Goal: Information Seeking & Learning: Learn about a topic

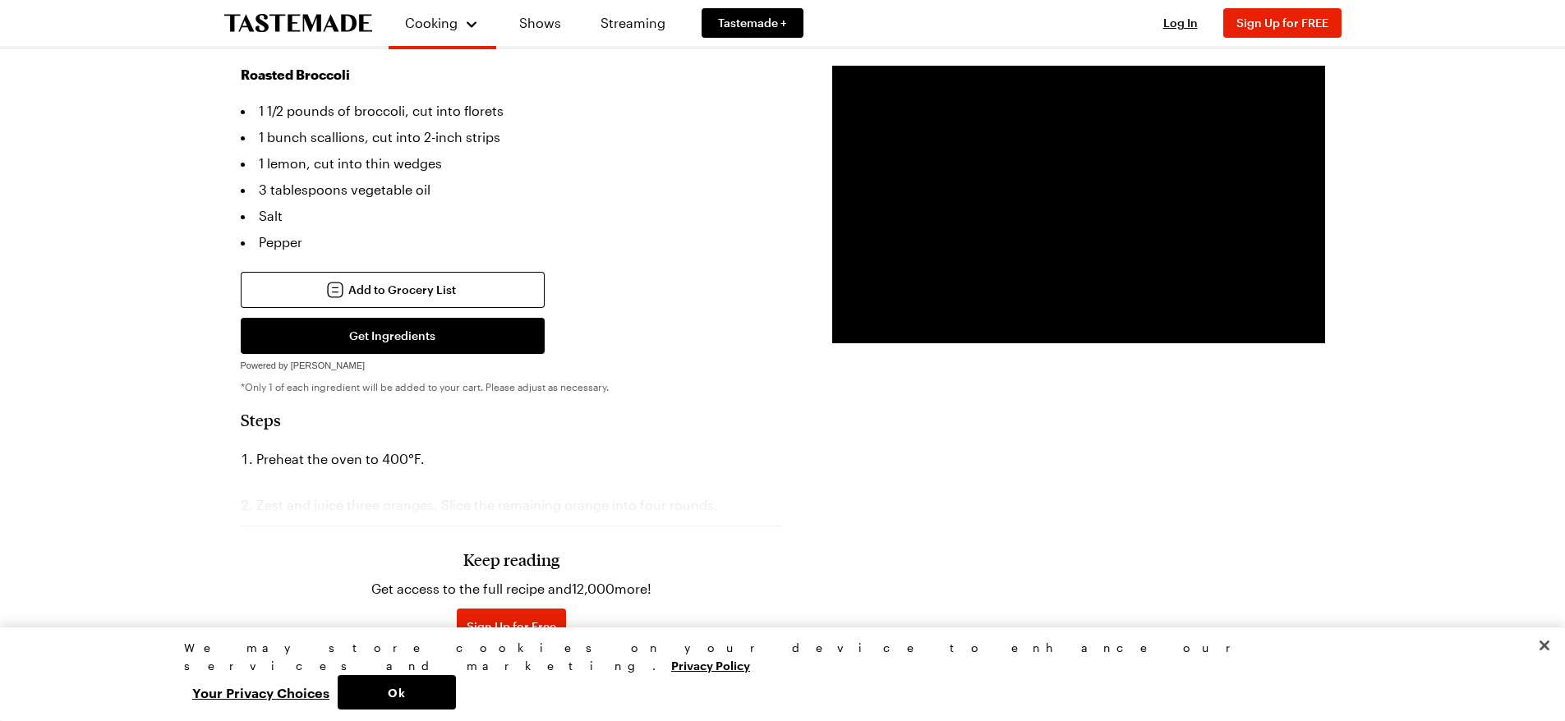
scroll to position [1068, 0]
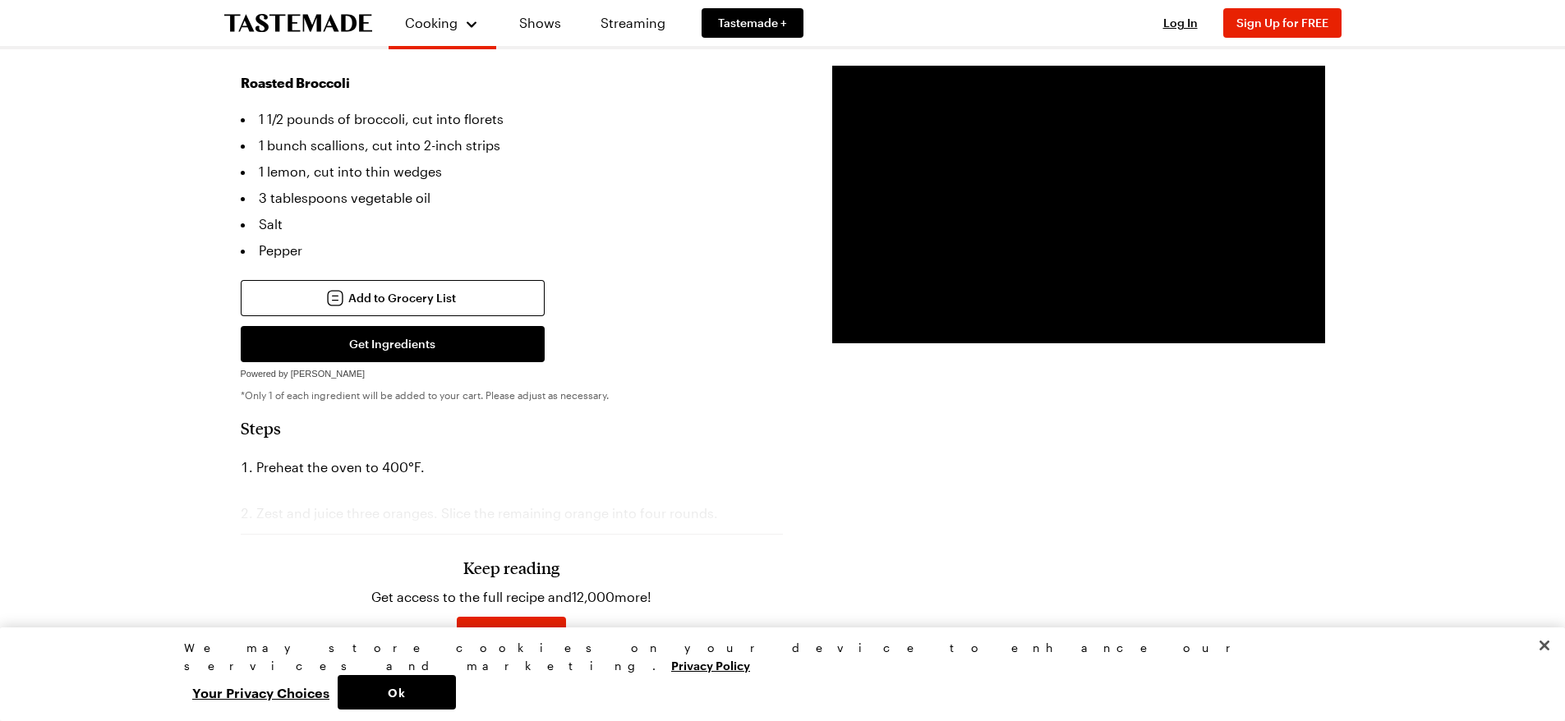
click at [513, 558] on h3 "Keep reading" at bounding box center [511, 568] width 96 height 20
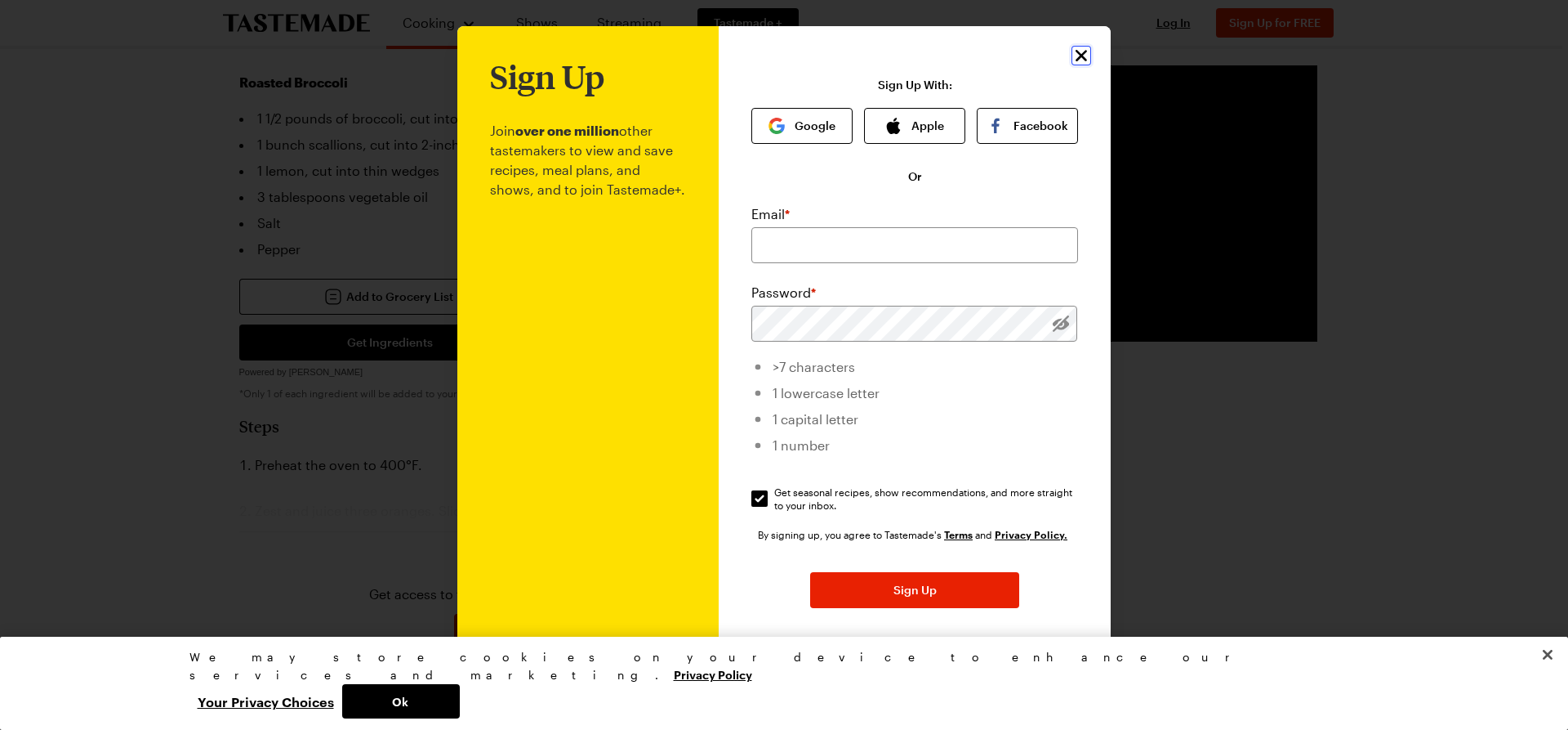
click at [1076, 58] on icon "Close" at bounding box center [1082, 56] width 20 height 20
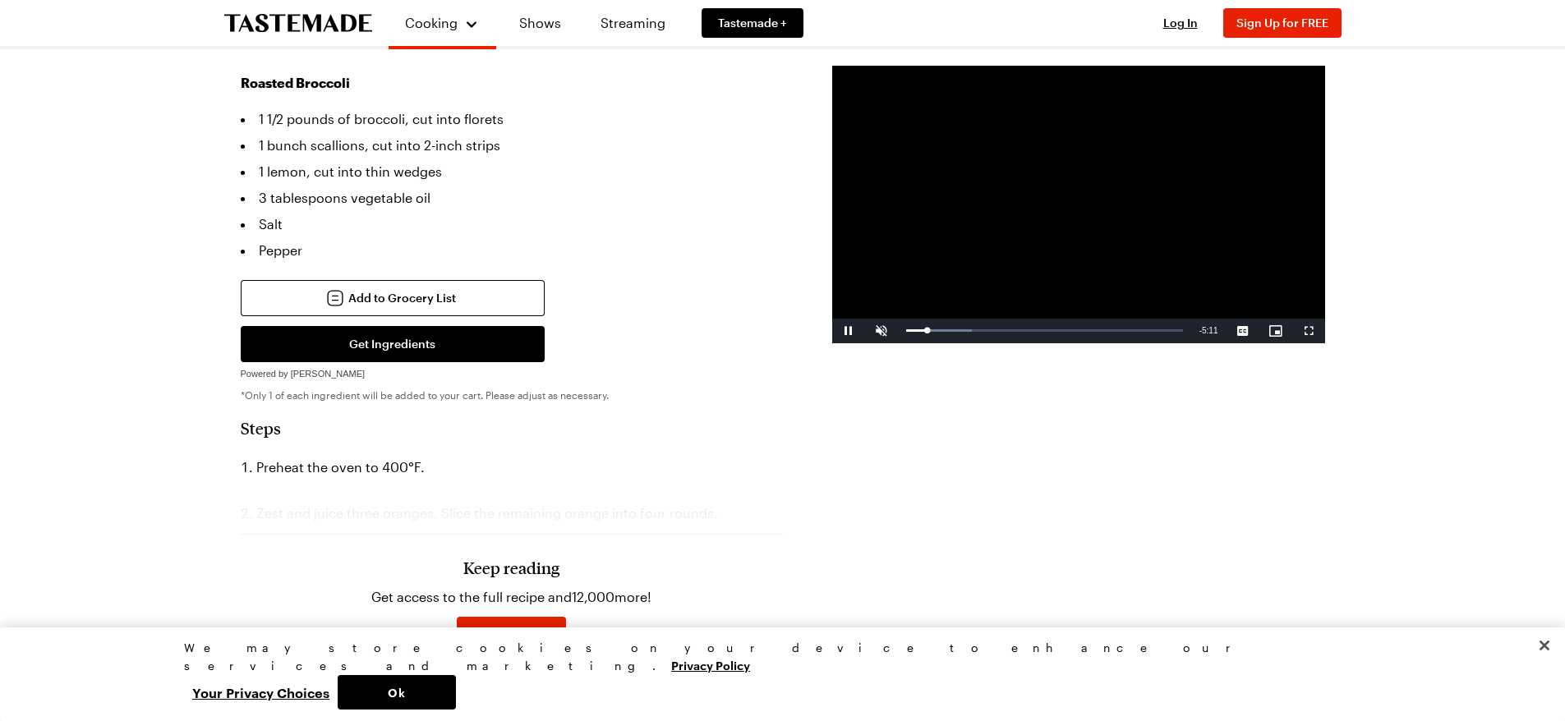
click at [311, 454] on li "Preheat the oven to 400°F." at bounding box center [512, 467] width 542 height 26
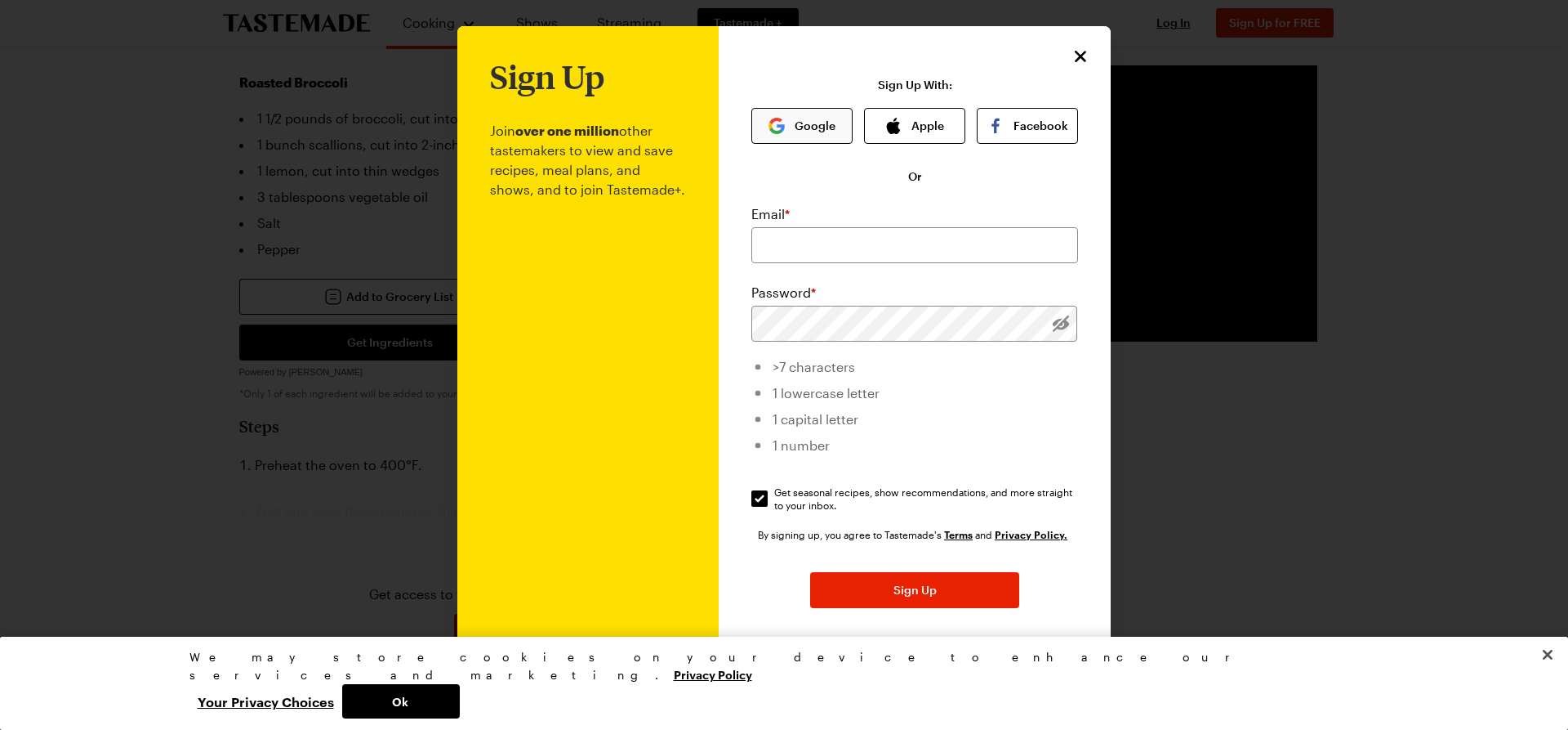
click at [793, 126] on button "Google" at bounding box center [802, 125] width 101 height 36
click at [781, 121] on button "Google" at bounding box center [802, 125] width 101 height 36
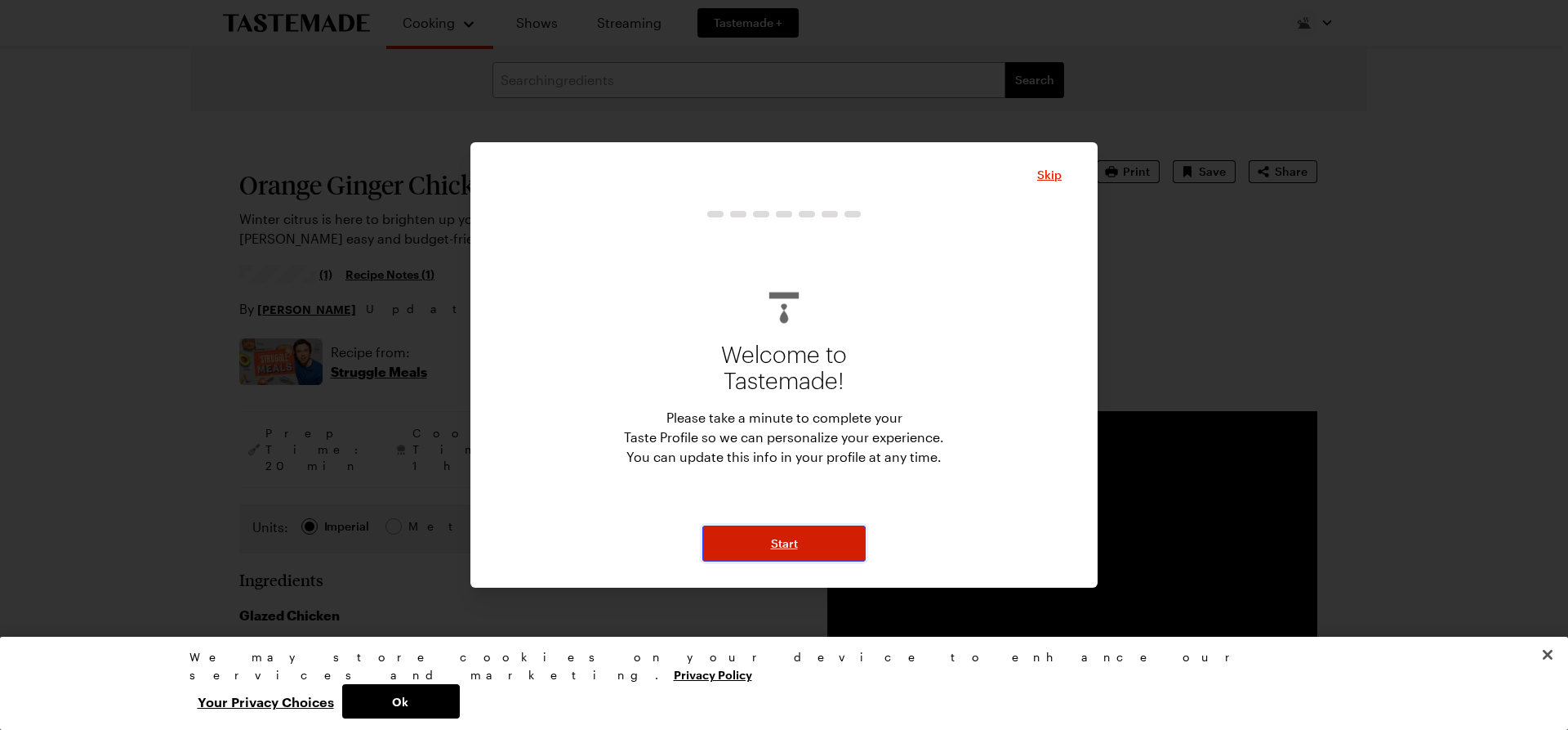
click at [791, 539] on span "Start" at bounding box center [784, 543] width 27 height 16
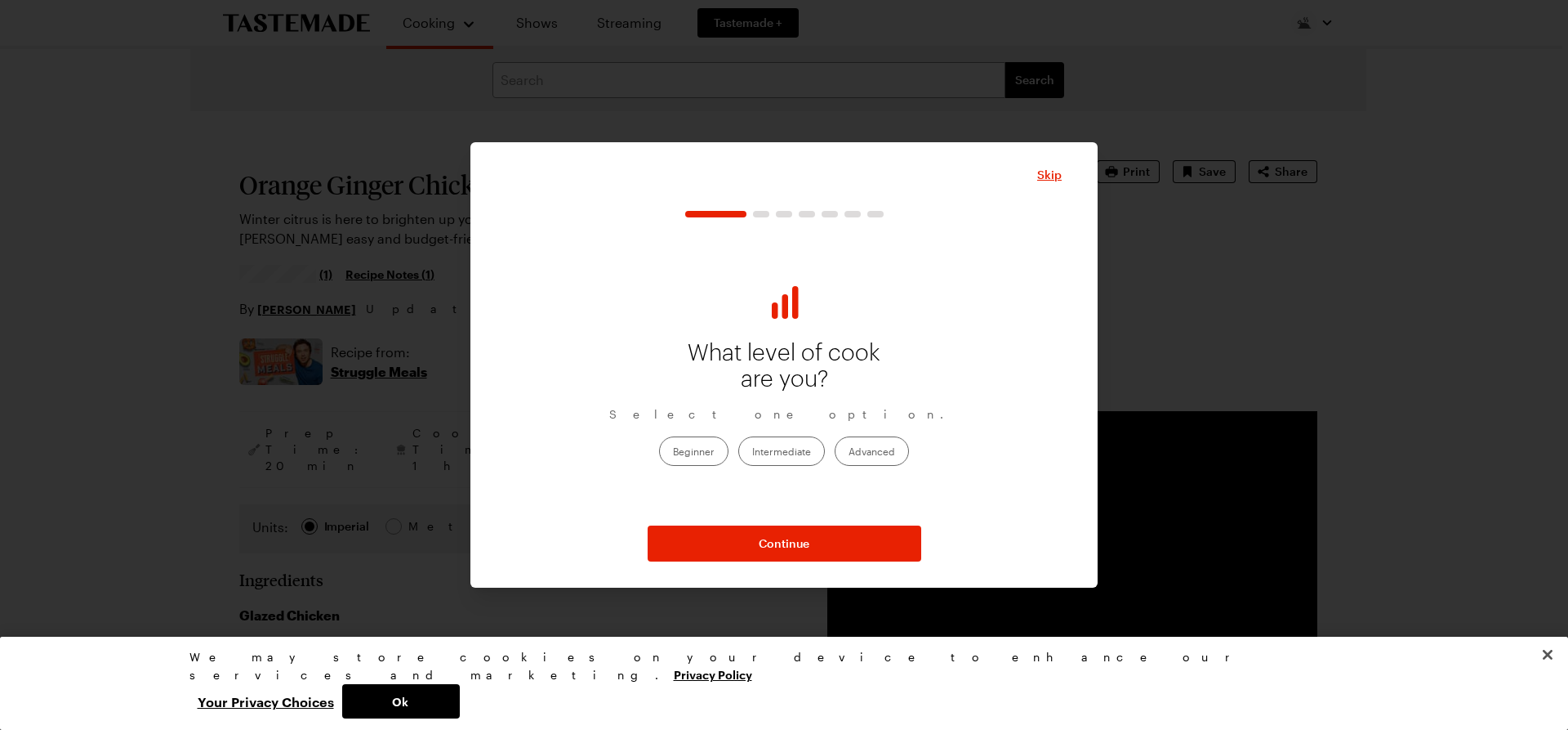
click at [784, 446] on label "Intermediate" at bounding box center [782, 452] width 87 height 30
click at [753, 452] on input "Intermediate" at bounding box center [753, 452] width 0 height 0
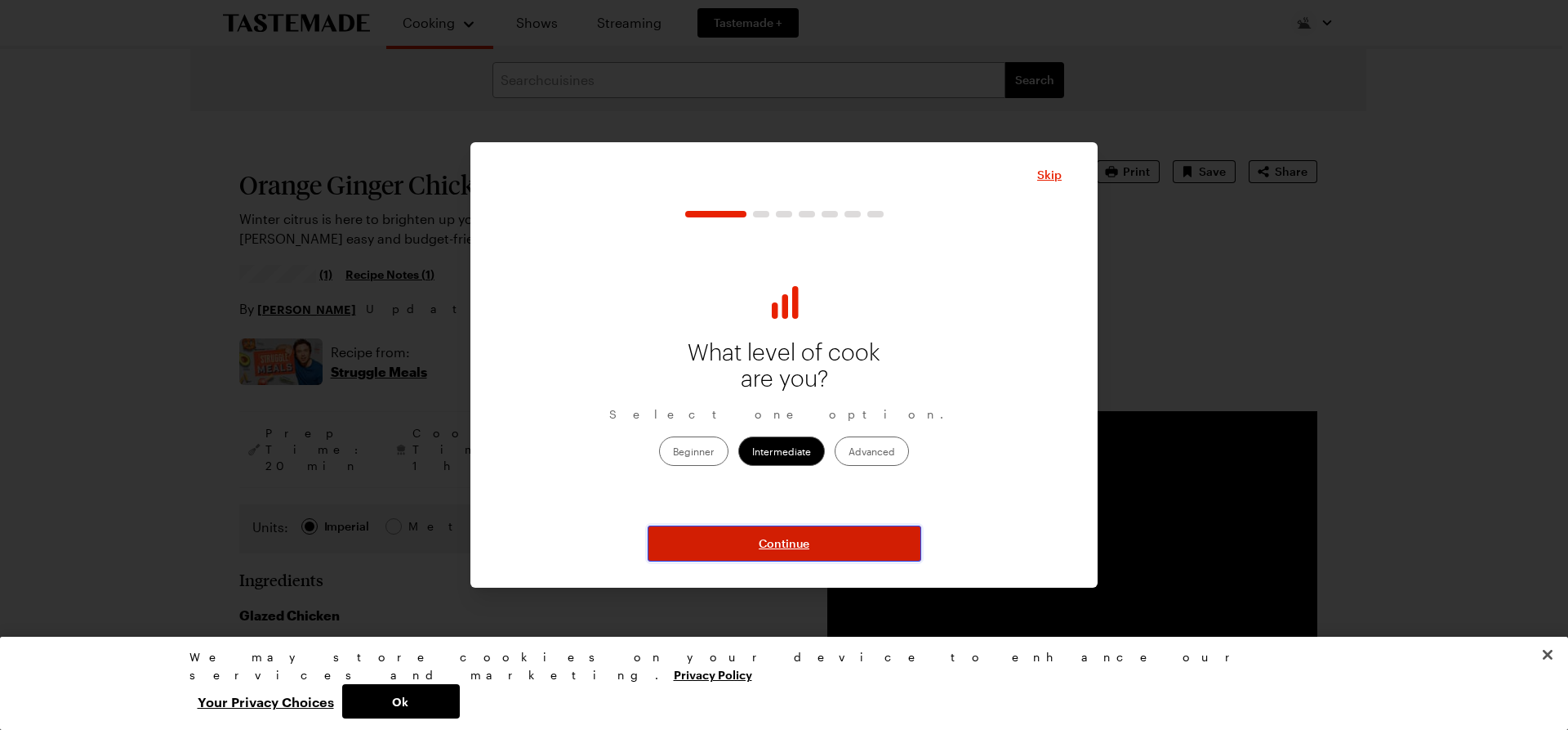
click at [776, 542] on span "Continue" at bounding box center [784, 543] width 51 height 16
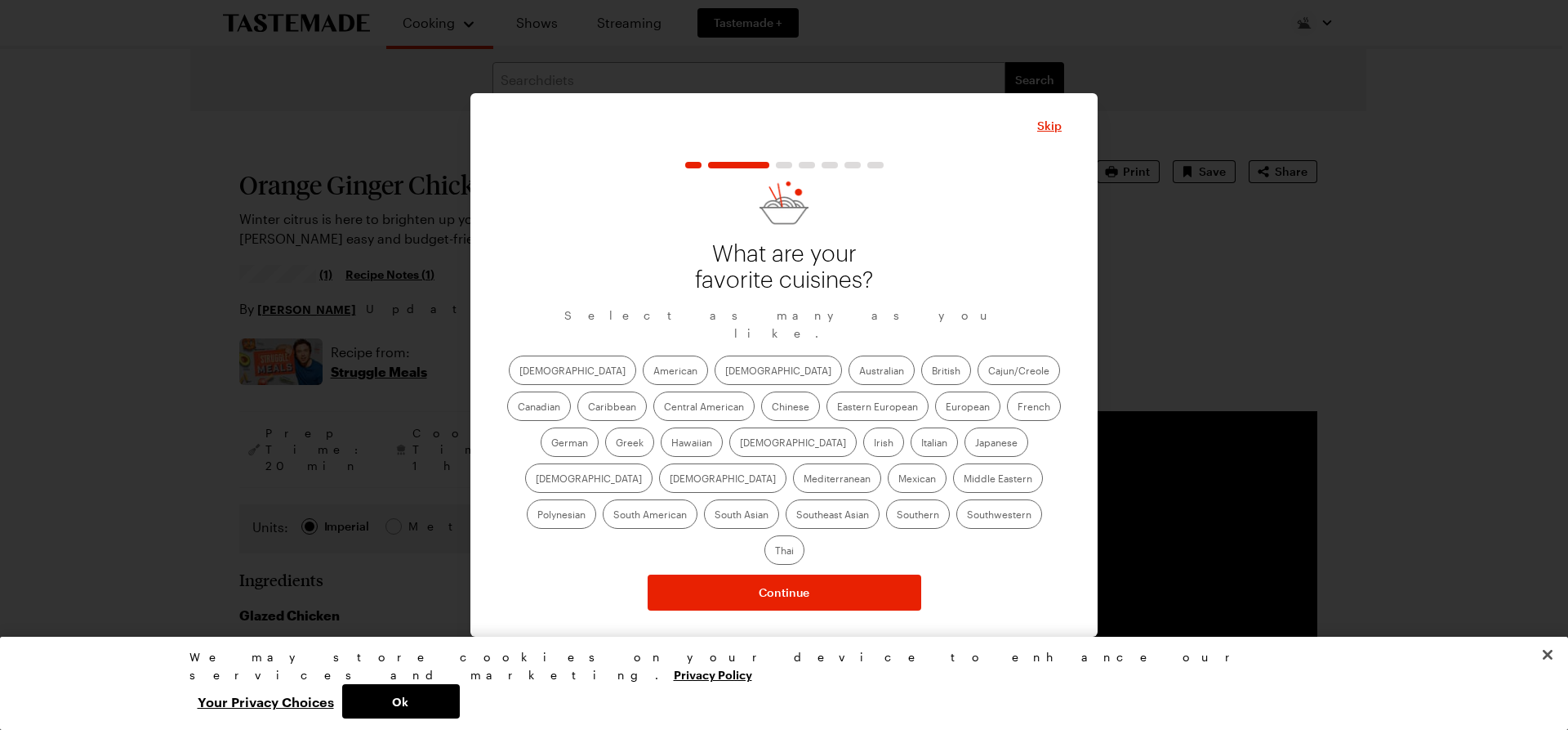
click at [643, 378] on label "American" at bounding box center [676, 370] width 66 height 30
click at [653, 372] on input "American" at bounding box center [653, 372] width 0 height 0
click at [715, 381] on label "[DEMOGRAPHIC_DATA]" at bounding box center [779, 370] width 127 height 30
click at [726, 372] on input "[DEMOGRAPHIC_DATA]" at bounding box center [726, 372] width 0 height 0
click at [977, 379] on label "Cajun/Creole" at bounding box center [1018, 370] width 83 height 30
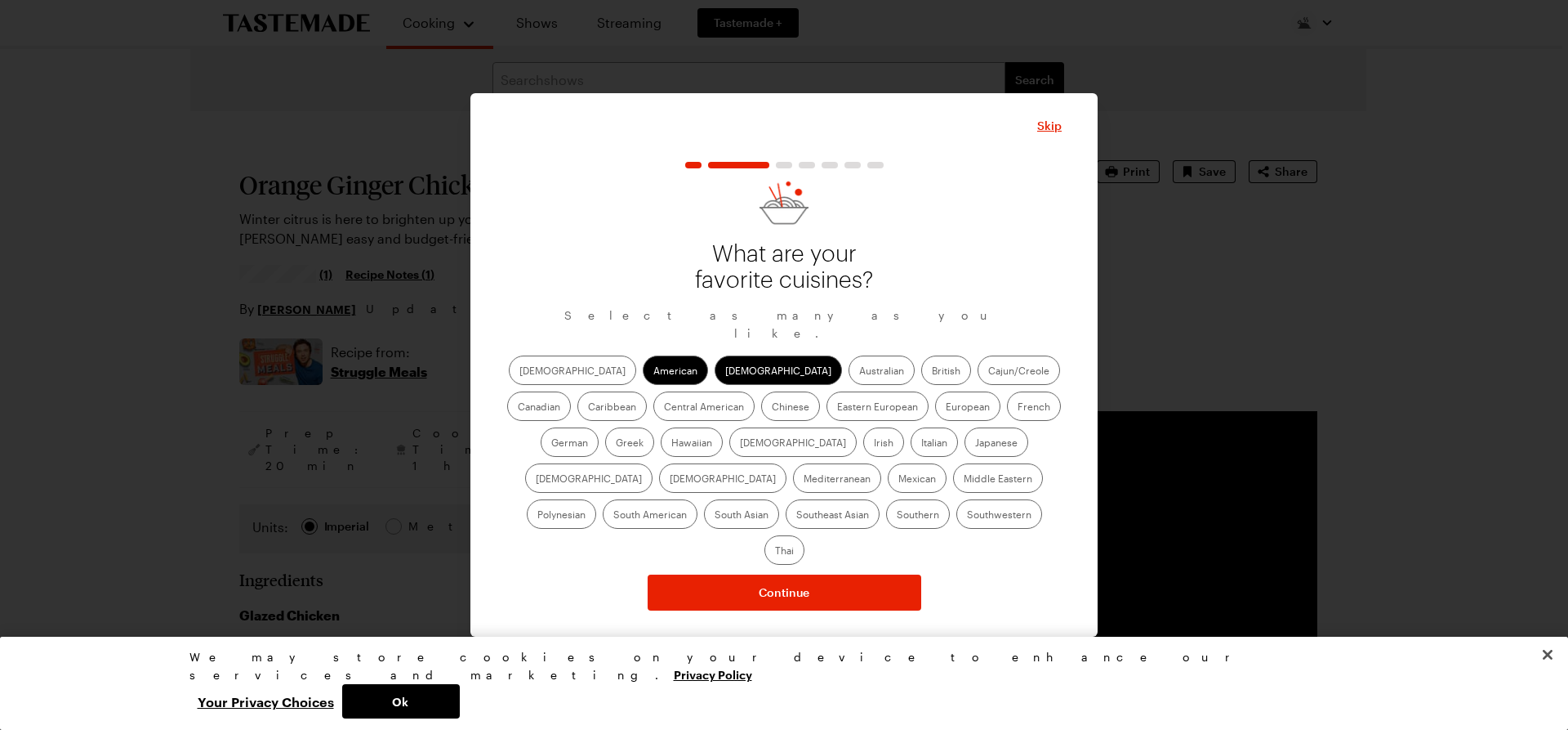
click at [988, 372] on input "Cajun/Creole" at bounding box center [988, 372] width 0 height 0
click at [647, 392] on label "Caribbean" at bounding box center [612, 407] width 70 height 30
click at [588, 408] on input "Caribbean" at bounding box center [588, 408] width 0 height 0
click at [762, 419] on label "Chinese" at bounding box center [790, 407] width 59 height 30
click at [772, 408] on input "Chinese" at bounding box center [772, 408] width 0 height 0
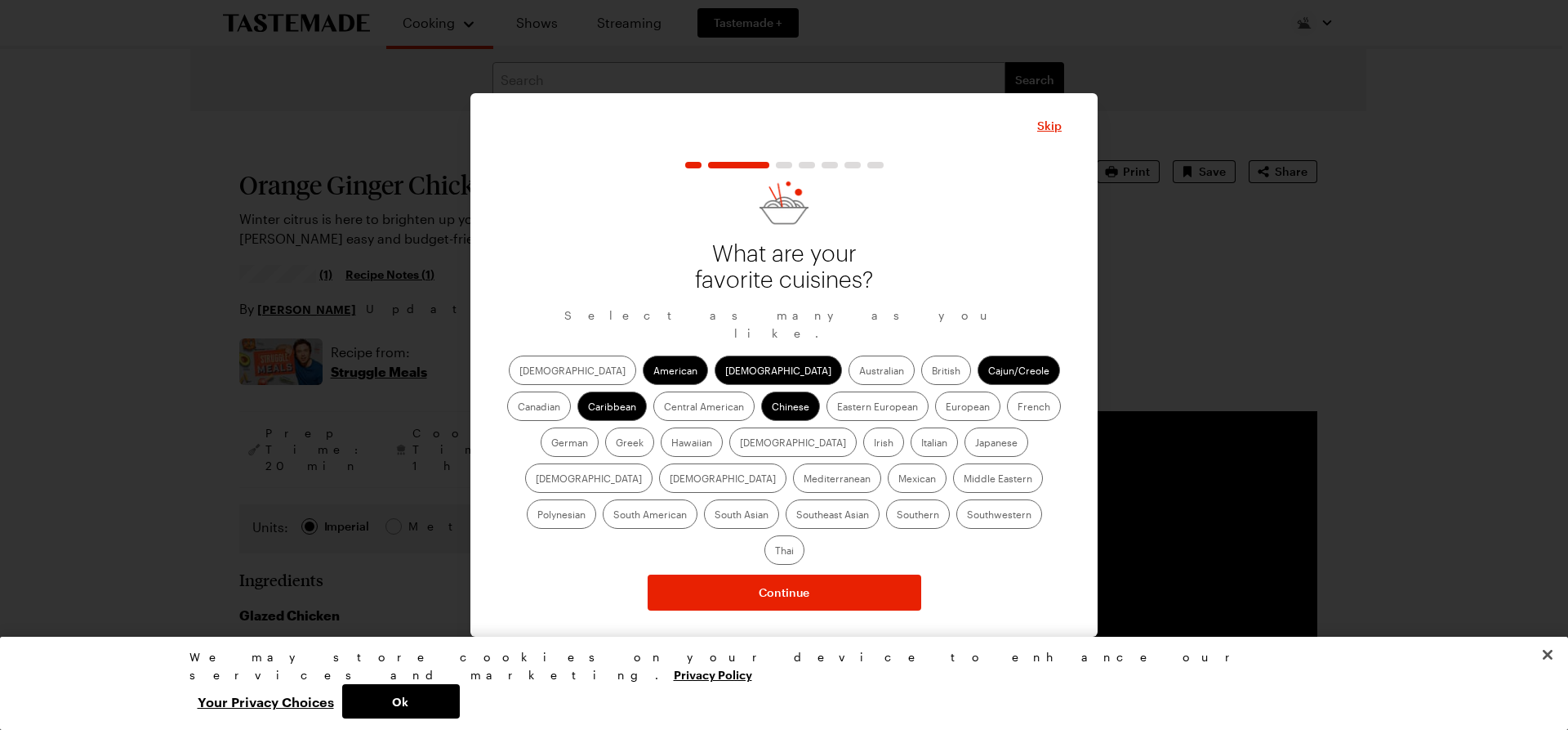
click at [599, 428] on label "German" at bounding box center [570, 443] width 58 height 30
click at [552, 444] on input "German" at bounding box center [552, 444] width 0 height 0
click at [661, 447] on label "Hawaiian" at bounding box center [692, 443] width 62 height 30
click at [671, 444] on input "Hawaiian" at bounding box center [671, 444] width 0 height 0
click at [964, 451] on label "Japanese" at bounding box center [996, 443] width 64 height 30
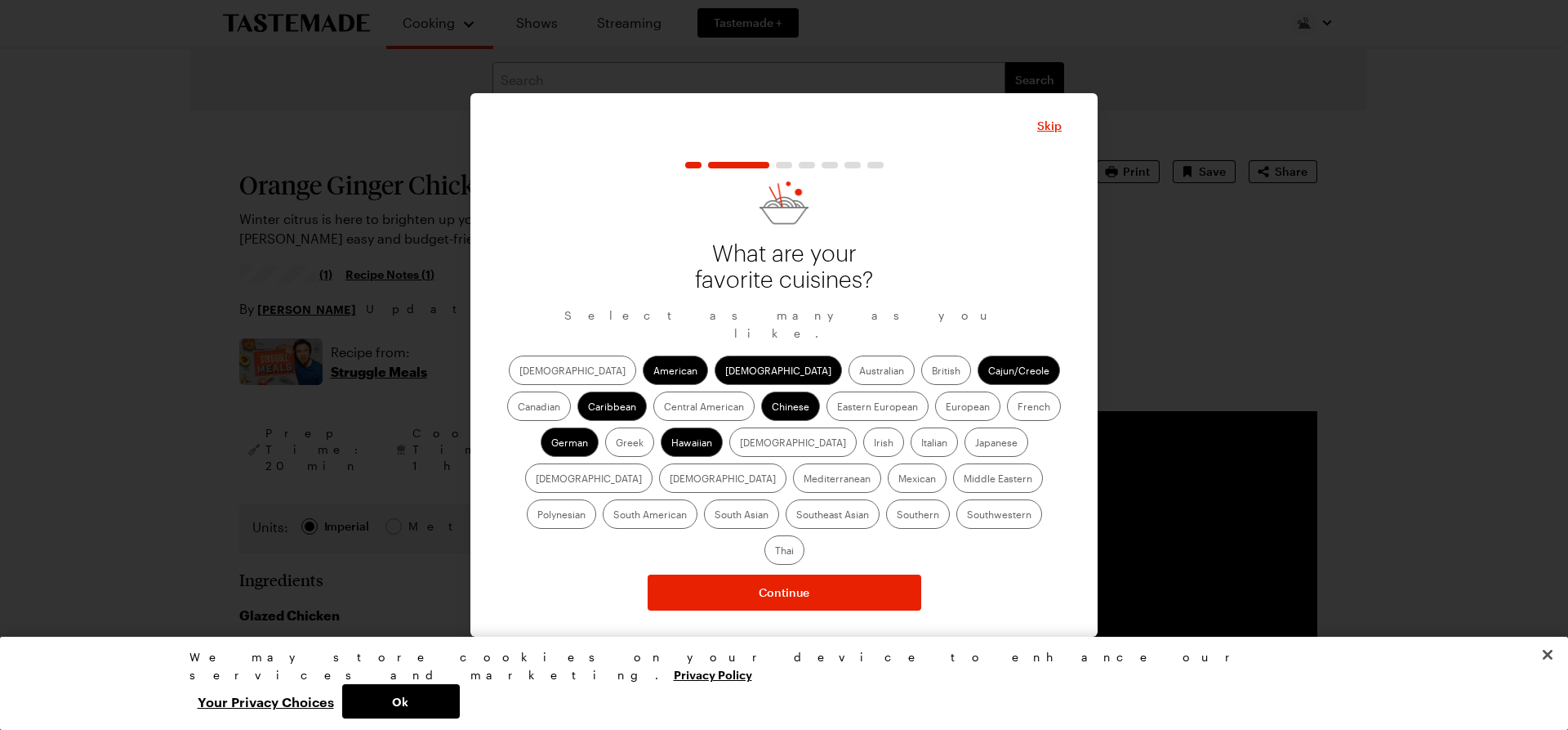
click at [975, 444] on input "Japanese" at bounding box center [975, 444] width 0 height 0
click at [786, 463] on label "Korean" at bounding box center [723, 478] width 127 height 30
click at [670, 479] on input "Korean" at bounding box center [670, 479] width 0 height 0
click at [881, 463] on label "Mediterranean" at bounding box center [837, 478] width 88 height 30
click at [803, 479] on input "Mediterranean" at bounding box center [803, 479] width 0 height 0
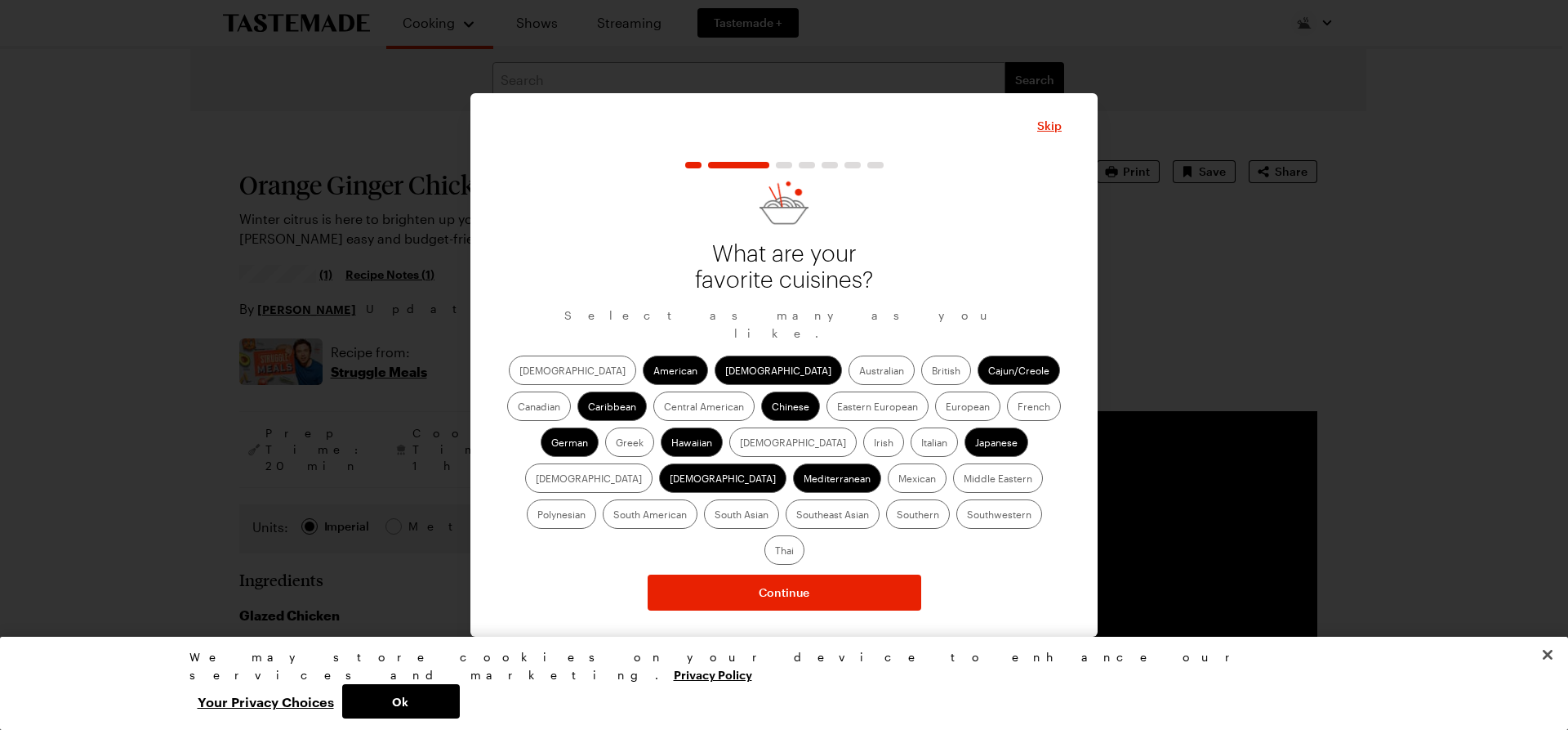
click at [888, 490] on label "Mexican" at bounding box center [917, 478] width 59 height 30
click at [899, 479] on input "Mexican" at bounding box center [899, 479] width 0 height 0
click at [954, 492] on label "Middle Eastern" at bounding box center [998, 478] width 89 height 30
click at [963, 479] on Eastern "Middle Eastern" at bounding box center [963, 479] width 0 height 0
click at [597, 499] on label "Polynesian" at bounding box center [562, 514] width 70 height 30
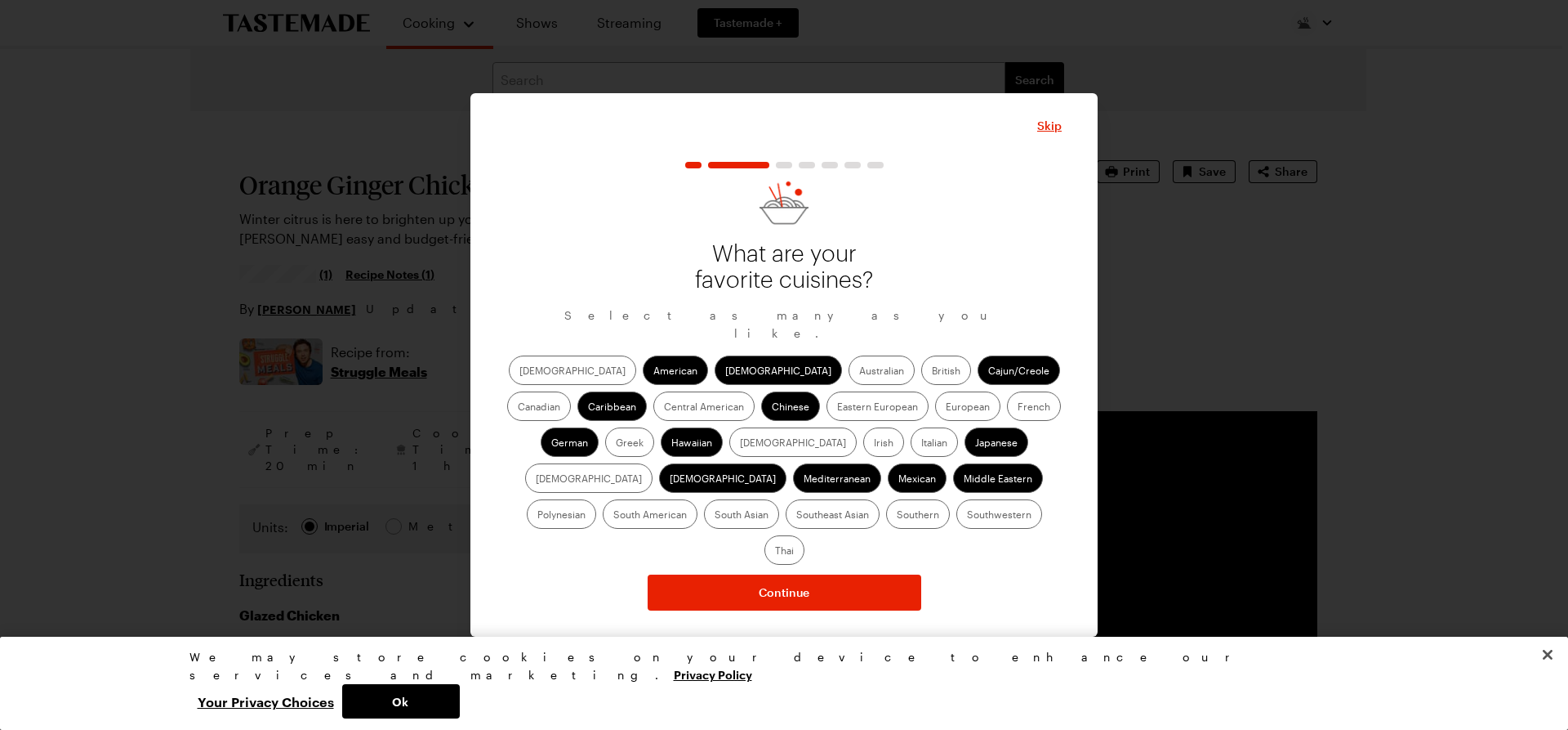
click at [538, 515] on input "Polynesian" at bounding box center [538, 515] width 0 height 0
click at [957, 529] on label "Southwestern" at bounding box center [999, 514] width 86 height 30
click at [967, 515] on input "Southwestern" at bounding box center [967, 515] width 0 height 0
click at [886, 524] on label "Southern" at bounding box center [918, 514] width 64 height 30
click at [897, 515] on input "Southern" at bounding box center [897, 515] width 0 height 0
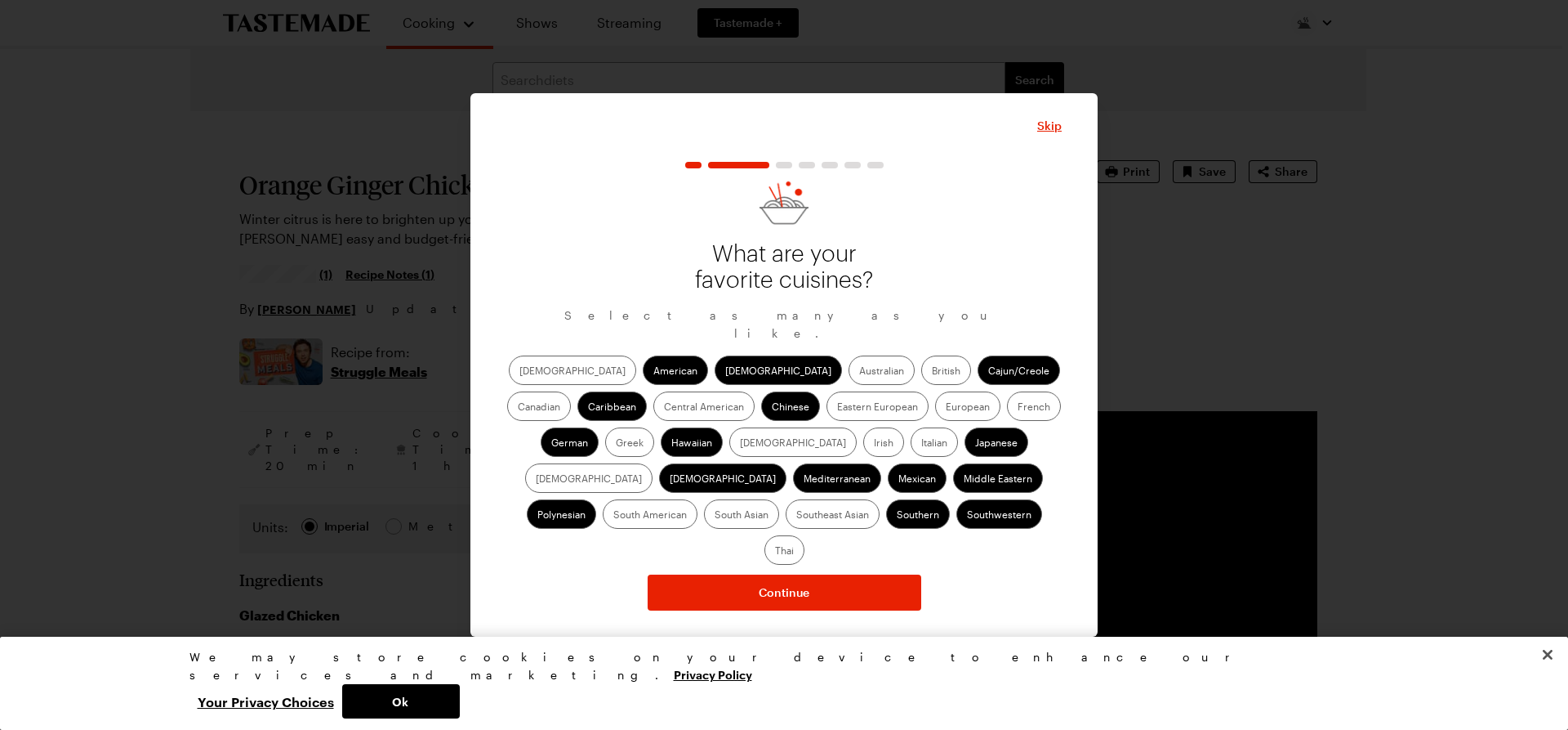
click at [804, 535] on label "Thai" at bounding box center [784, 550] width 40 height 30
click at [776, 552] on input "Thai" at bounding box center [776, 552] width 0 height 0
click at [936, 420] on label "European" at bounding box center [968, 407] width 66 height 30
click at [946, 408] on input "European" at bounding box center [946, 408] width 0 height 0
click at [911, 451] on label "Italian" at bounding box center [935, 443] width 48 height 30
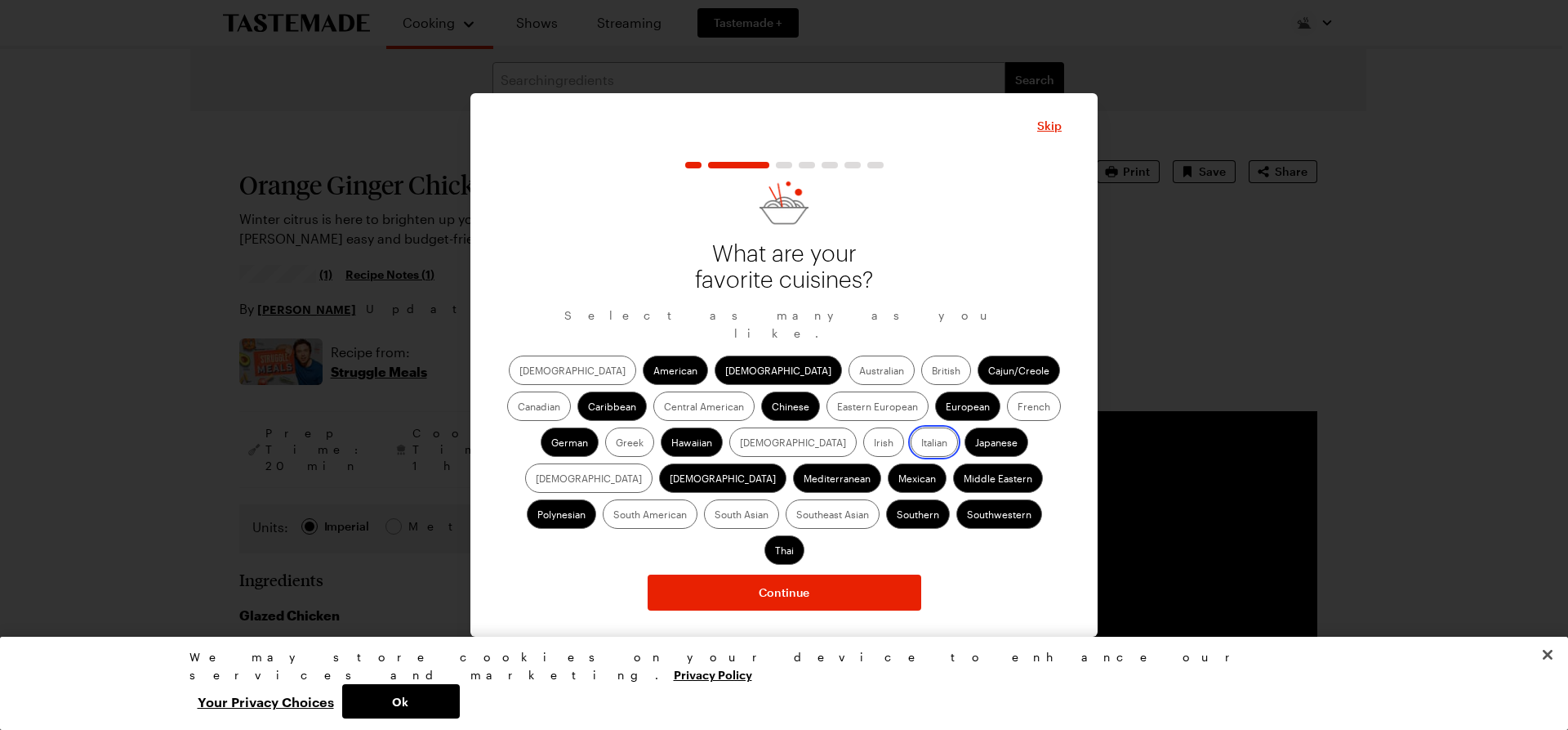
click at [922, 444] on input "Italian" at bounding box center [922, 444] width 0 height 0
click at [652, 463] on label "Jewish" at bounding box center [589, 478] width 127 height 30
click at [536, 479] on input "Jewish" at bounding box center [536, 479] width 0 height 0
click at [698, 499] on label "South American" at bounding box center [649, 514] width 94 height 30
click at [613, 515] on American "South American" at bounding box center [613, 515] width 0 height 0
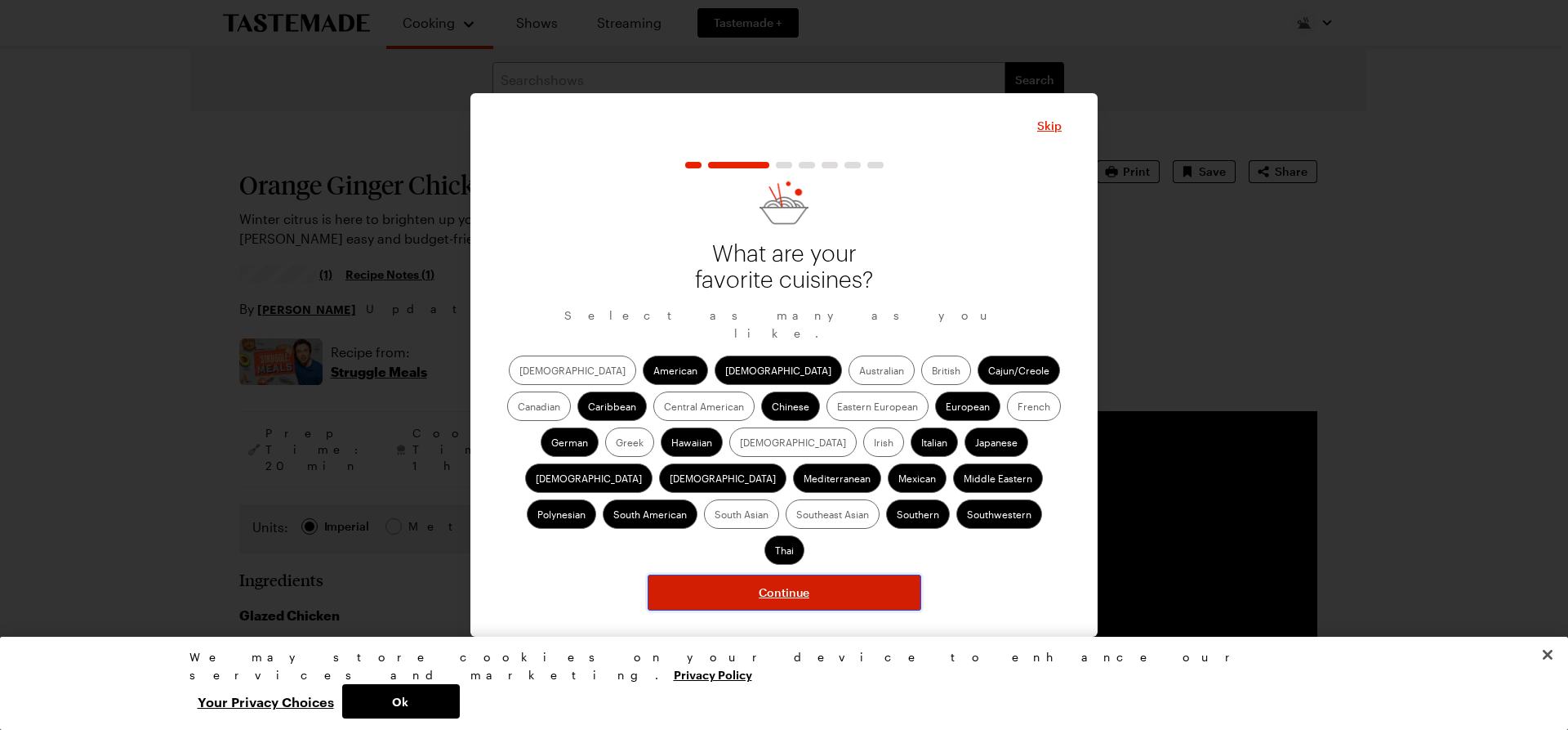
click at [794, 584] on span "Continue" at bounding box center [784, 592] width 51 height 16
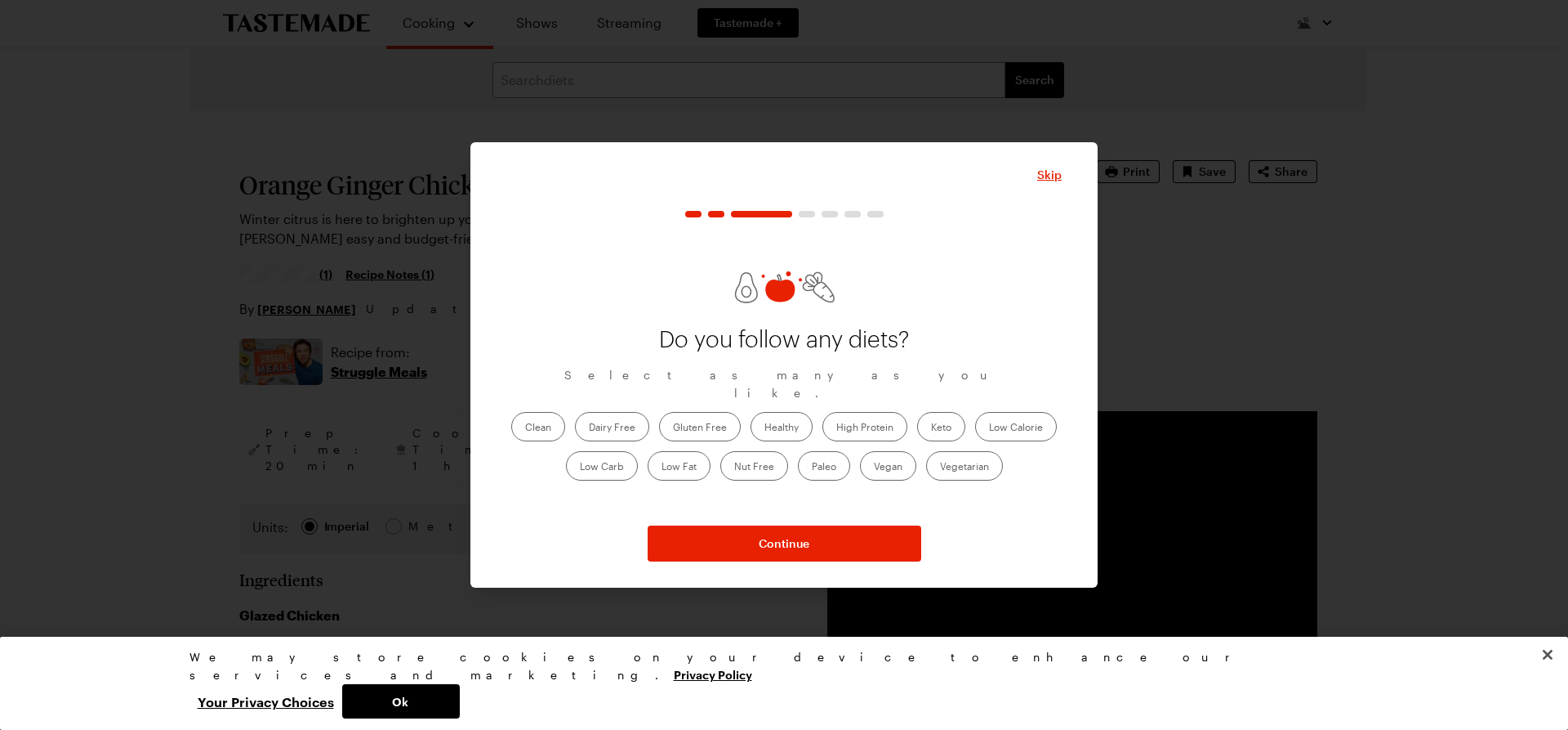
click at [784, 422] on label "Healthy" at bounding box center [782, 427] width 62 height 30
click at [765, 428] on input "Healthy" at bounding box center [765, 428] width 0 height 0
click at [875, 421] on label "High Protein" at bounding box center [864, 427] width 85 height 30
click at [836, 428] on Protein "High Protein" at bounding box center [836, 428] width 0 height 0
click at [880, 412] on label "High Protein" at bounding box center [864, 427] width 85 height 30
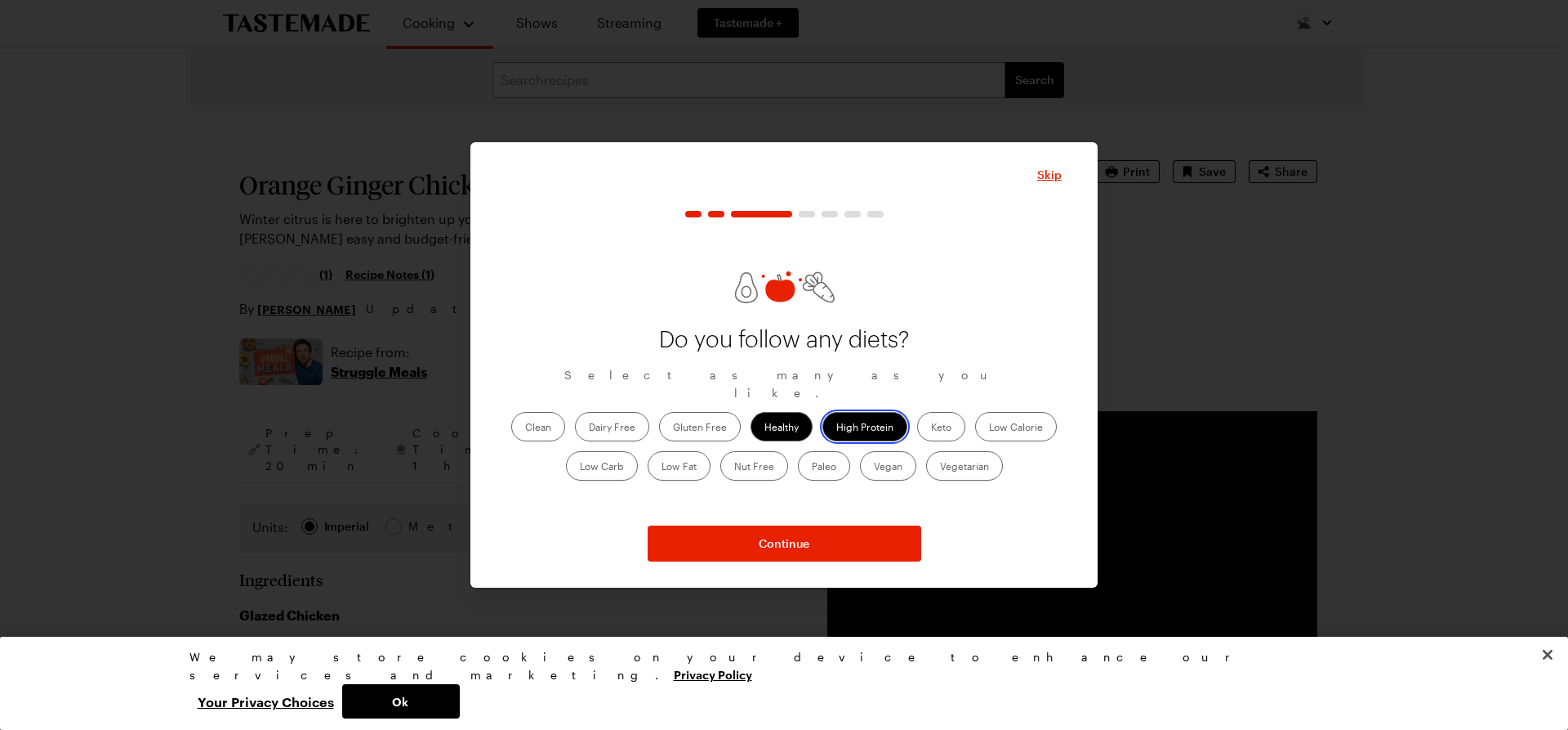
click at [836, 428] on Protein "High Protein" at bounding box center [836, 428] width 0 height 0
click at [774, 412] on label "Healthy" at bounding box center [782, 427] width 62 height 30
click at [765, 428] on input "Healthy" at bounding box center [765, 428] width 0 height 0
click at [770, 423] on label "Healthy" at bounding box center [782, 427] width 62 height 30
click at [765, 428] on input "Healthy" at bounding box center [765, 428] width 0 height 0
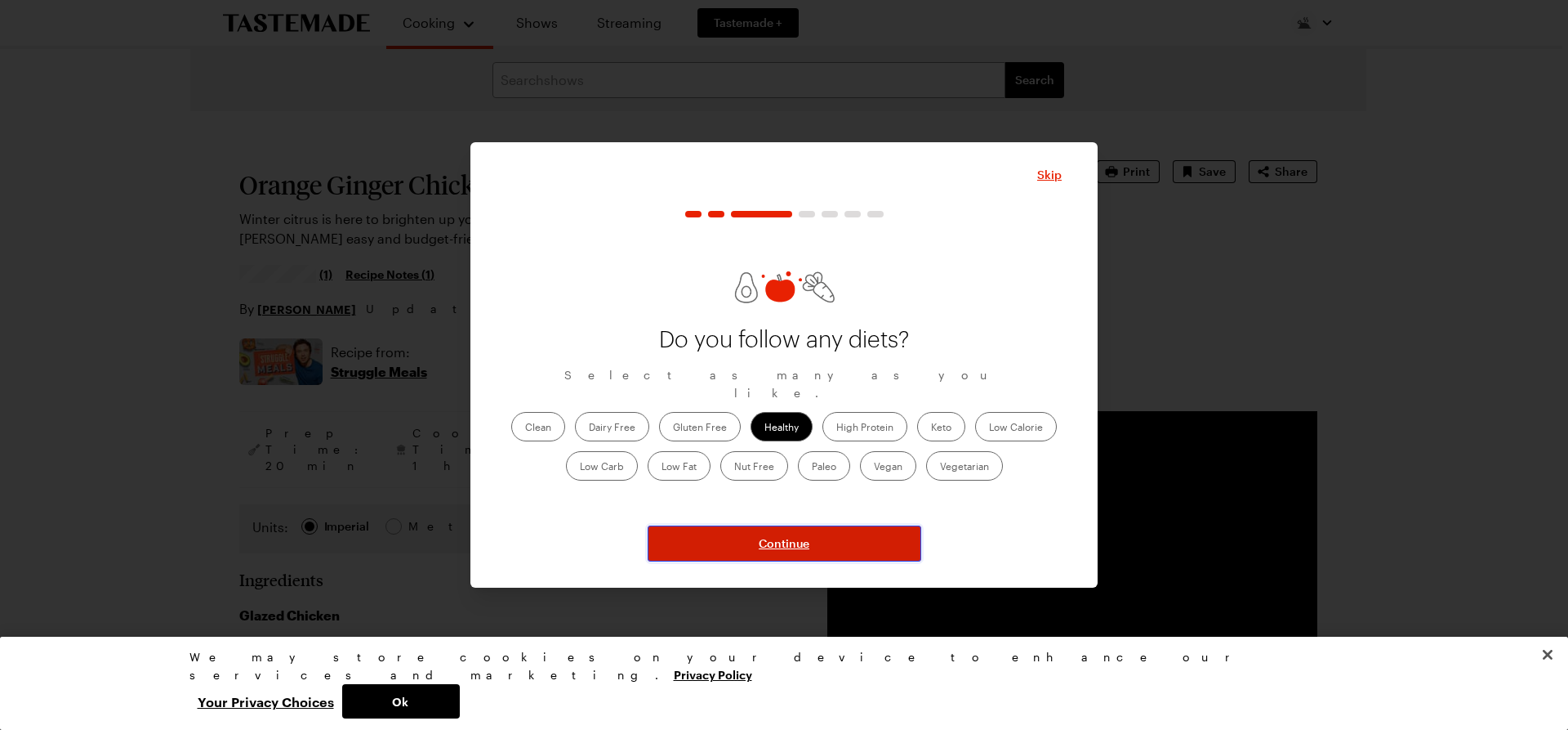
click at [824, 551] on button "Continue" at bounding box center [784, 543] width 273 height 36
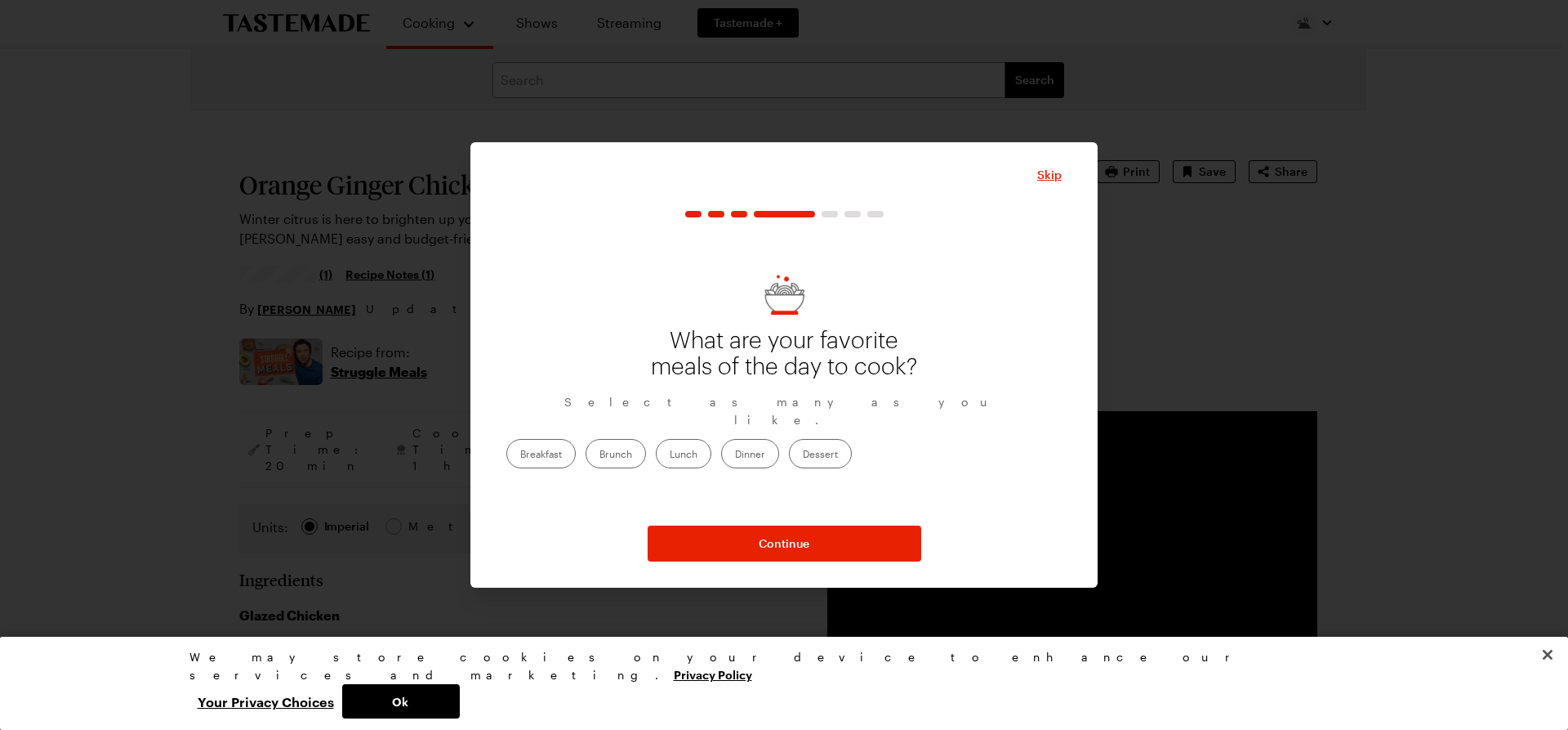
click at [576, 445] on label "Breakfast" at bounding box center [541, 454] width 70 height 30
click at [520, 456] on input "Breakfast" at bounding box center [520, 456] width 0 height 0
click at [780, 448] on label "Dinner" at bounding box center [750, 454] width 58 height 30
click at [735, 456] on input "Dinner" at bounding box center [735, 456] width 0 height 0
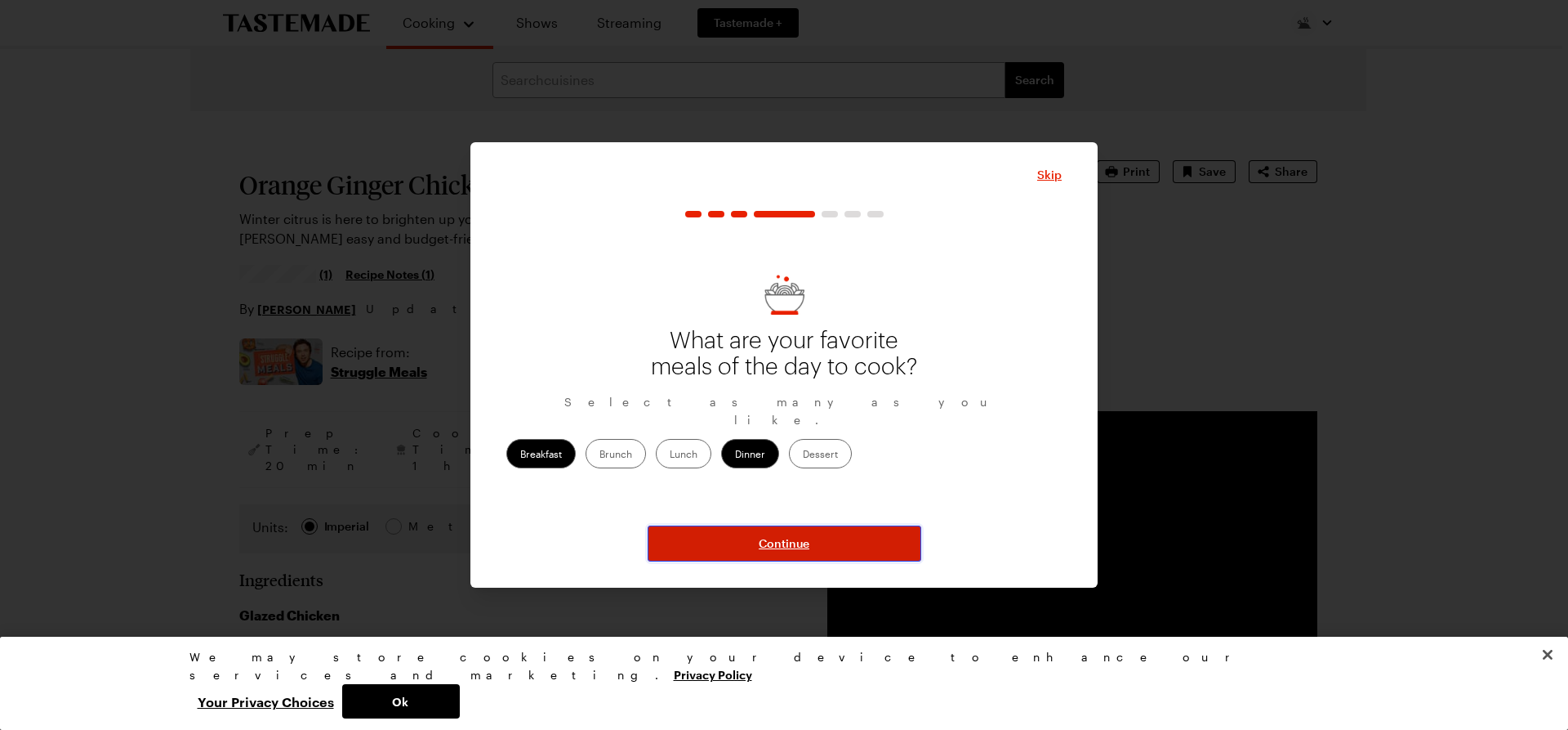
click at [770, 548] on span "Continue" at bounding box center [784, 543] width 51 height 16
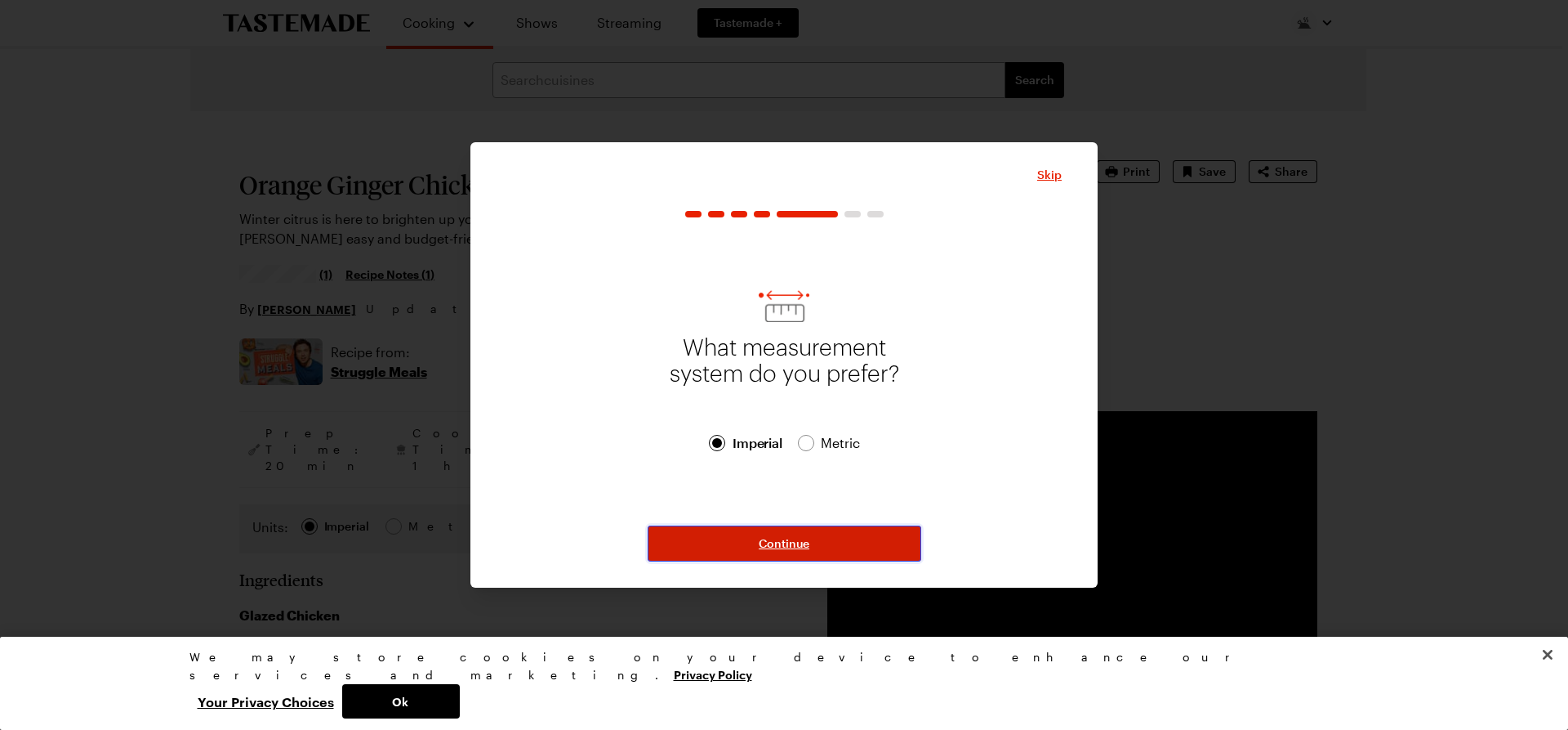
click at [764, 544] on span "Continue" at bounding box center [784, 543] width 51 height 16
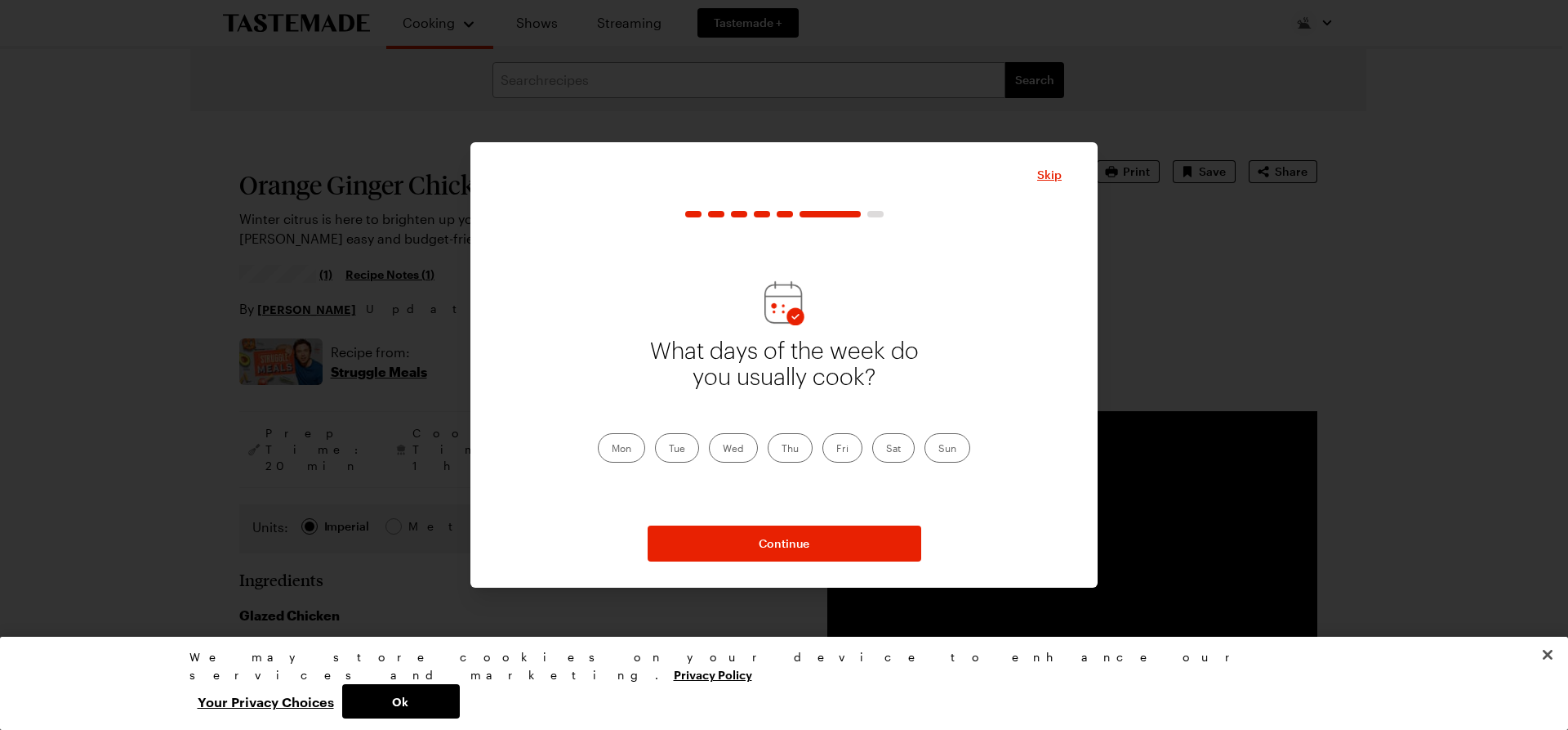
click at [627, 444] on label "Mon" at bounding box center [621, 448] width 48 height 30
click at [611, 450] on input "Mon" at bounding box center [611, 450] width 0 height 0
click at [682, 451] on label "Tue" at bounding box center [677, 448] width 44 height 30
click at [669, 450] on input "Tue" at bounding box center [669, 450] width 0 height 0
drag, startPoint x: 723, startPoint y: 449, endPoint x: 768, endPoint y: 449, distance: 45.0
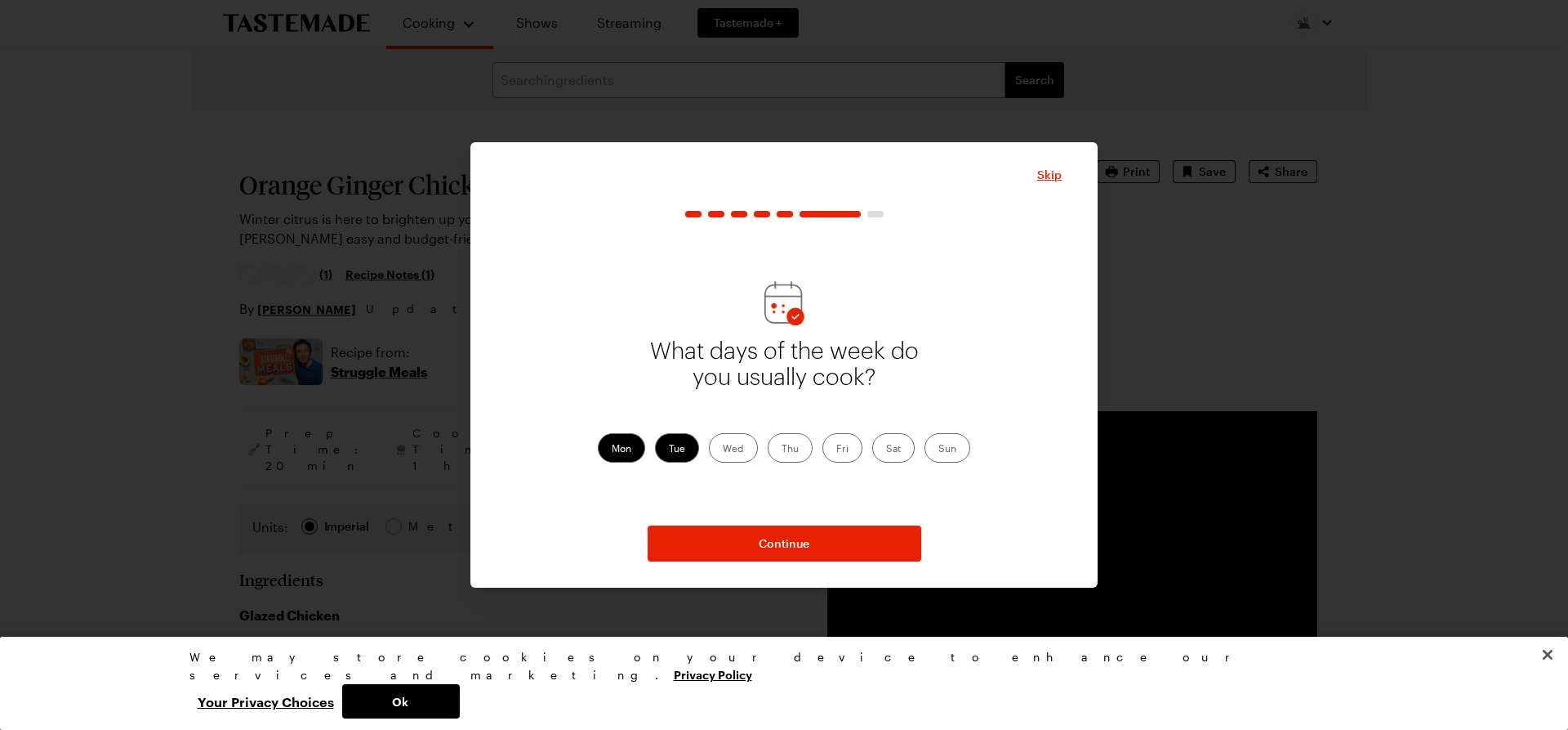
click at [724, 449] on label "Wed" at bounding box center [733, 448] width 49 height 30
click at [723, 450] on input "Wed" at bounding box center [723, 450] width 0 height 0
drag, startPoint x: 781, startPoint y: 449, endPoint x: 867, endPoint y: 452, distance: 86.1
click at [783, 449] on label "Thu" at bounding box center [789, 448] width 45 height 30
drag, startPoint x: 798, startPoint y: 448, endPoint x: 808, endPoint y: 448, distance: 10.0
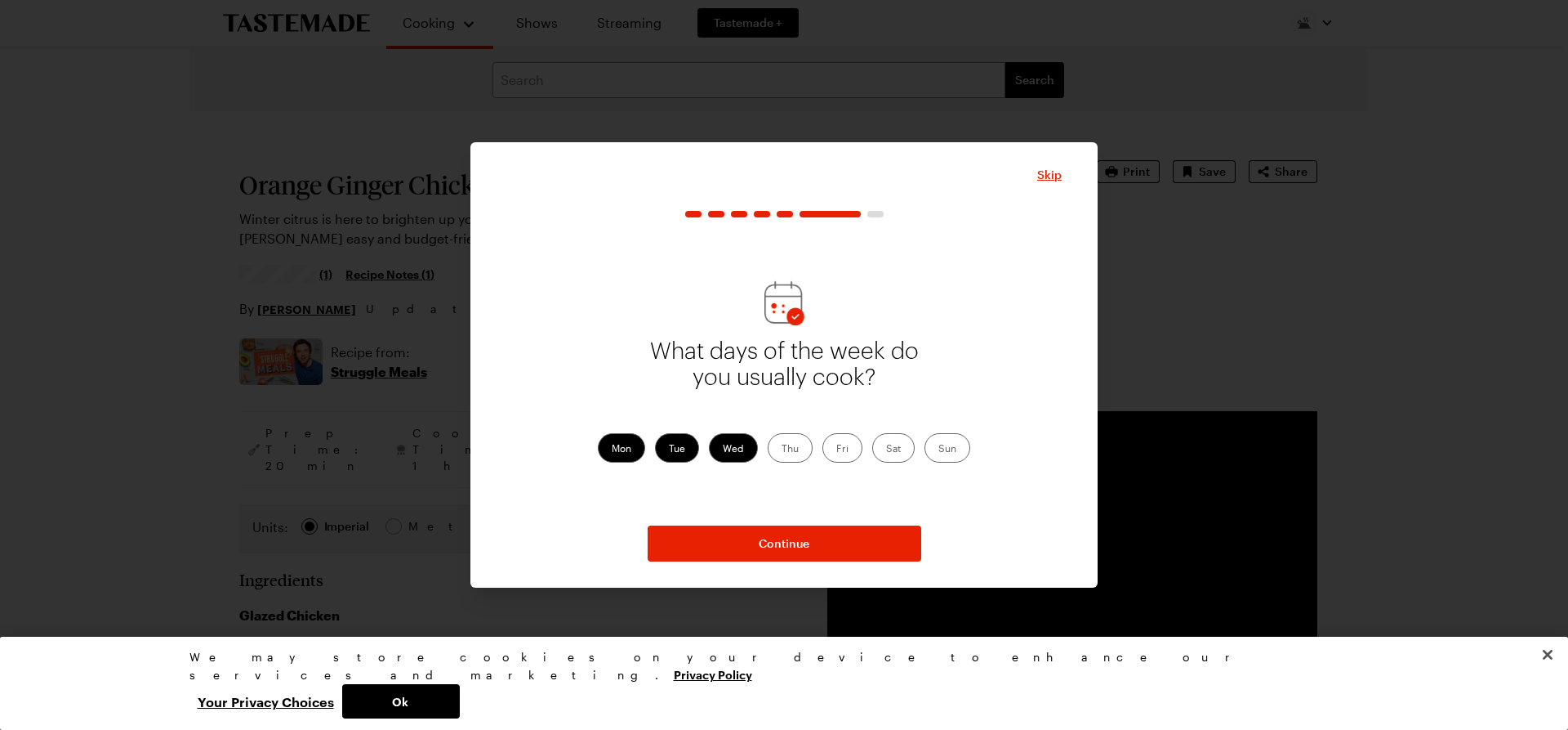
click at [799, 448] on label "Thu" at bounding box center [789, 448] width 45 height 30
click at [782, 450] on input "Thu" at bounding box center [782, 450] width 0 height 0
click at [849, 445] on label "Fri" at bounding box center [842, 448] width 40 height 30
click at [836, 450] on input "Fri" at bounding box center [836, 450] width 0 height 0
click at [888, 447] on label "Sat" at bounding box center [893, 448] width 43 height 30
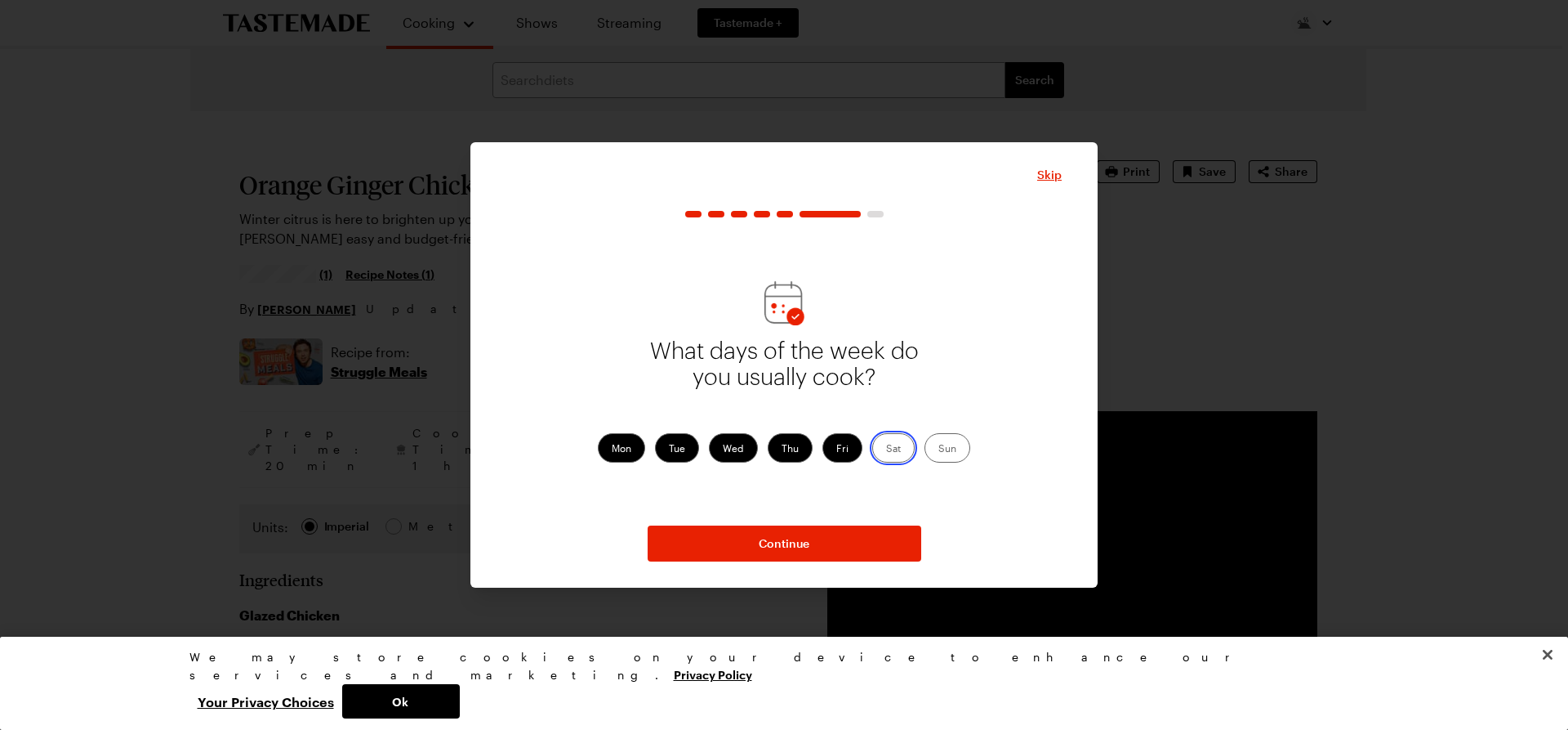
click at [886, 450] on input "Sat" at bounding box center [886, 450] width 0 height 0
click at [949, 451] on label "Sun" at bounding box center [948, 448] width 46 height 30
click at [939, 450] on input "Sun" at bounding box center [939, 450] width 0 height 0
click at [984, 316] on div "What days of the week do you usually cook? Mon Tue Wed Thu Fri Sat Sun" at bounding box center [784, 371] width 556 height 288
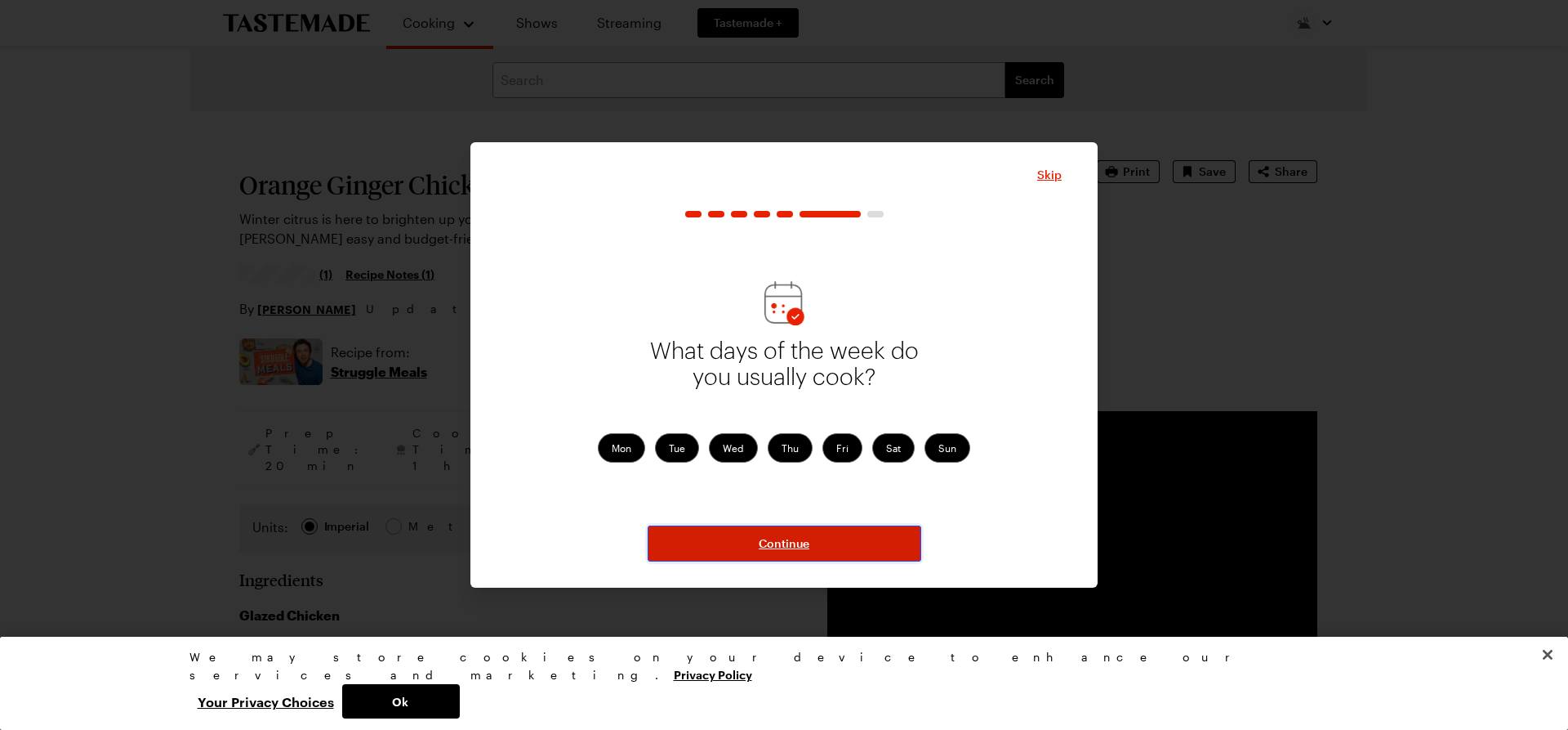
click at [759, 535] on span "Continue" at bounding box center [784, 543] width 51 height 16
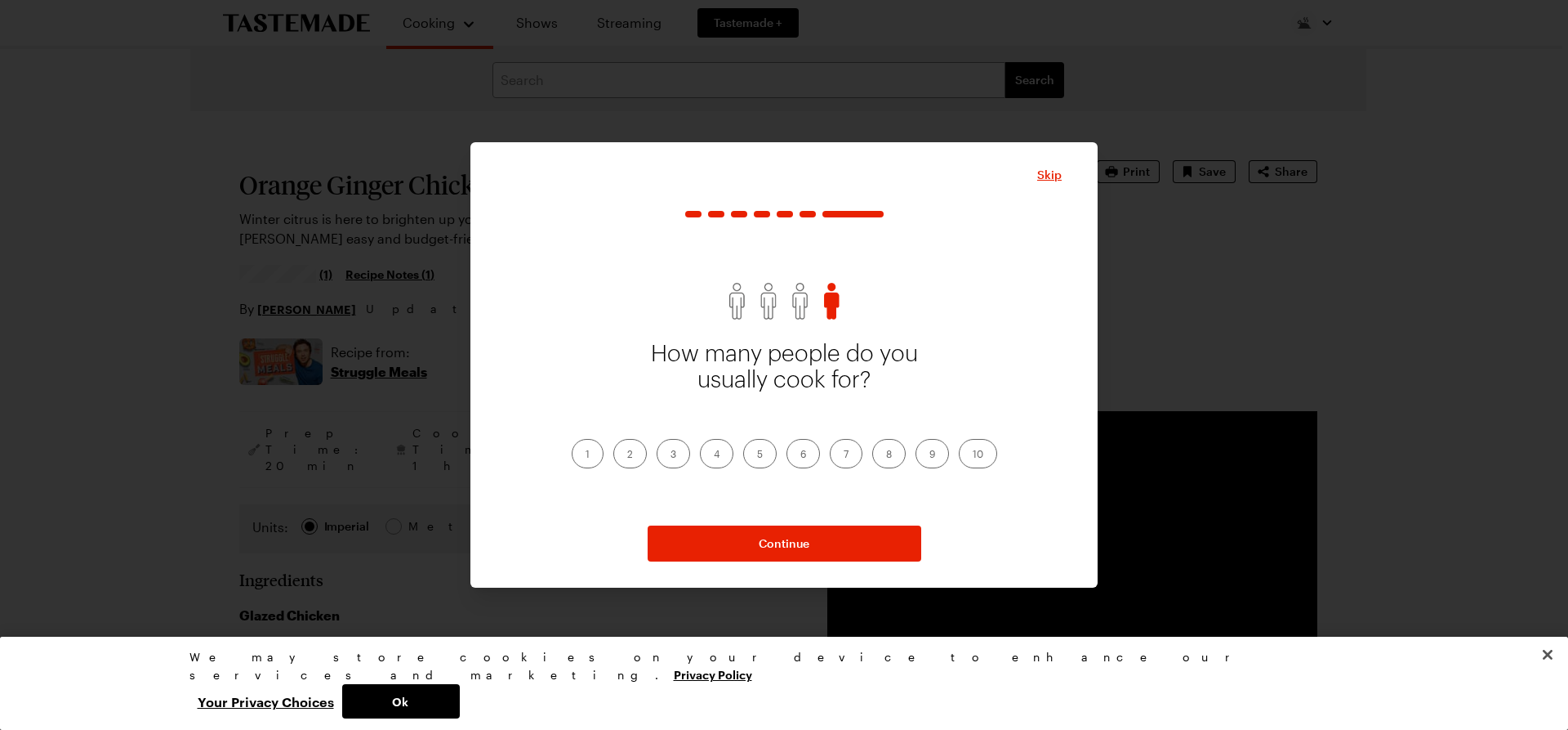
click at [584, 453] on label "1" at bounding box center [588, 454] width 32 height 30
click at [586, 456] on input "1" at bounding box center [586, 456] width 0 height 0
click at [630, 448] on label "2" at bounding box center [630, 454] width 34 height 30
click at [627, 456] on input "2" at bounding box center [627, 456] width 0 height 0
drag, startPoint x: 599, startPoint y: 369, endPoint x: 686, endPoint y: 311, distance: 104.6
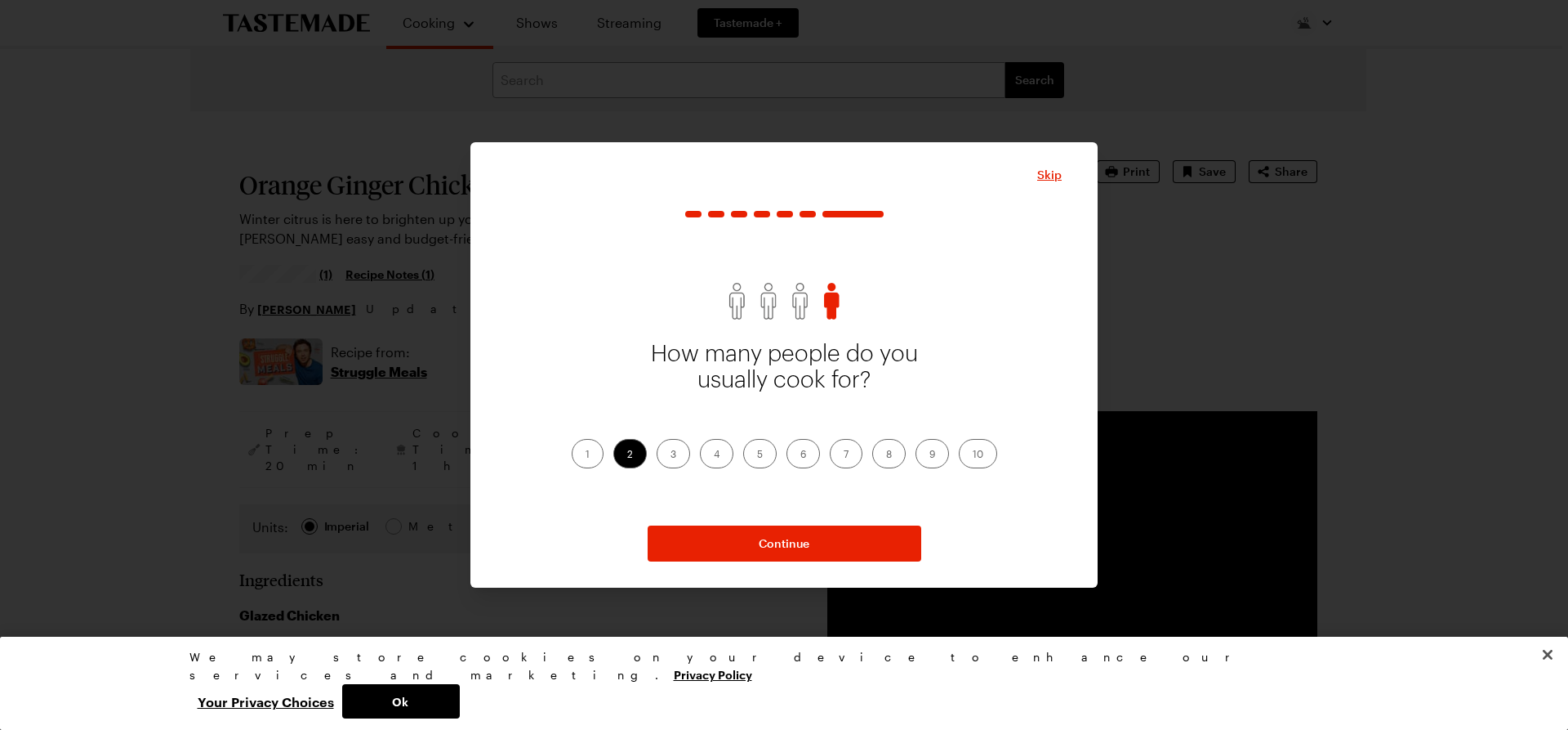
click at [601, 361] on div "How many people do you usually cook for? 1 2 3 4 5 6 7 8 9 10" at bounding box center [784, 371] width 556 height 288
click at [669, 451] on label "3" at bounding box center [673, 454] width 34 height 30
click at [670, 456] on input "3" at bounding box center [670, 456] width 0 height 0
click at [627, 455] on label "2" at bounding box center [630, 454] width 34 height 30
click at [627, 456] on input "2" at bounding box center [627, 456] width 0 height 0
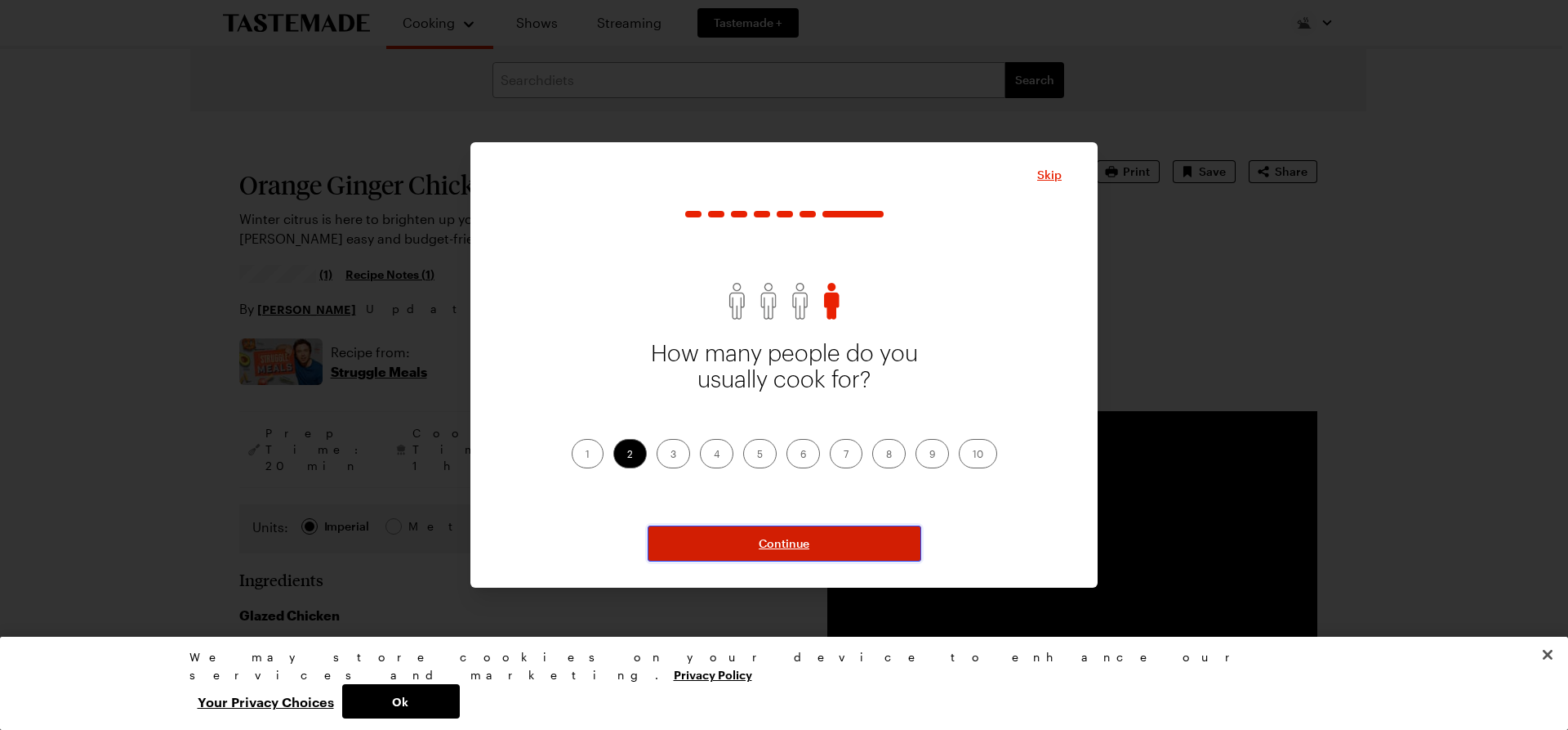
click at [752, 541] on button "Continue" at bounding box center [784, 543] width 273 height 36
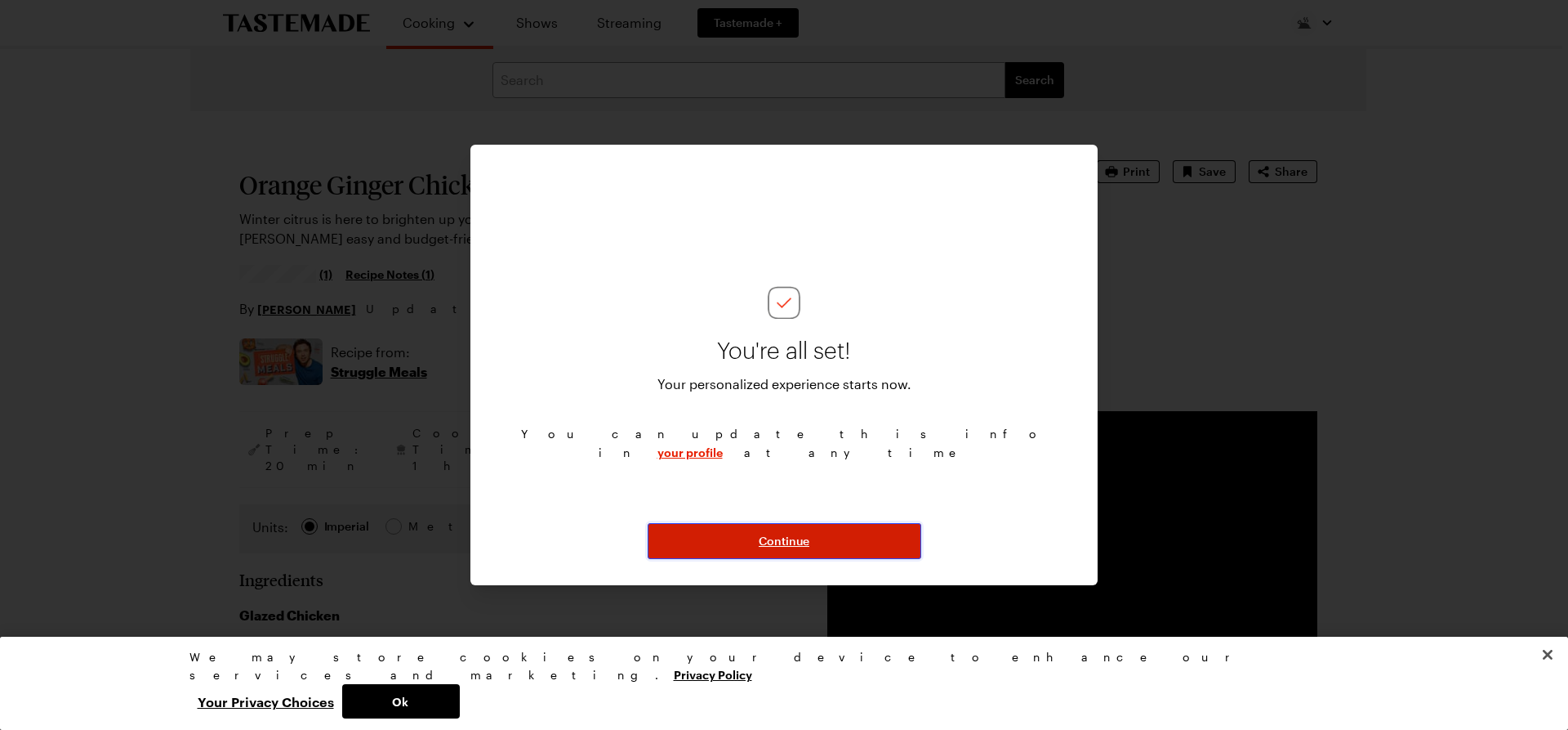
click at [791, 540] on span "Continue" at bounding box center [784, 541] width 51 height 16
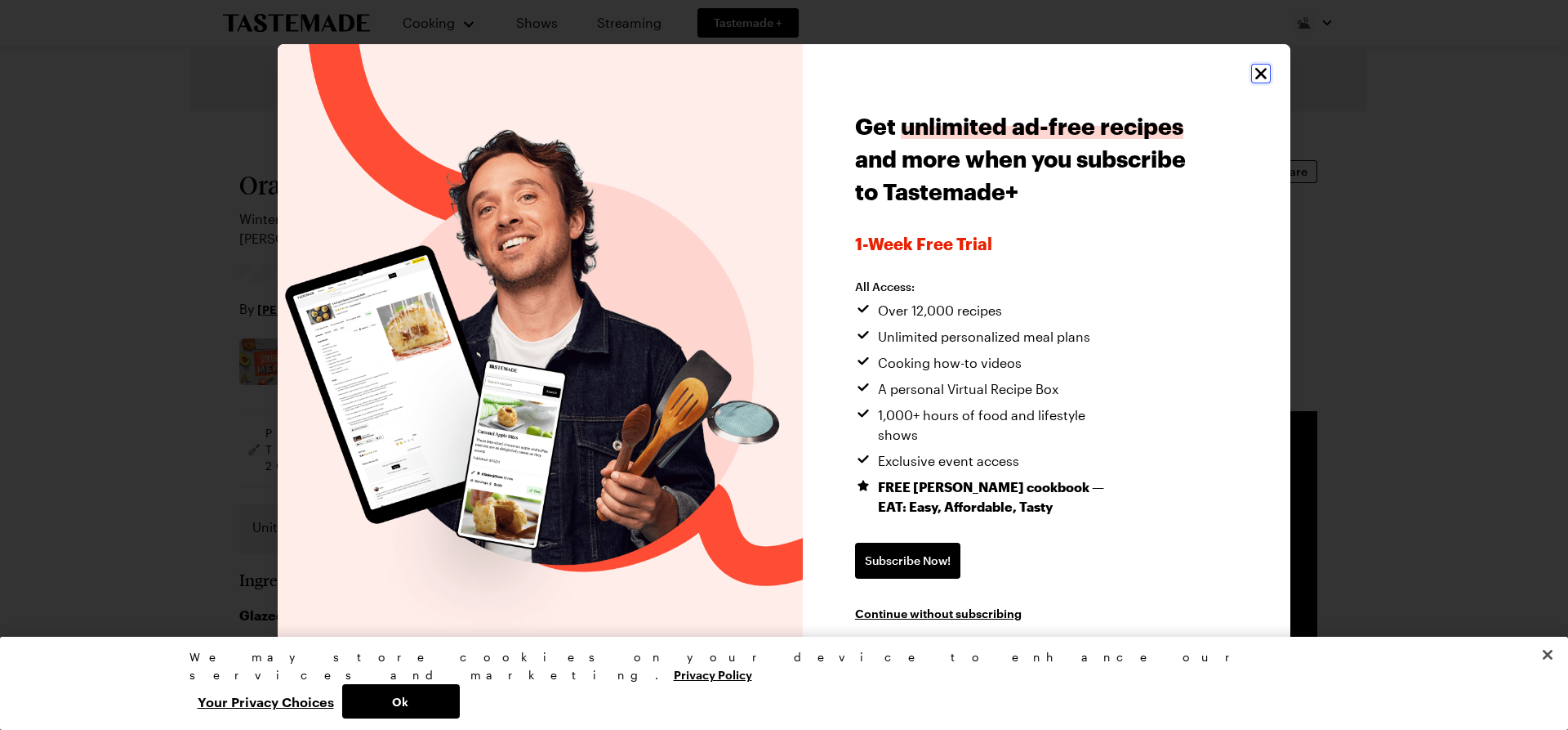
click at [1257, 84] on icon "Close" at bounding box center [1262, 74] width 20 height 20
type textarea "x"
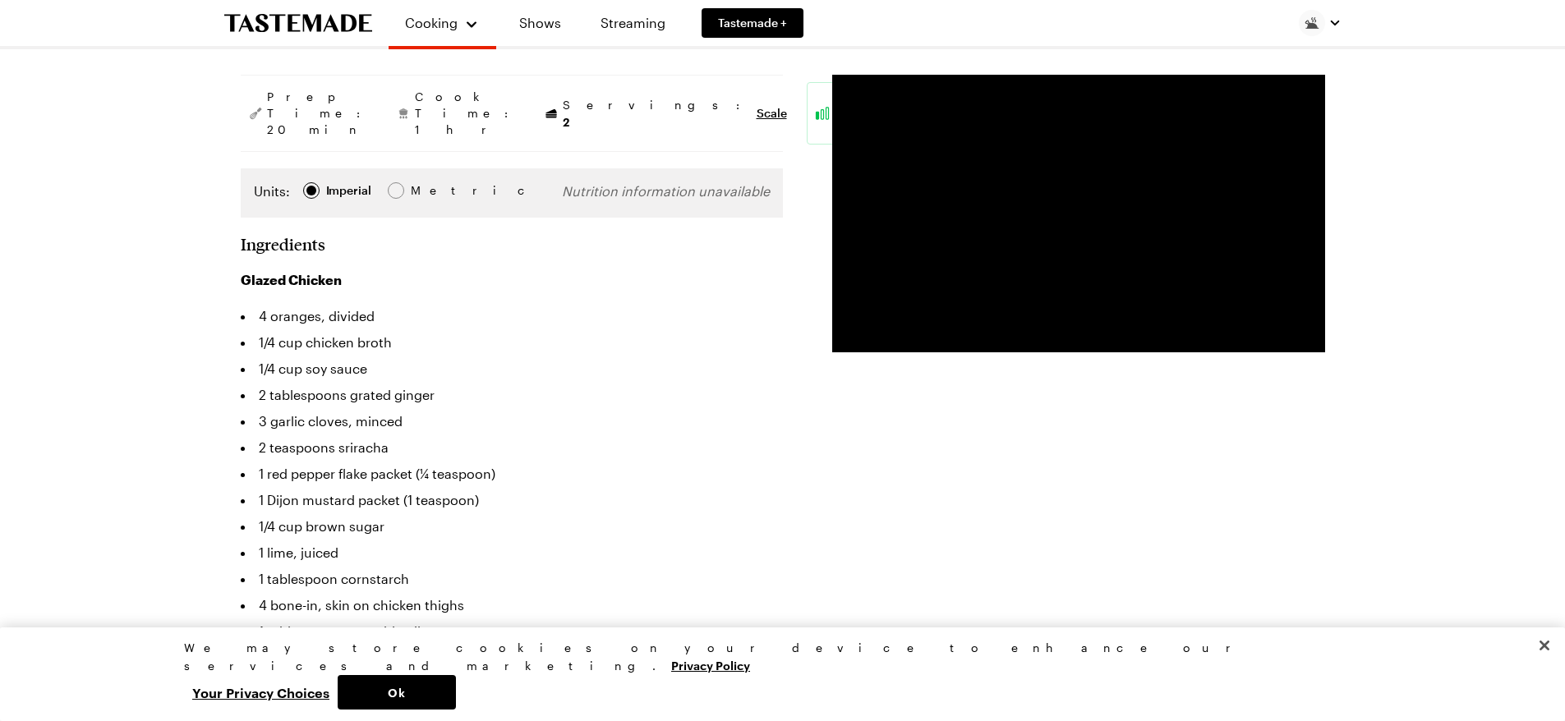
scroll to position [82, 0]
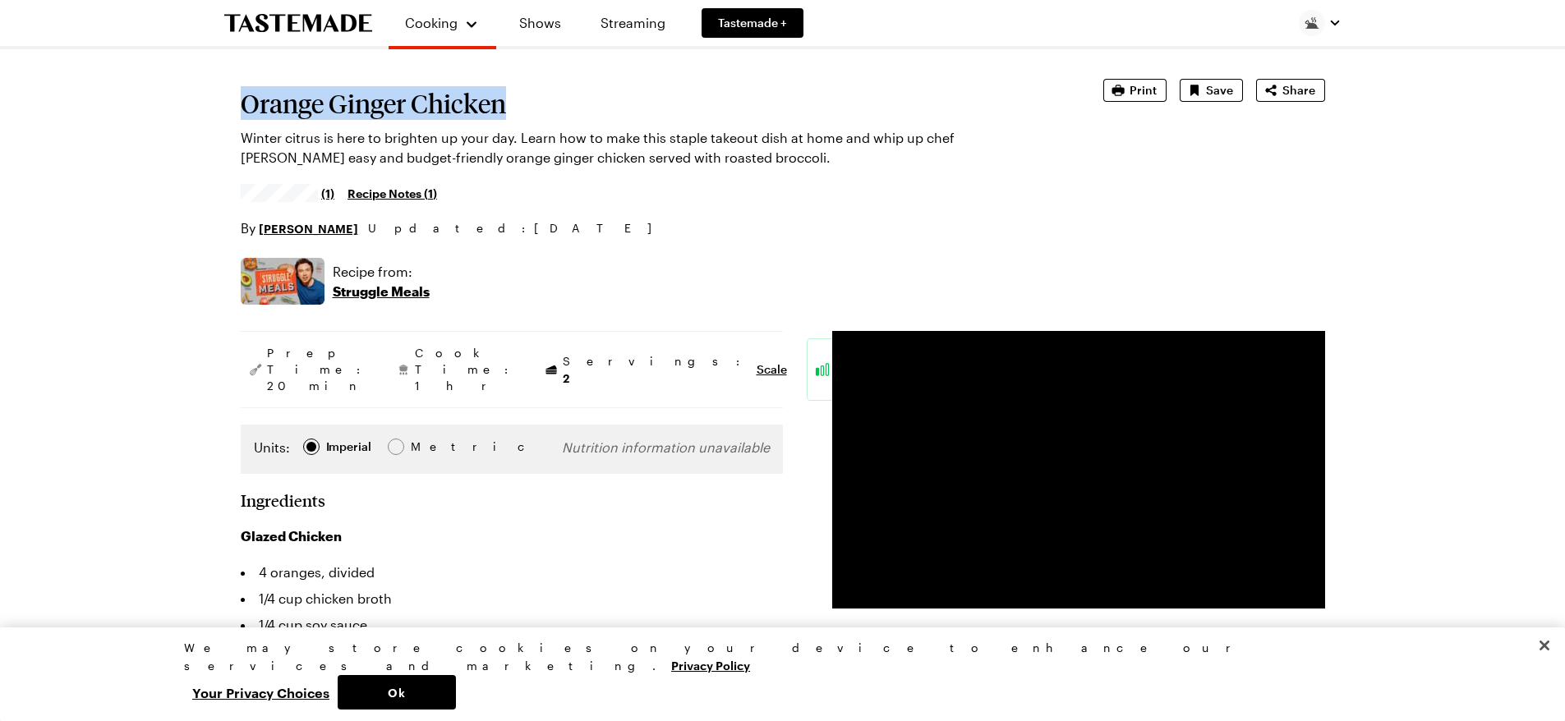
drag, startPoint x: 242, startPoint y: 97, endPoint x: 546, endPoint y: 113, distance: 304.4
click at [546, 113] on h1 "Orange Ginger Chicken" at bounding box center [649, 104] width 817 height 30
copy h1 "Orange Ginger Chicken"
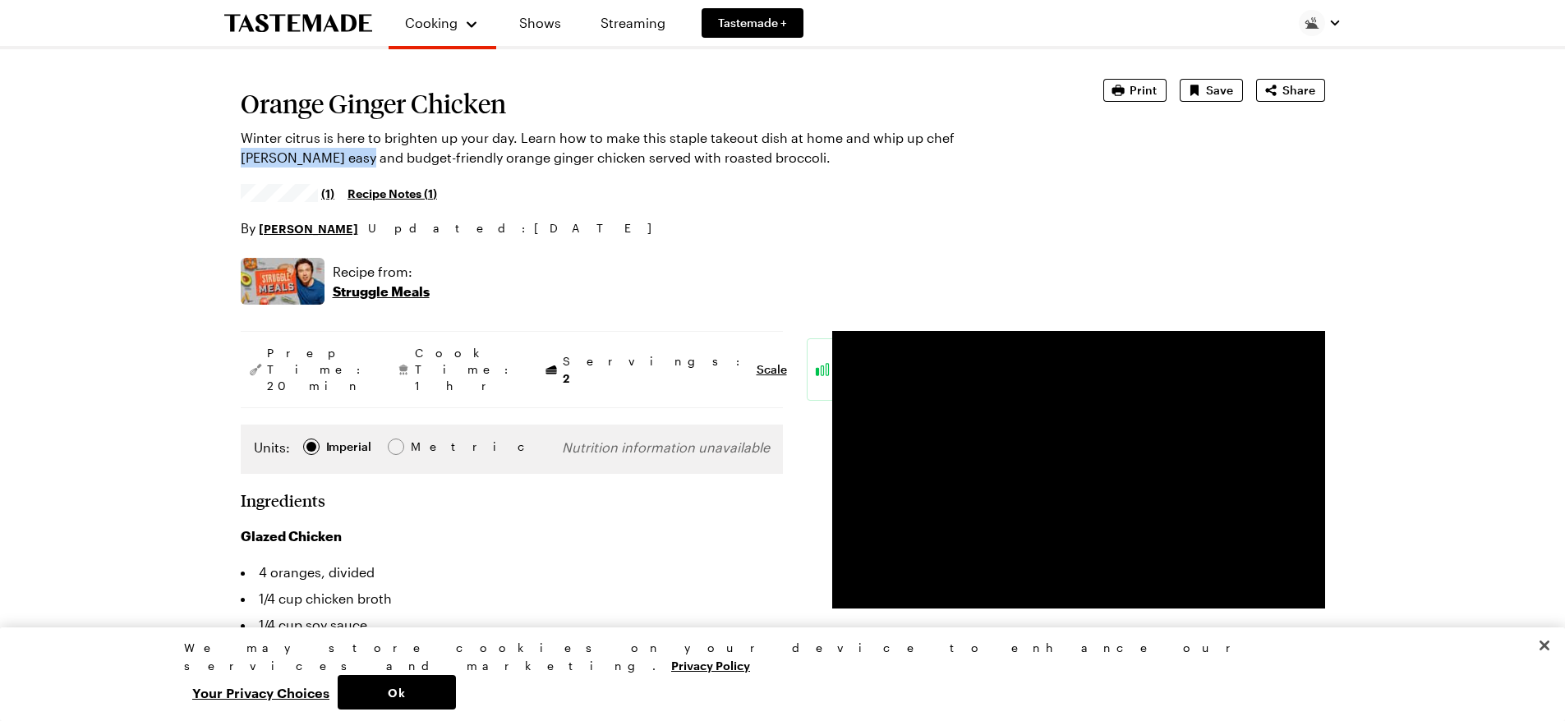
drag, startPoint x: 947, startPoint y: 140, endPoint x: 1070, endPoint y: 140, distance: 122.4
click at [1070, 140] on div "Orange Ginger Chicken Winter citrus is here to brighten up your day. Learn how …" at bounding box center [783, 158] width 1084 height 159
copy p "Frankie Celenza's"
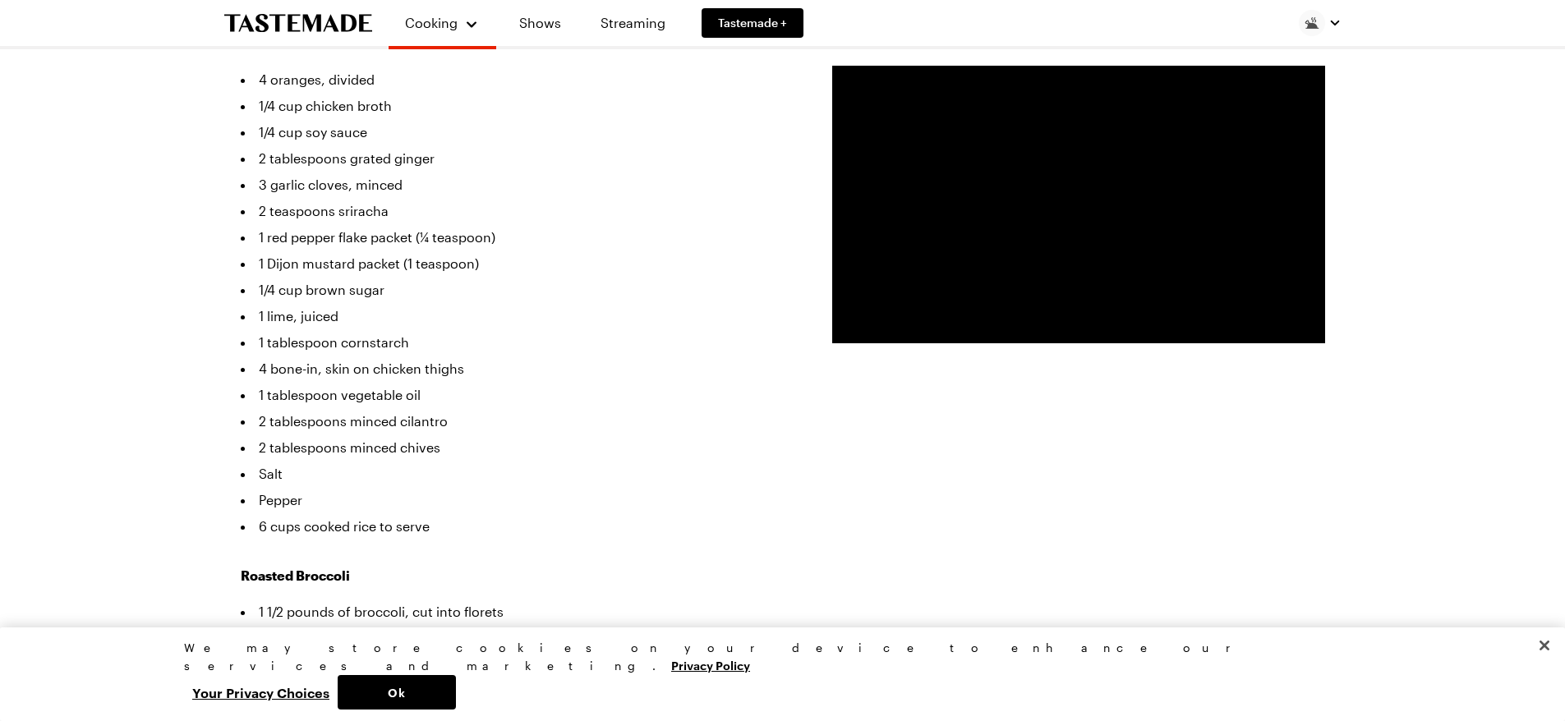
scroll to position [0, 0]
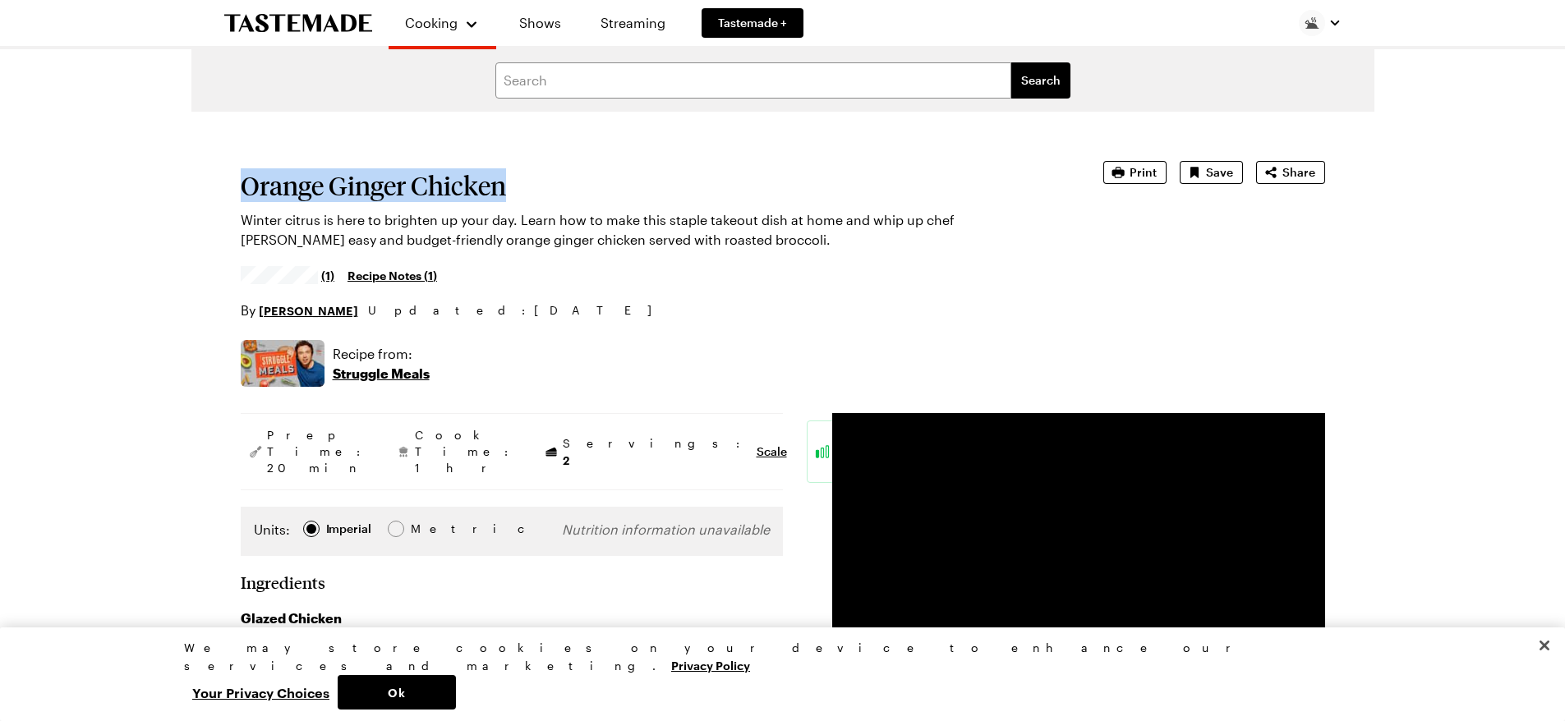
drag, startPoint x: 243, startPoint y: 184, endPoint x: 454, endPoint y: 171, distance: 211.5
click at [523, 191] on h1 "Orange Ginger Chicken" at bounding box center [649, 186] width 817 height 30
copy h1 "Orange Ginger Chicken"
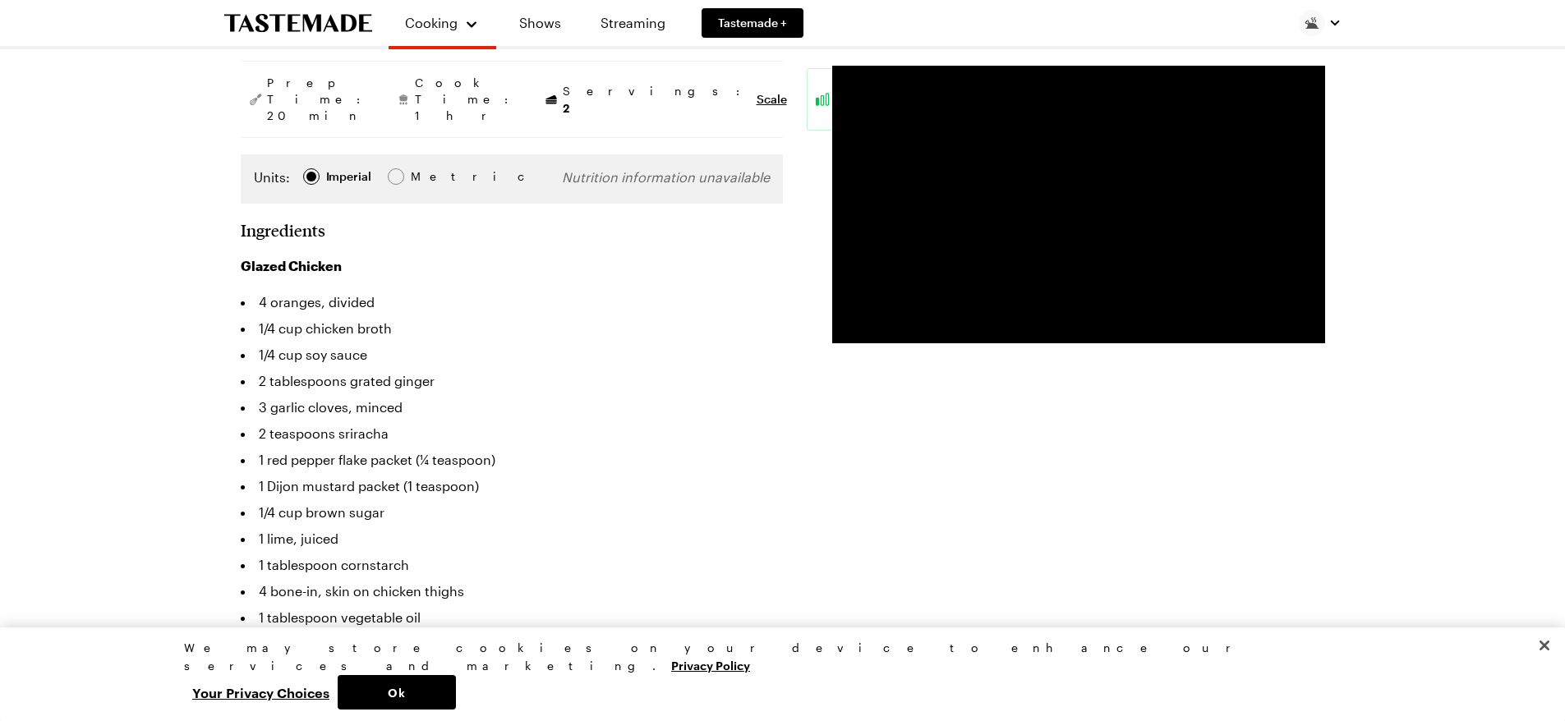
scroll to position [493, 0]
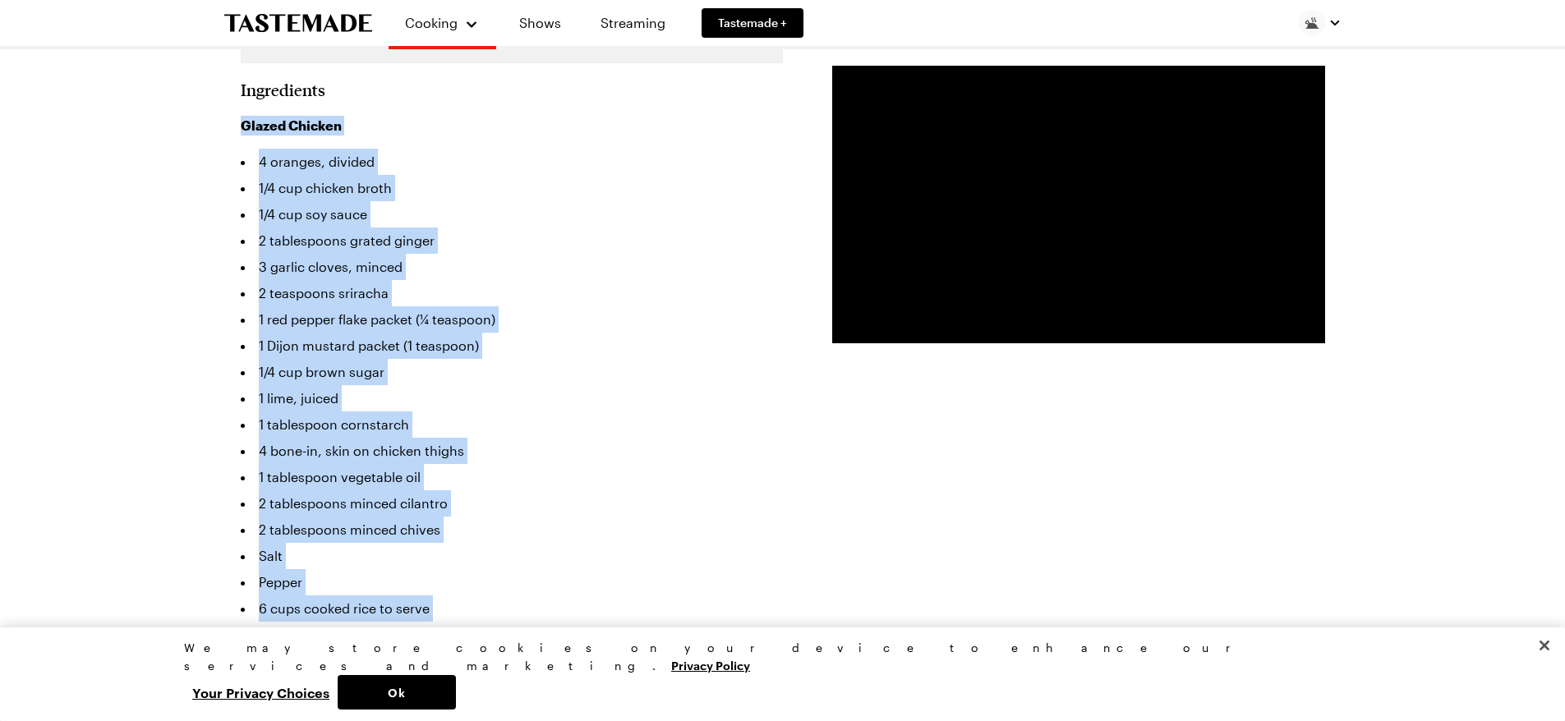
drag, startPoint x: 233, startPoint y: 90, endPoint x: 561, endPoint y: 599, distance: 605.7
click at [598, 543] on li "Salt" at bounding box center [512, 556] width 542 height 26
drag, startPoint x: 242, startPoint y: 90, endPoint x: 471, endPoint y: 582, distance: 543.6
click at [471, 582] on div "Glazed Chicken 4 oranges, divided 1/4 cup chicken broth 1/4 cup soy sauce 2 tab…" at bounding box center [512, 369] width 542 height 506
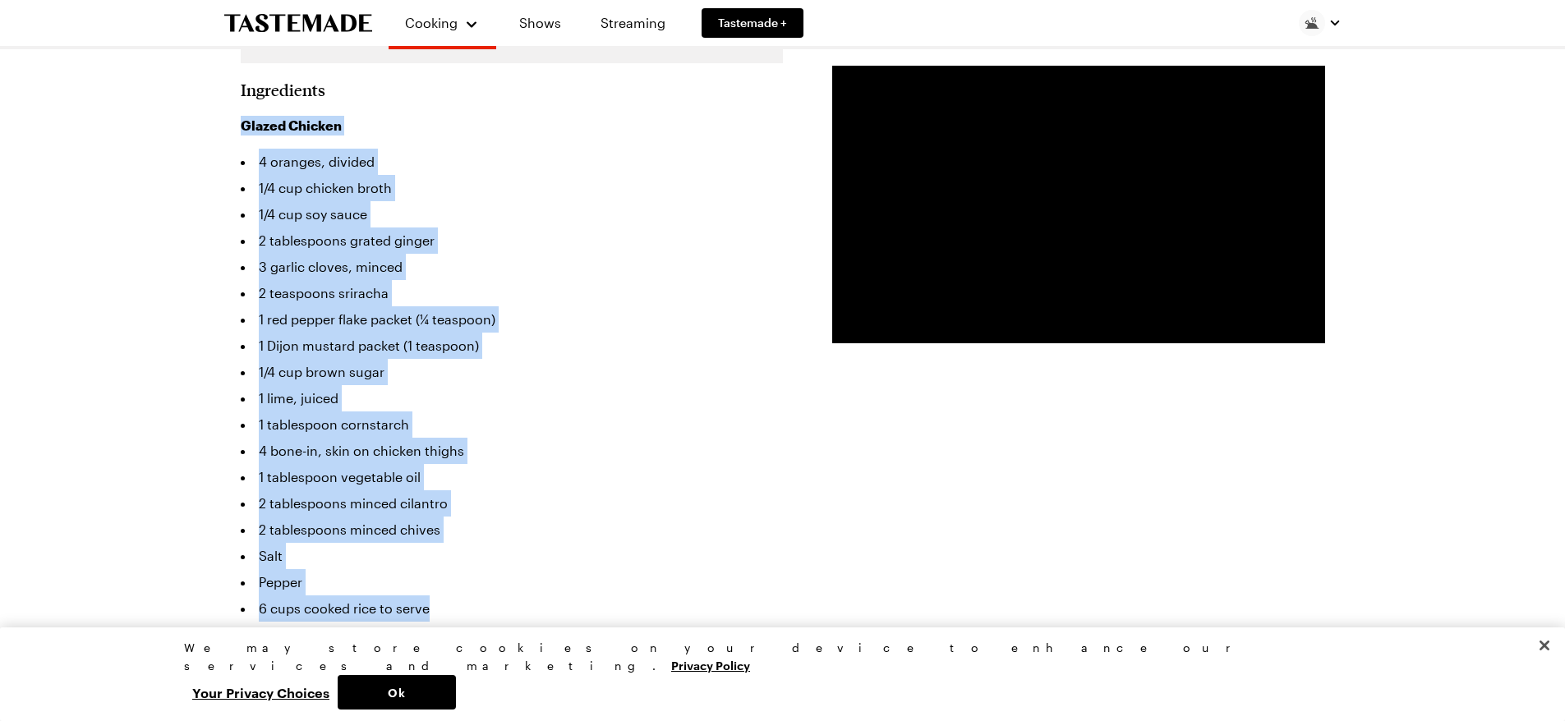
copy div "Glazed Chicken 4 oranges, divided 1/4 cup chicken broth 1/4 cup soy sauce 2 tab…"
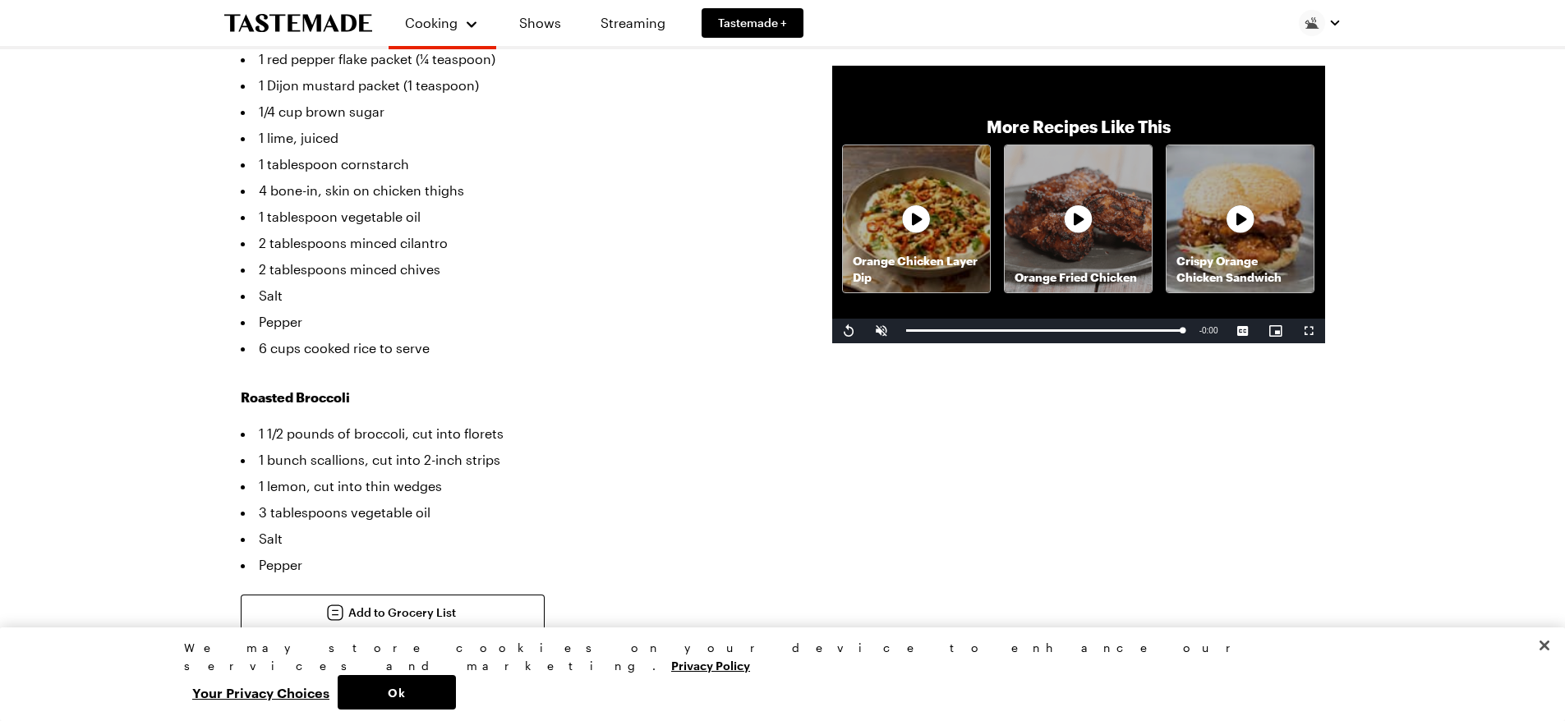
scroll to position [822, 0]
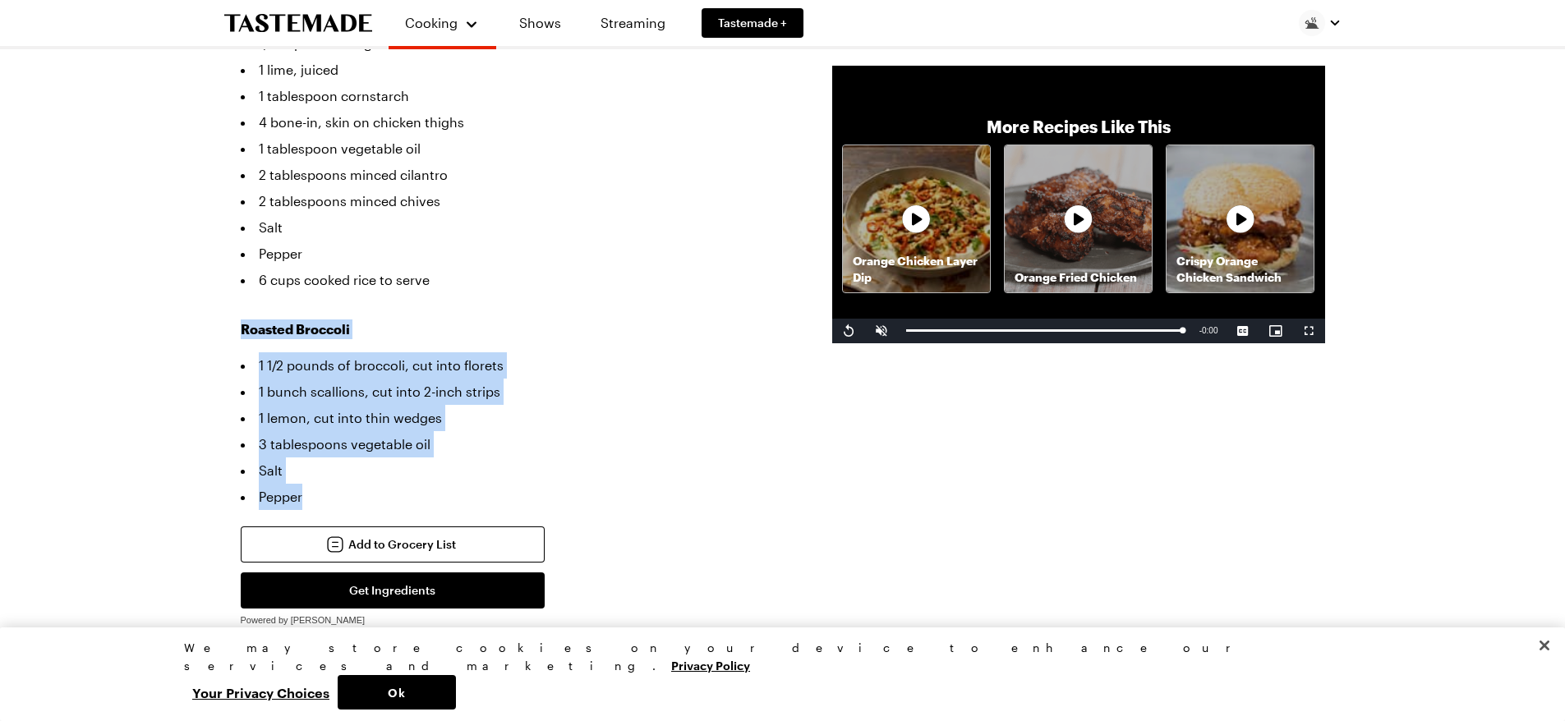
drag, startPoint x: 236, startPoint y: 291, endPoint x: 330, endPoint y: 448, distance: 183.2
click at [541, 275] on div "Glazed Chicken 4 oranges, divided 1/4 cup chicken broth 1/4 cup soy sauce 2 tab…" at bounding box center [512, 148] width 542 height 723
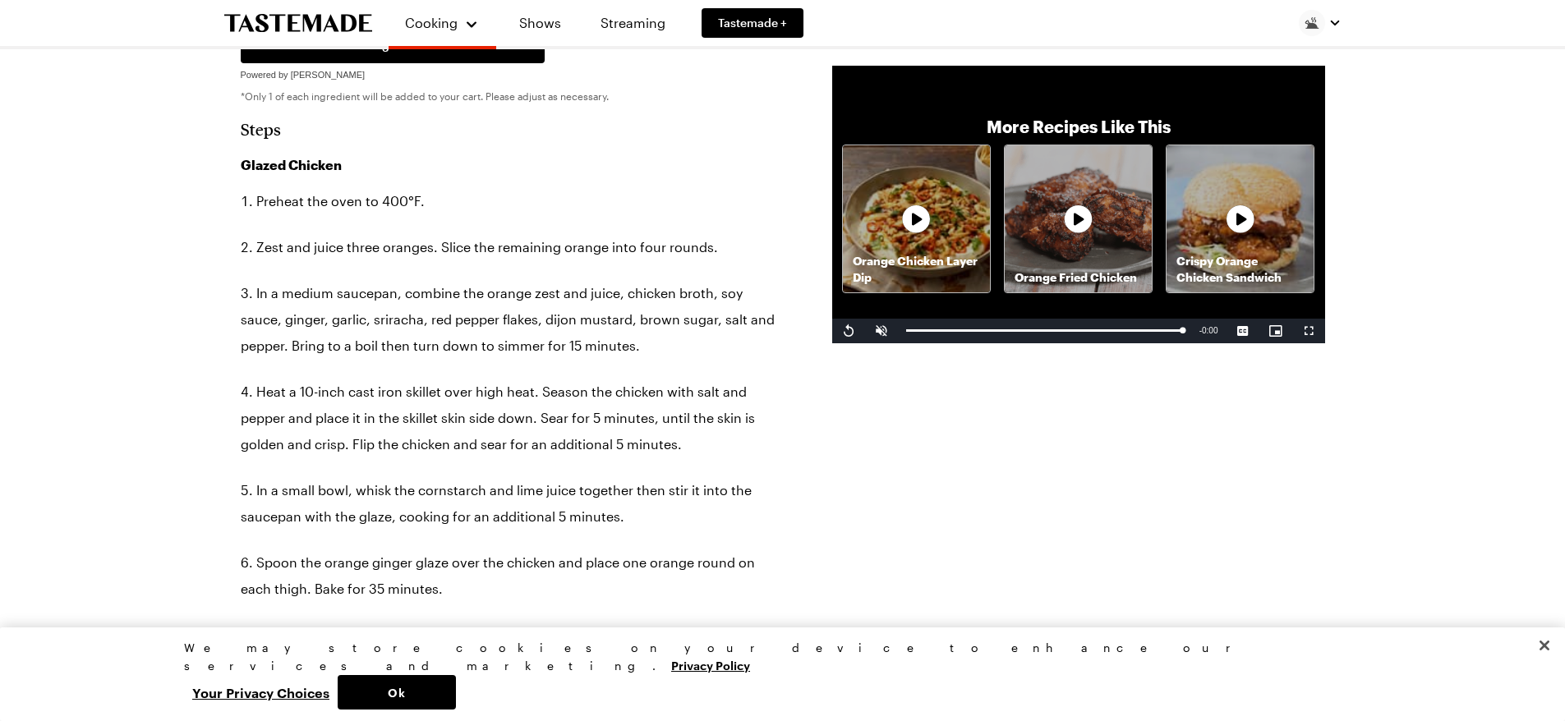
scroll to position [1397, 0]
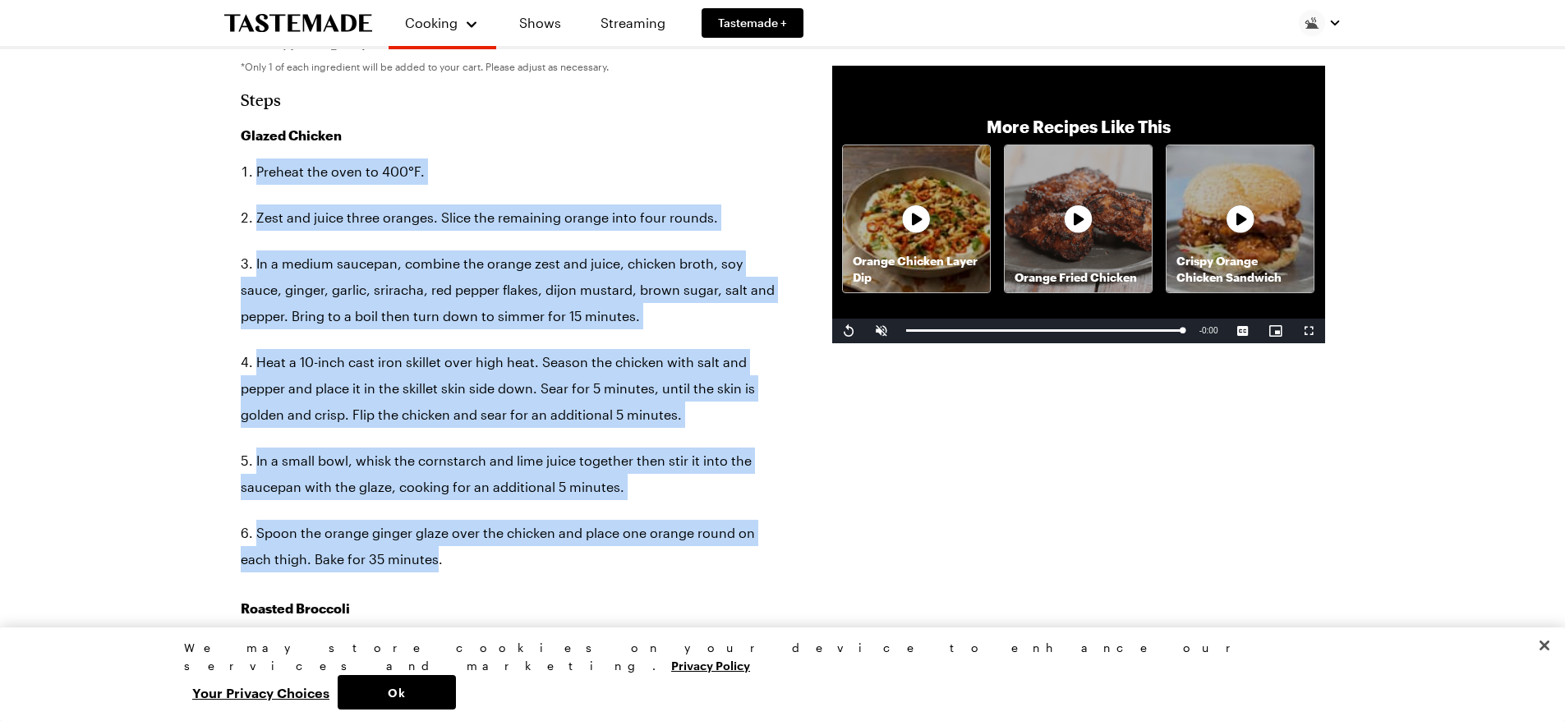
drag, startPoint x: 236, startPoint y: 136, endPoint x: 402, endPoint y: 524, distance: 422.5
click at [402, 524] on div "Orange Ginger Chicken Winter citrus is here to brighten up your day. Learn how …" at bounding box center [782, 513] width 1183 height 3597
copy ol "Preheat the oven to 400°F. Zest and juice three oranges. Slice the remaining or…"
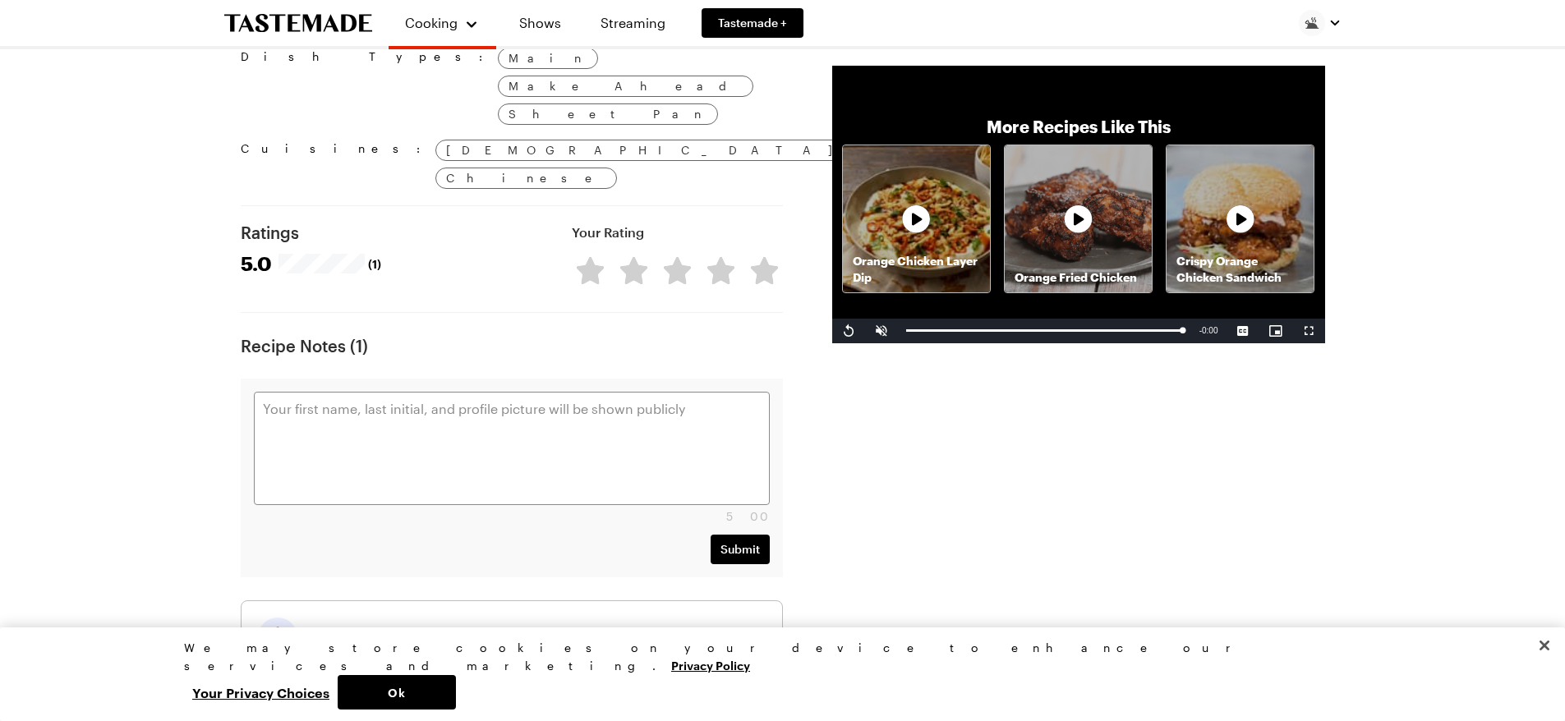
scroll to position [1972, 0]
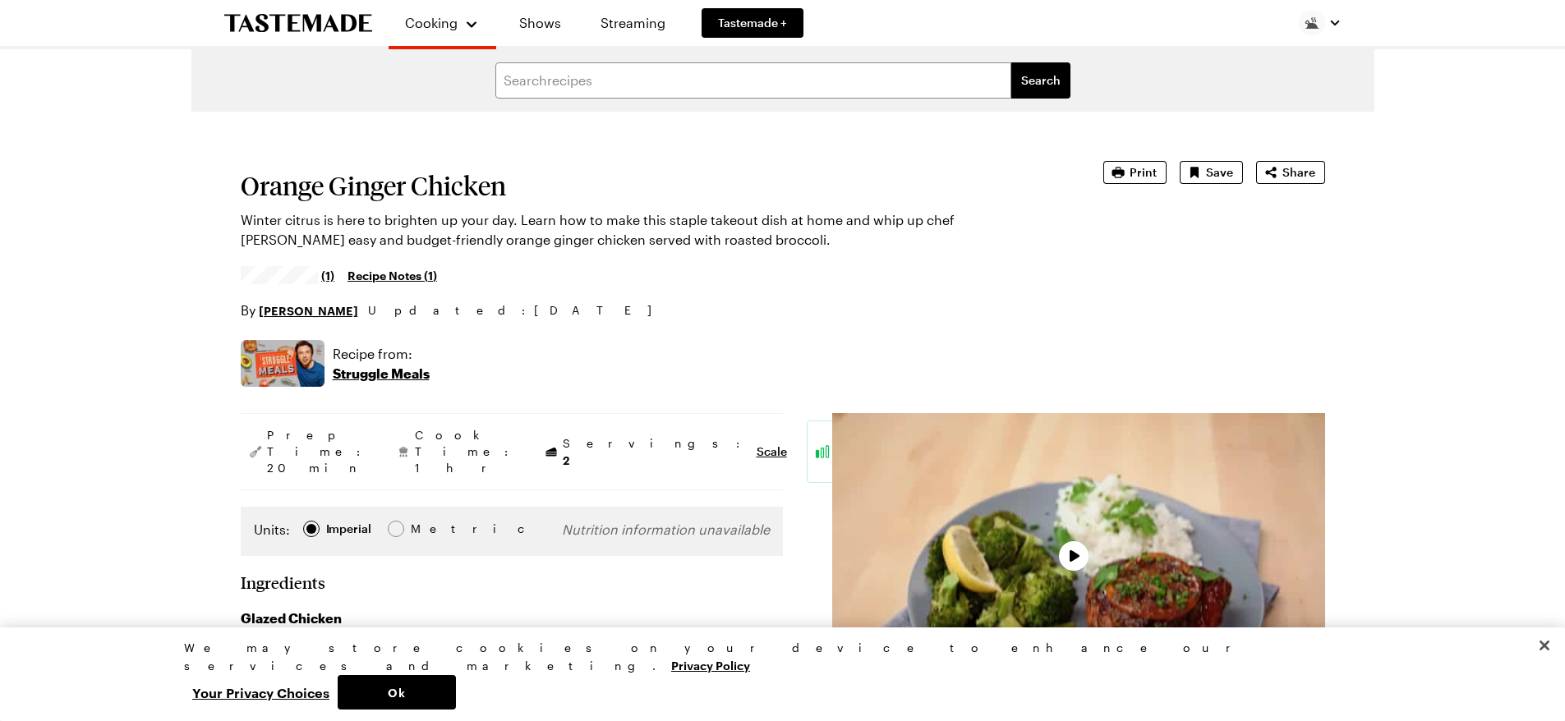
type textarea "x"
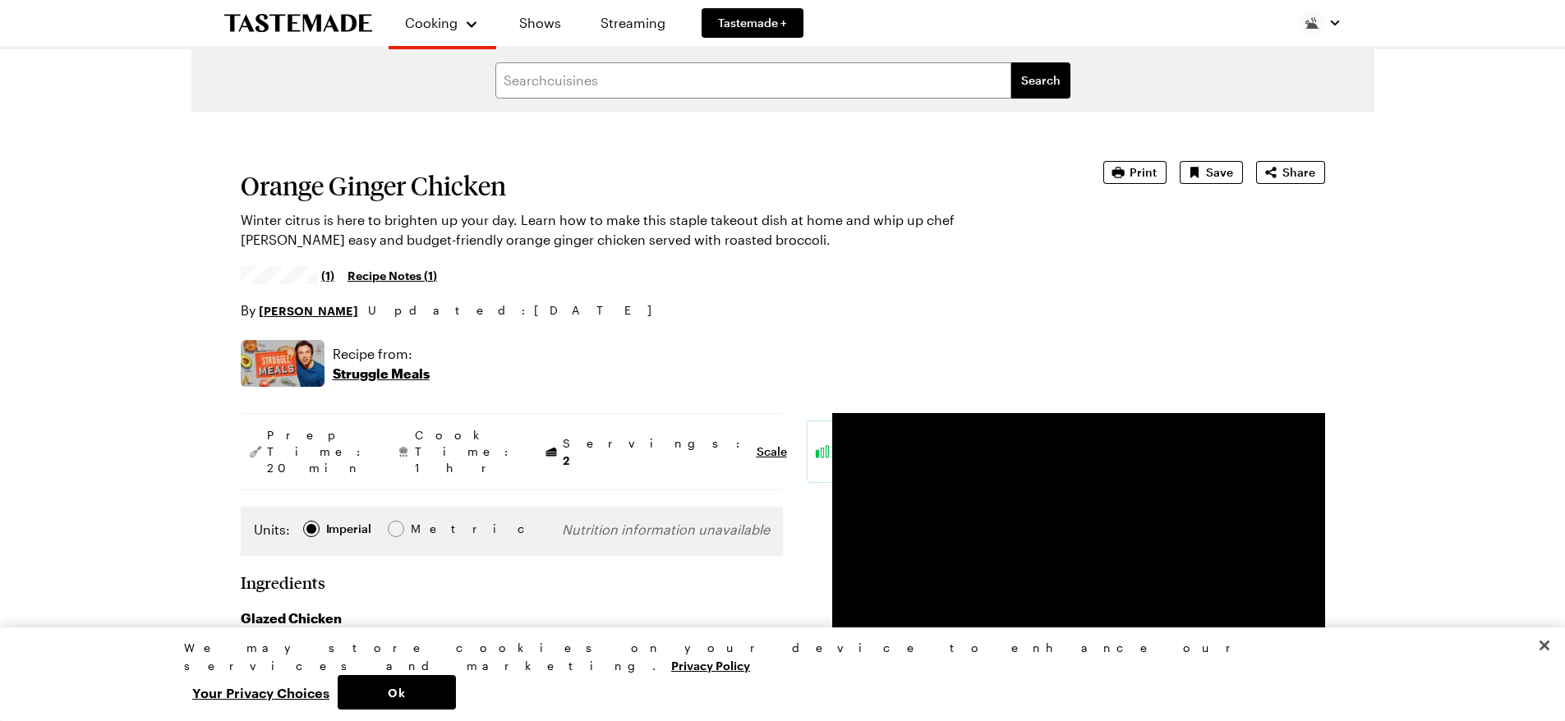
drag, startPoint x: 1098, startPoint y: 556, endPoint x: 978, endPoint y: 347, distance: 241.8
click at [978, 347] on div "Recipe from: Struggle Meals" at bounding box center [783, 363] width 1084 height 47
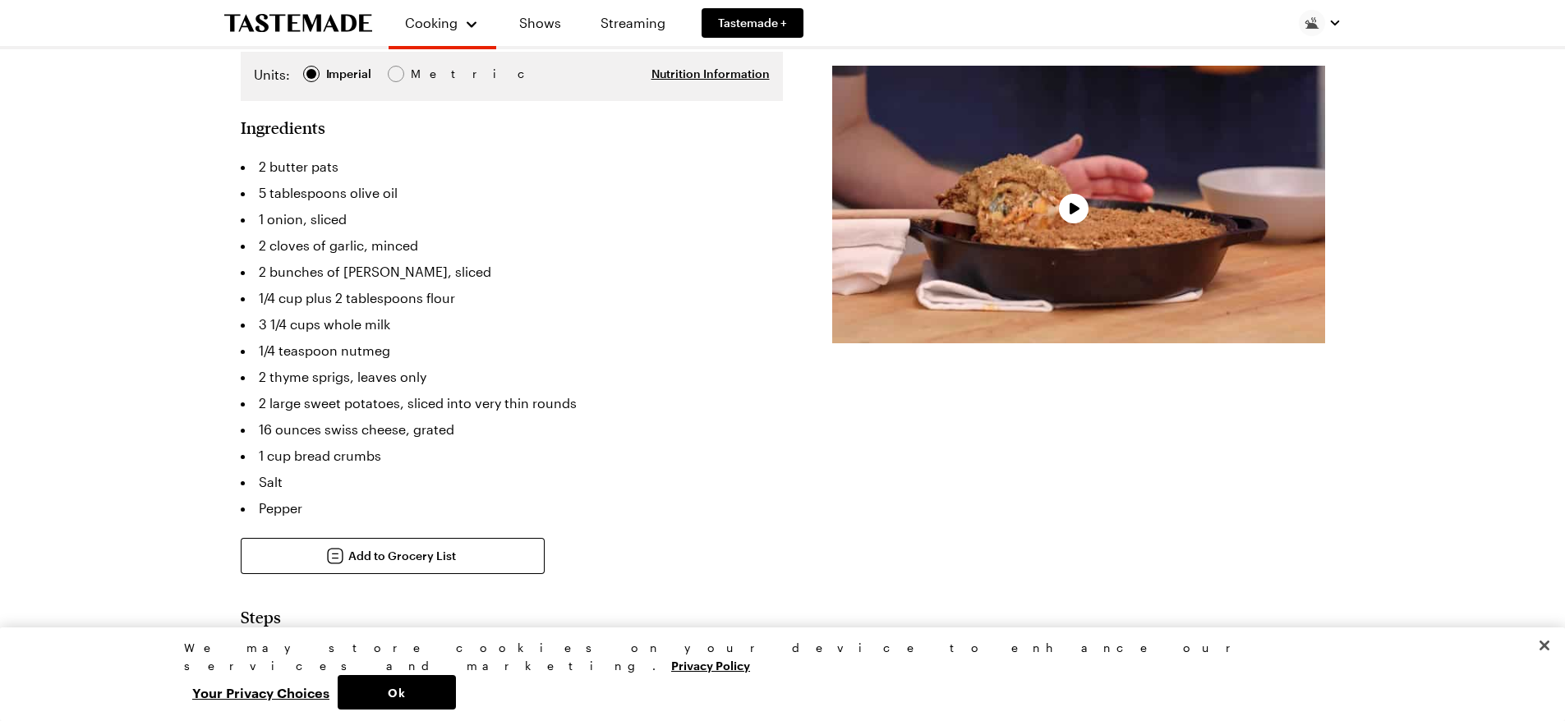
type textarea "x"
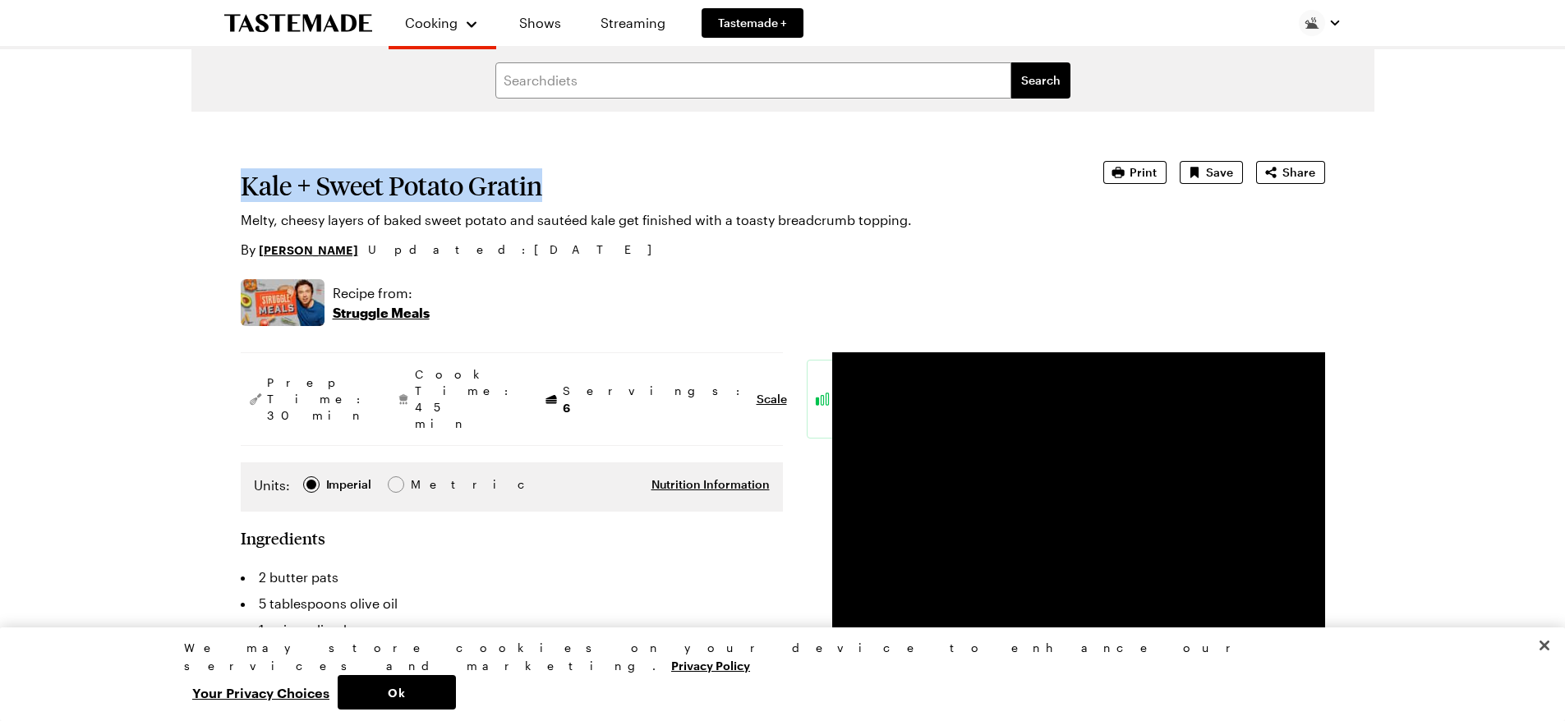
drag, startPoint x: 246, startPoint y: 179, endPoint x: 560, endPoint y: 173, distance: 313.9
click at [560, 173] on h1 "Kale + Sweet Potato Gratin" at bounding box center [649, 186] width 817 height 30
copy h1 "Kale + Sweet Potato Gratin"
click at [563, 295] on div "Recipe from: Struggle Meals" at bounding box center [783, 302] width 1084 height 47
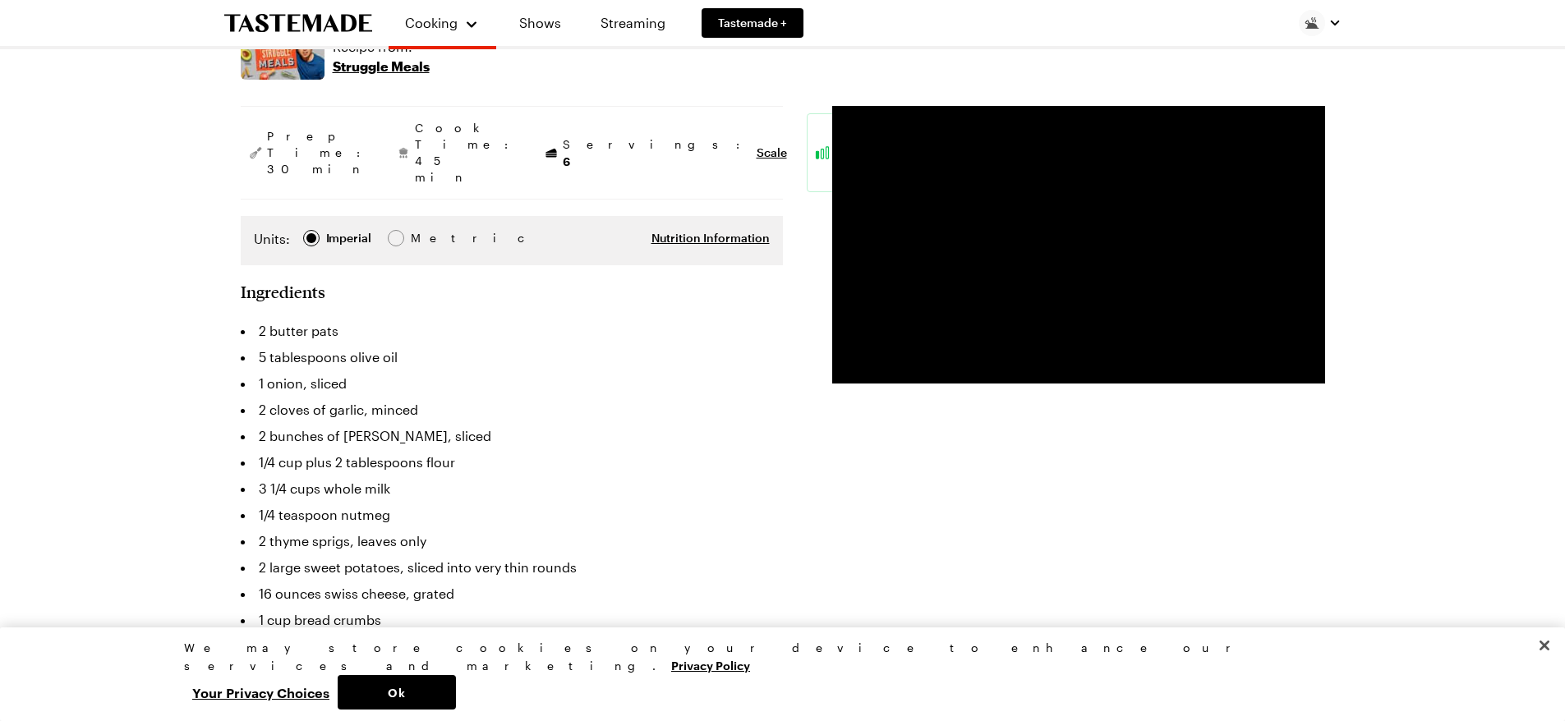
scroll to position [329, 0]
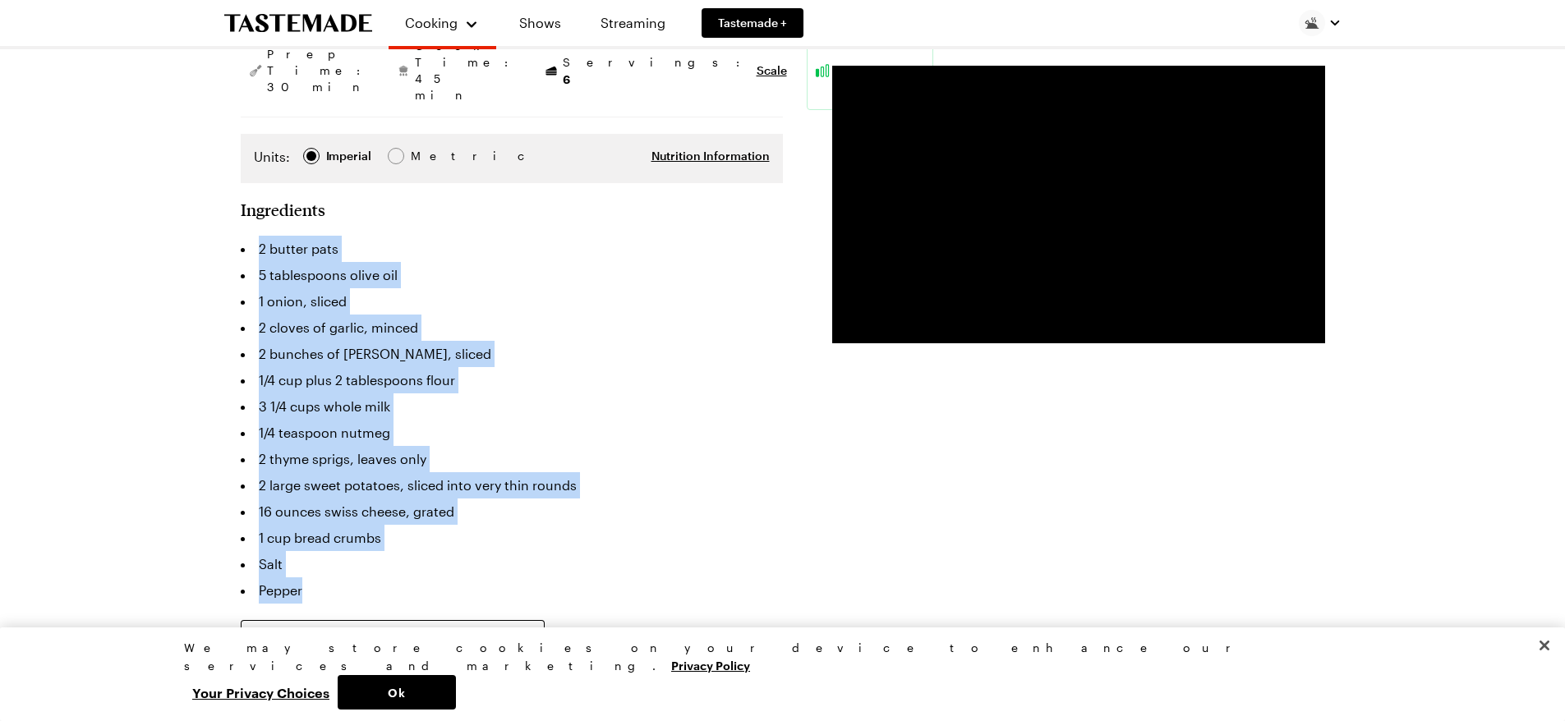
drag, startPoint x: 232, startPoint y: 200, endPoint x: 500, endPoint y: 527, distance: 423.3
copy ul "2 butter pats 5 tablespoons olive oil 1 onion, sliced 2 cloves of garlic, mince…"
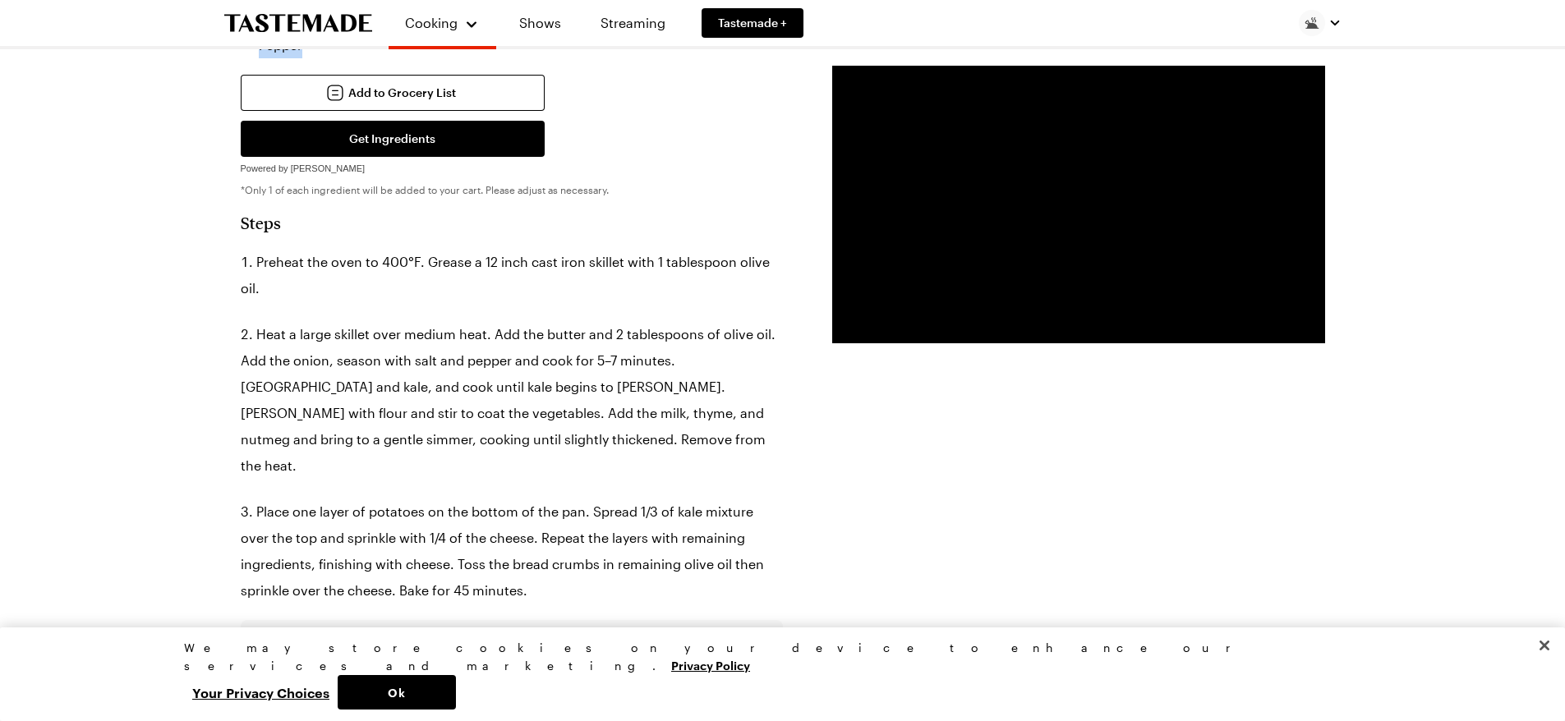
scroll to position [904, 0]
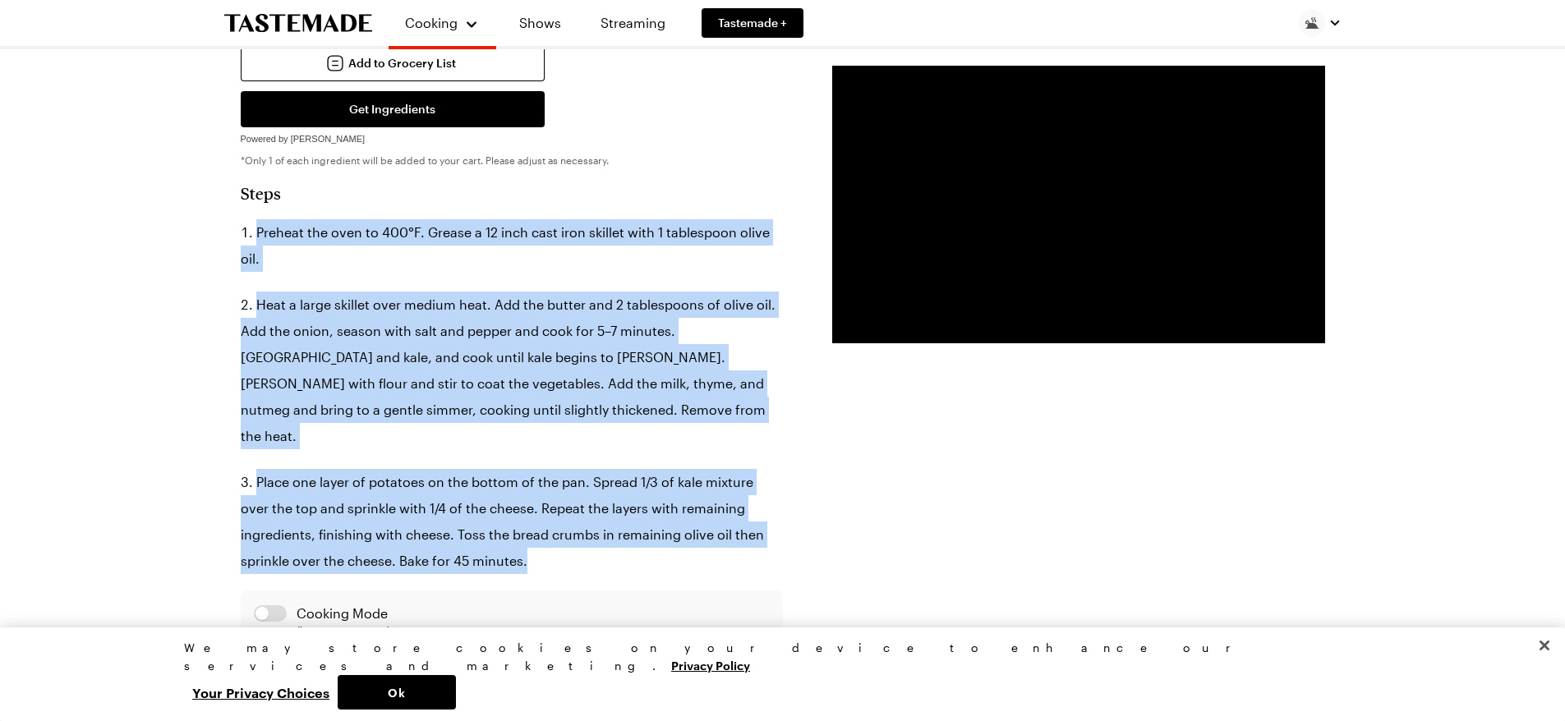
drag, startPoint x: 237, startPoint y: 182, endPoint x: 543, endPoint y: 471, distance: 420.2
click at [548, 476] on div "Kale + Sweet Potato Gratin Melty, cheesy layers of baked sweet potato and sauté…" at bounding box center [782, 548] width 1183 height 2681
copy ol "Preheat the oven to 400°F. Grease a 12 inch cast iron skillet with 1 tablespoon…"
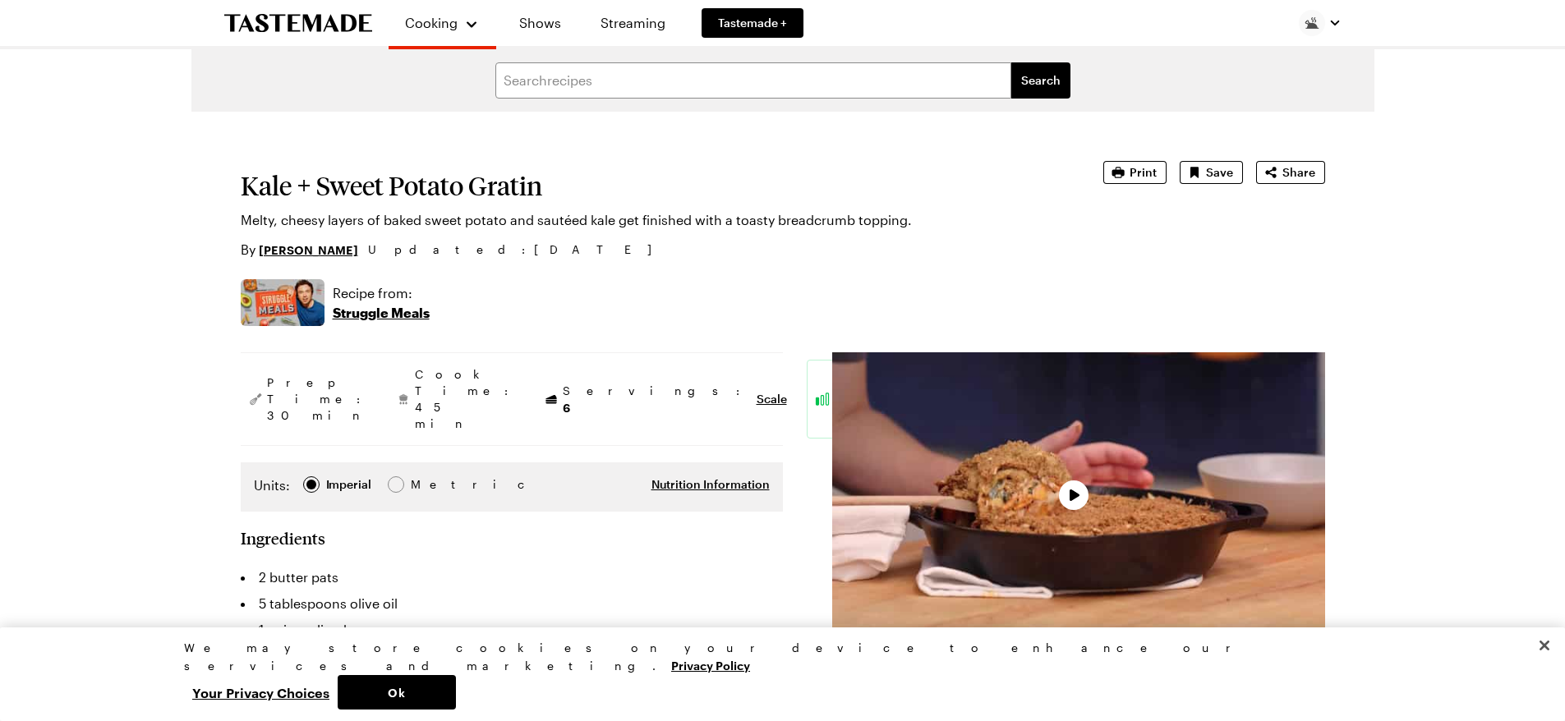
type textarea "x"
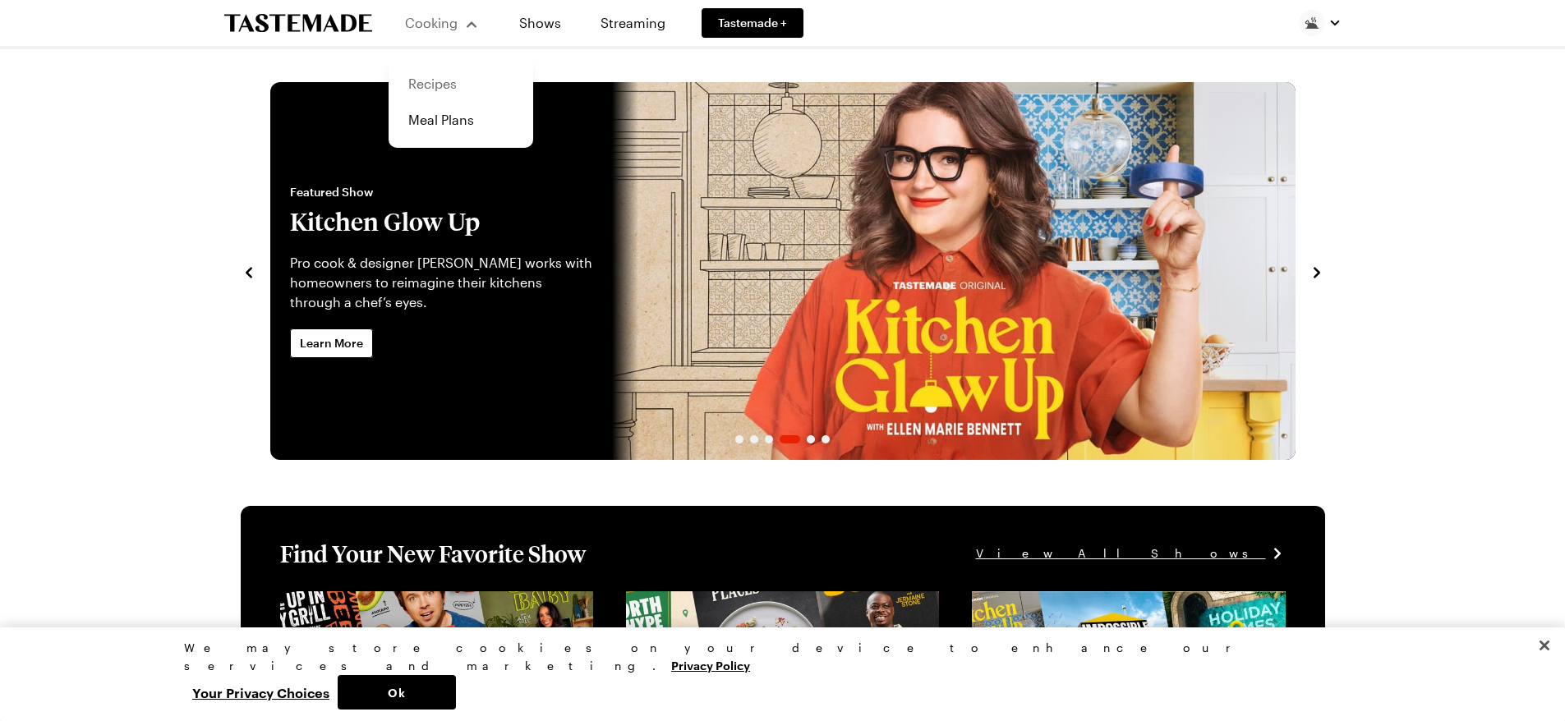
click at [425, 84] on link "Recipes" at bounding box center [460, 84] width 125 height 36
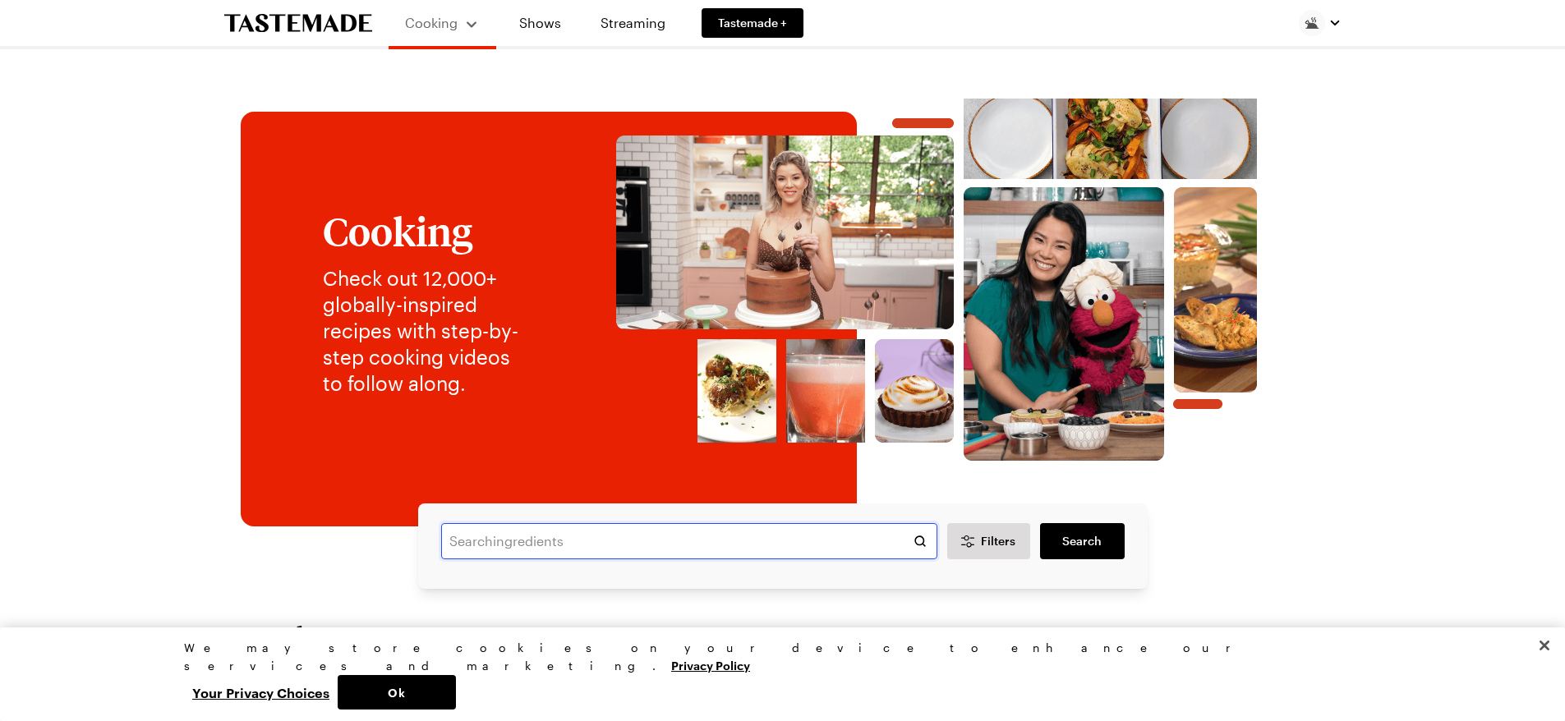
click at [466, 550] on input "text" at bounding box center [689, 541] width 496 height 36
type input "peanut butter pork chops"
click at [1061, 535] on link "Search" at bounding box center [1082, 541] width 84 height 36
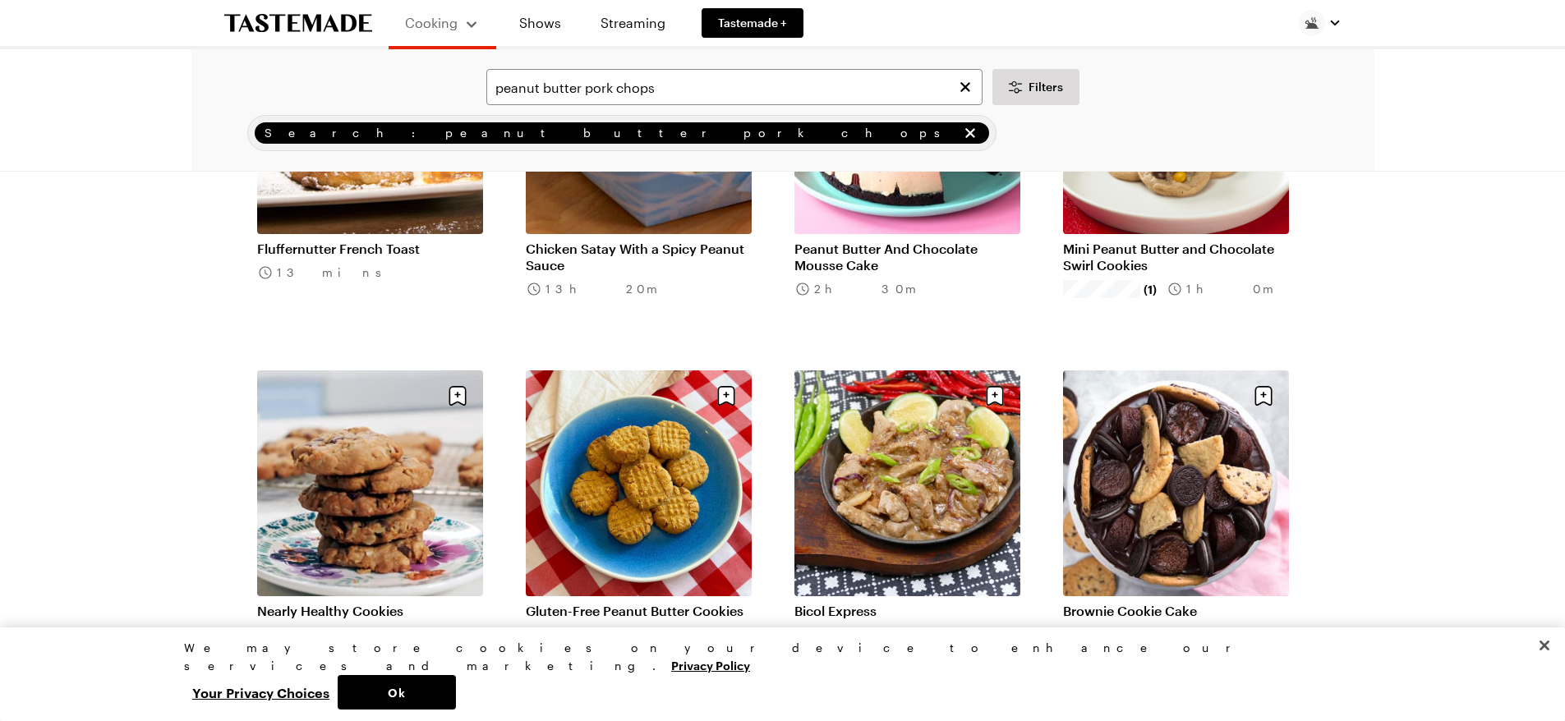
scroll to position [1479, 0]
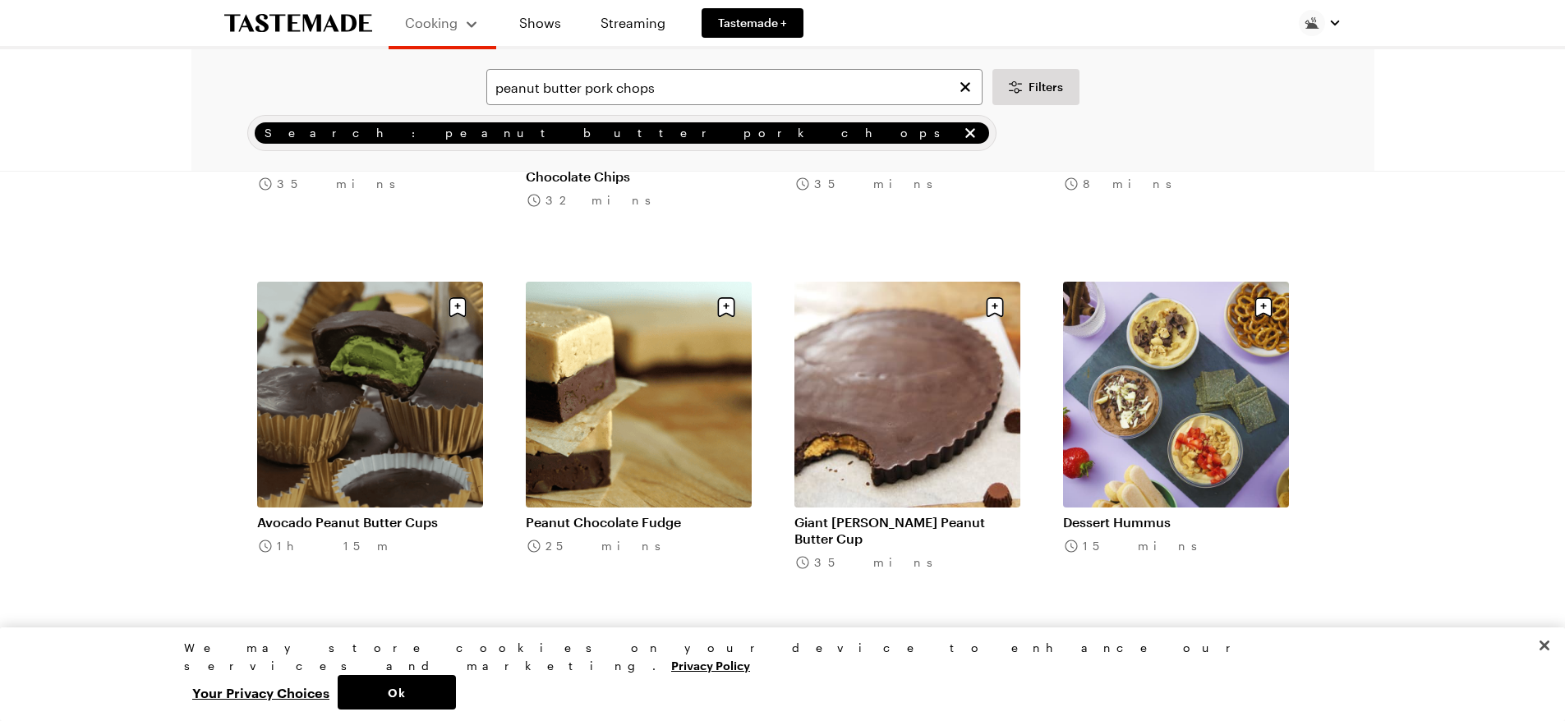
scroll to position [2218, 0]
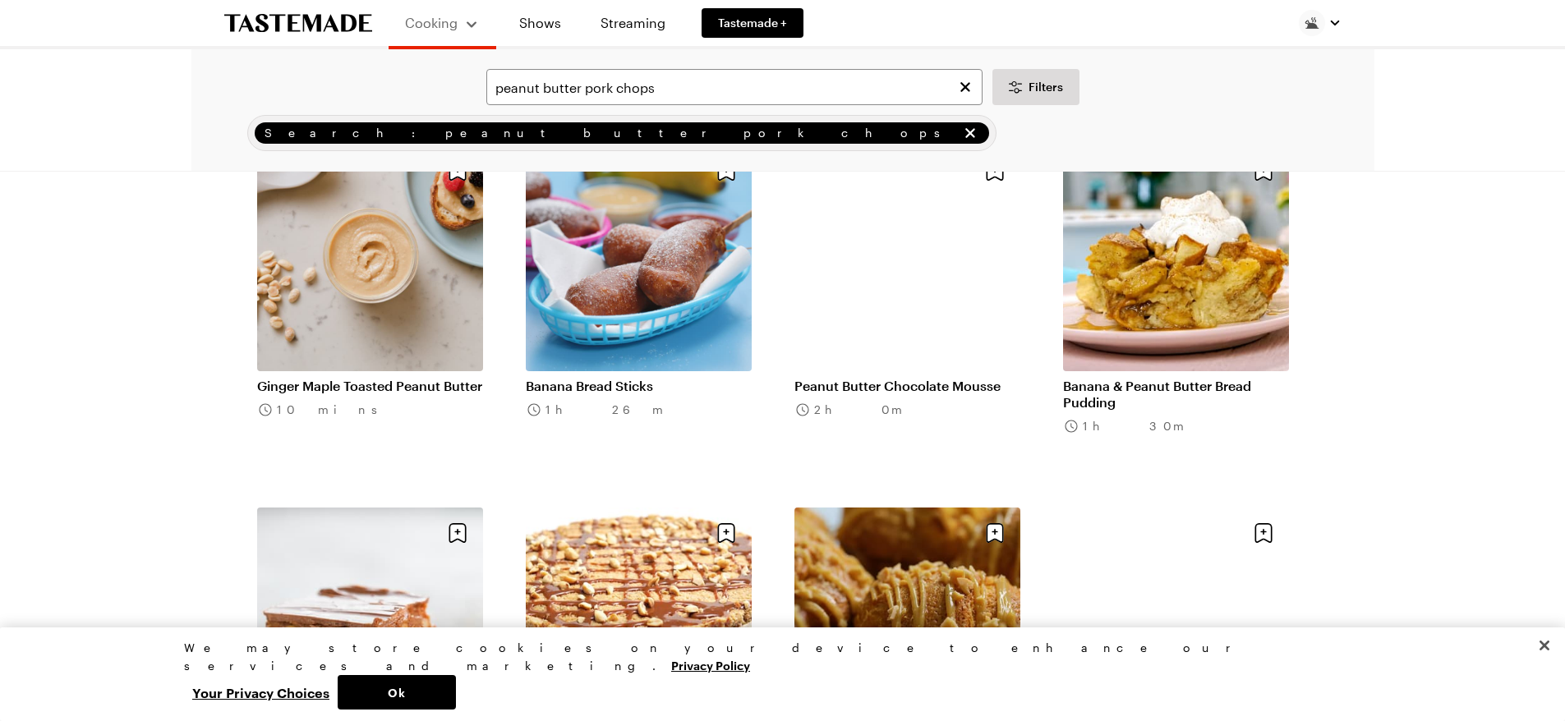
scroll to position [5093, 0]
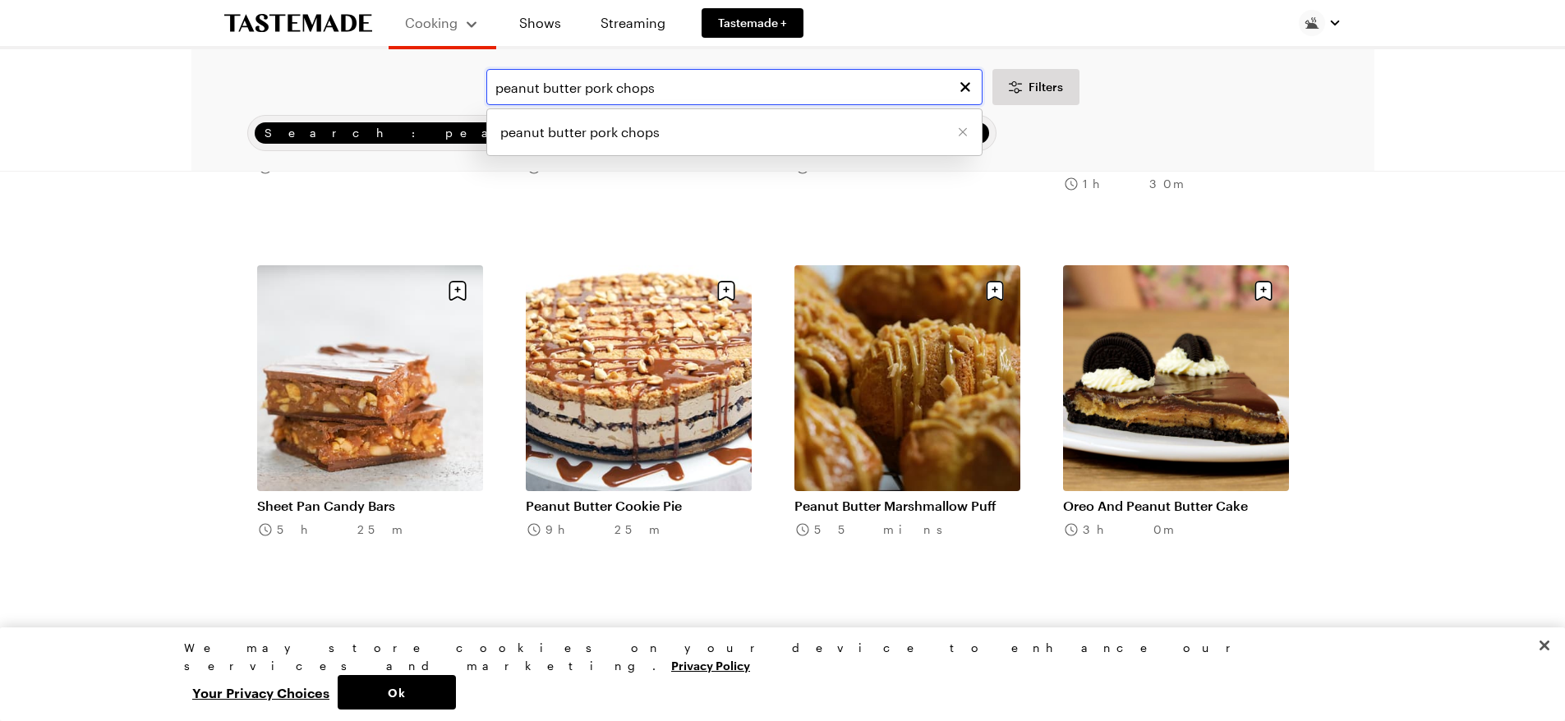
drag, startPoint x: 581, startPoint y: 87, endPoint x: 414, endPoint y: 57, distance: 169.5
click at [472, 69] on div "peanut butter pork chops peanut butter pork chops Filters" at bounding box center [782, 87] width 1137 height 36
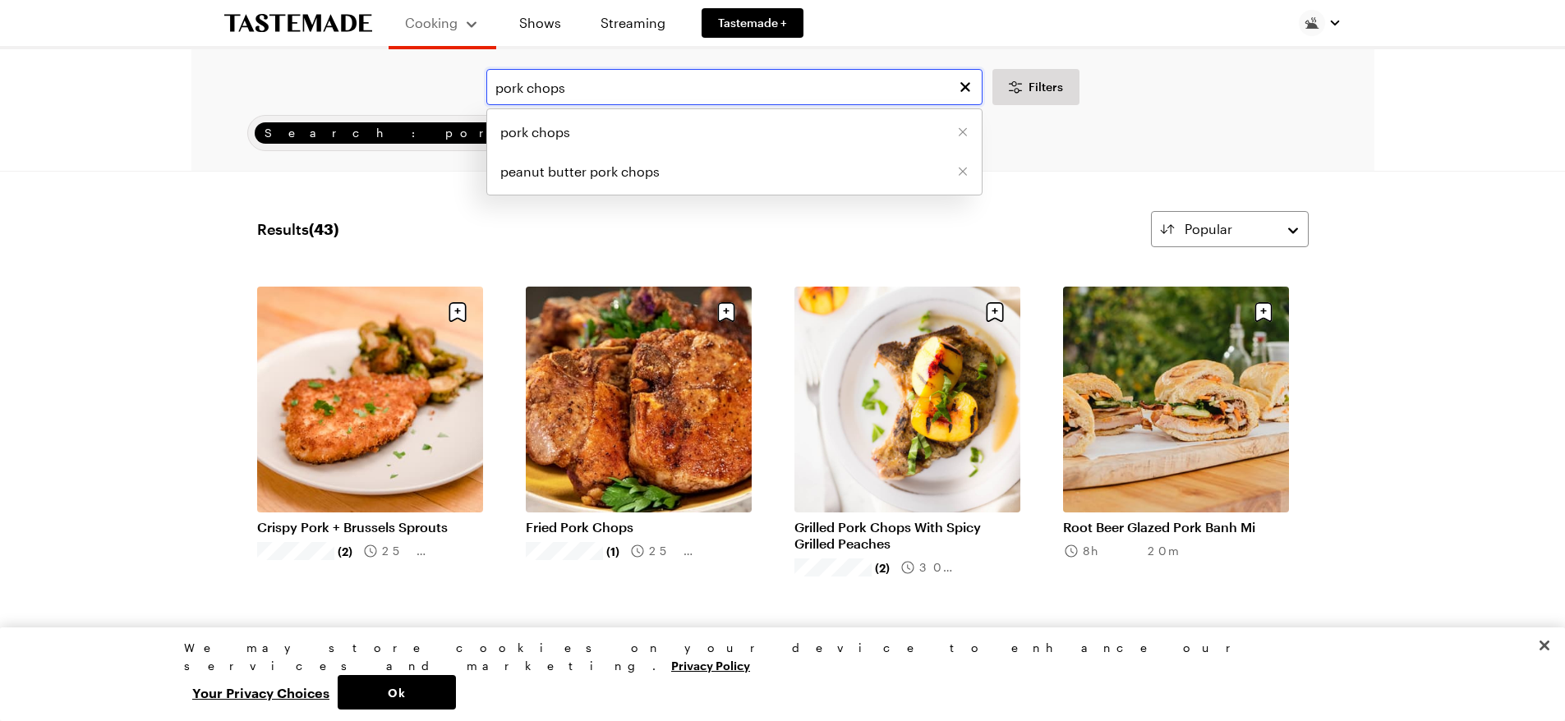
click at [498, 85] on input "pork chops" at bounding box center [734, 87] width 496 height 36
click at [654, 85] on input "pork chops" at bounding box center [734, 87] width 496 height 36
type input "pork chops"
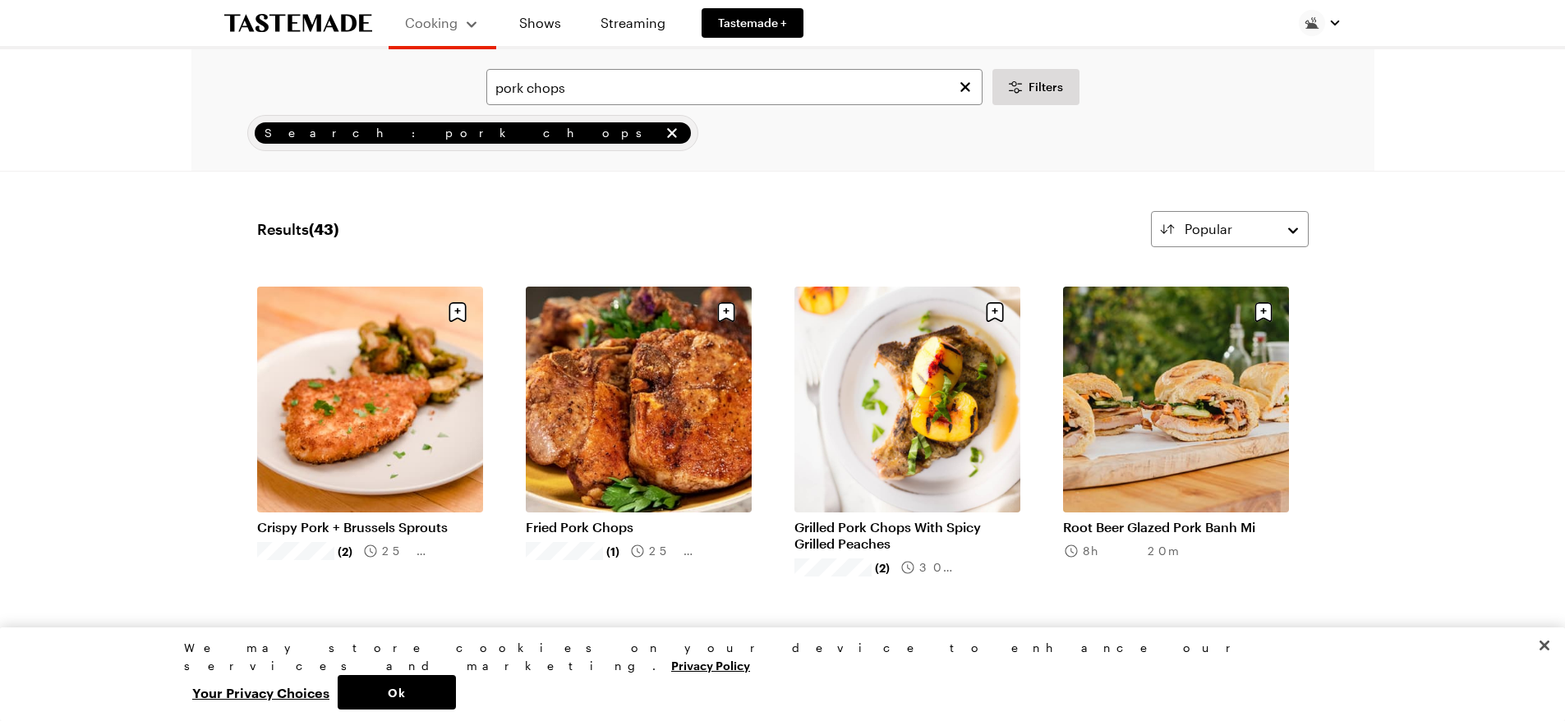
click at [337, 134] on span "Search: pork chops" at bounding box center [462, 133] width 395 height 18
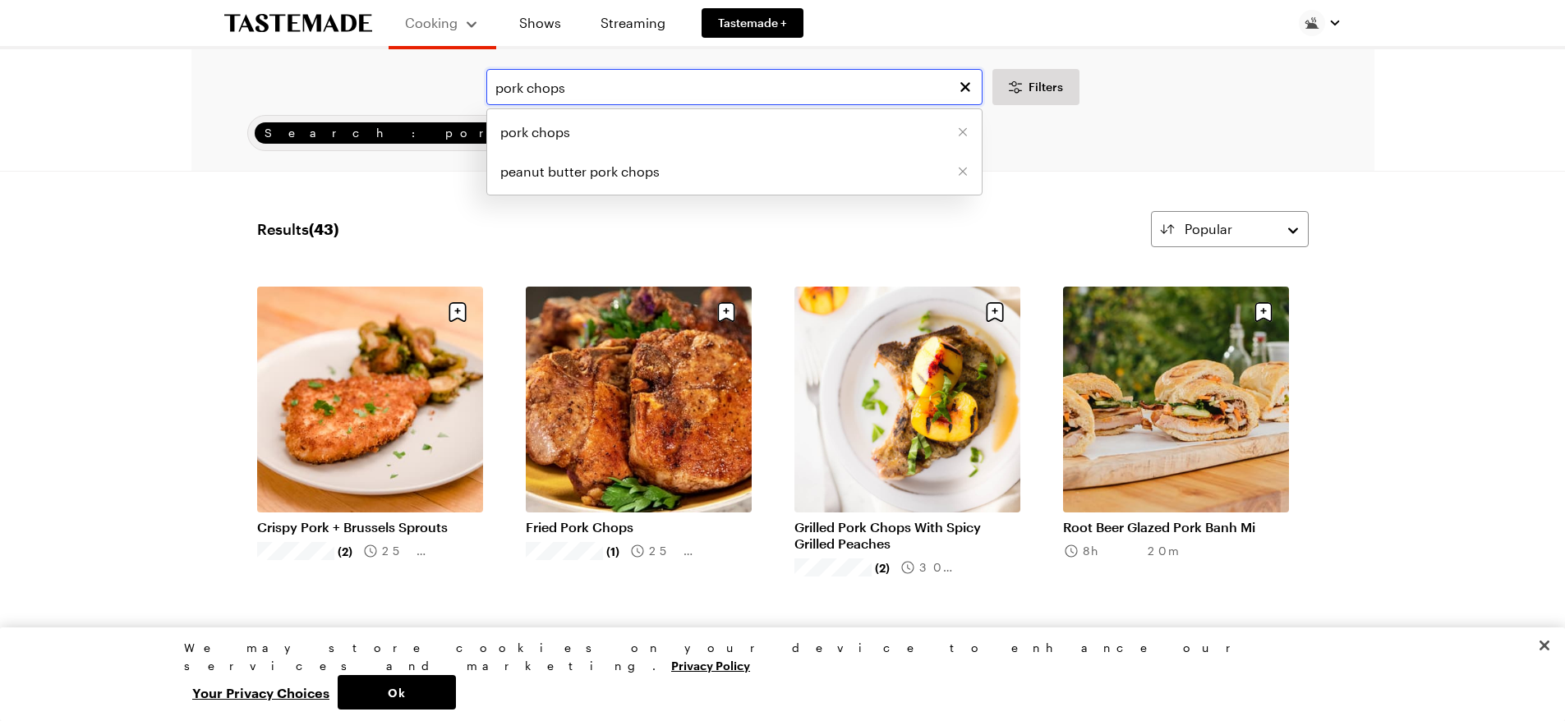
click at [605, 85] on input "pork chops" at bounding box center [734, 87] width 496 height 36
click at [557, 126] on span "pork chops" at bounding box center [535, 132] width 70 height 20
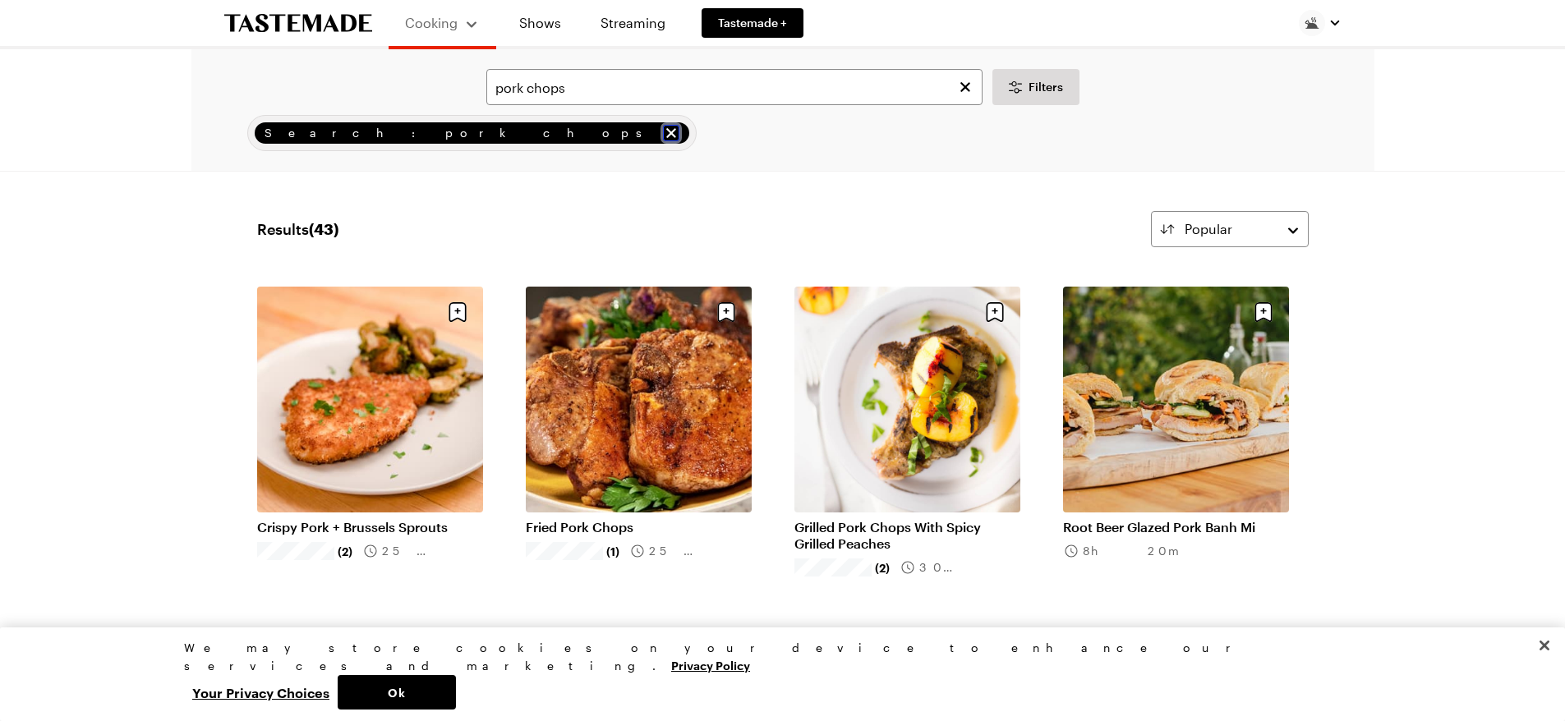
click at [666, 136] on icon "remove Search: pork chops" at bounding box center [671, 133] width 10 height 10
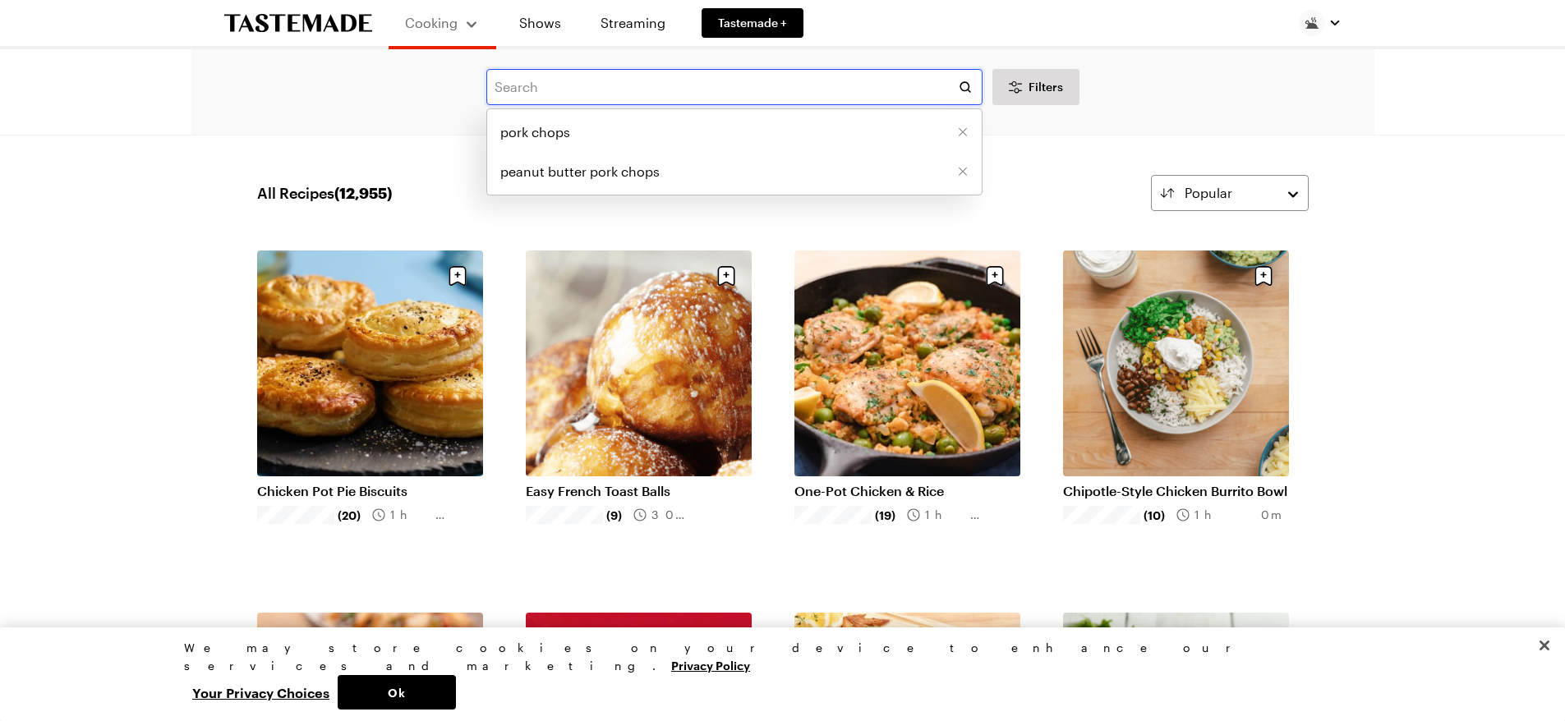
click at [585, 87] on input "text" at bounding box center [734, 87] width 496 height 36
click at [536, 131] on span "pork chops" at bounding box center [535, 132] width 70 height 20
type input "pork chops"
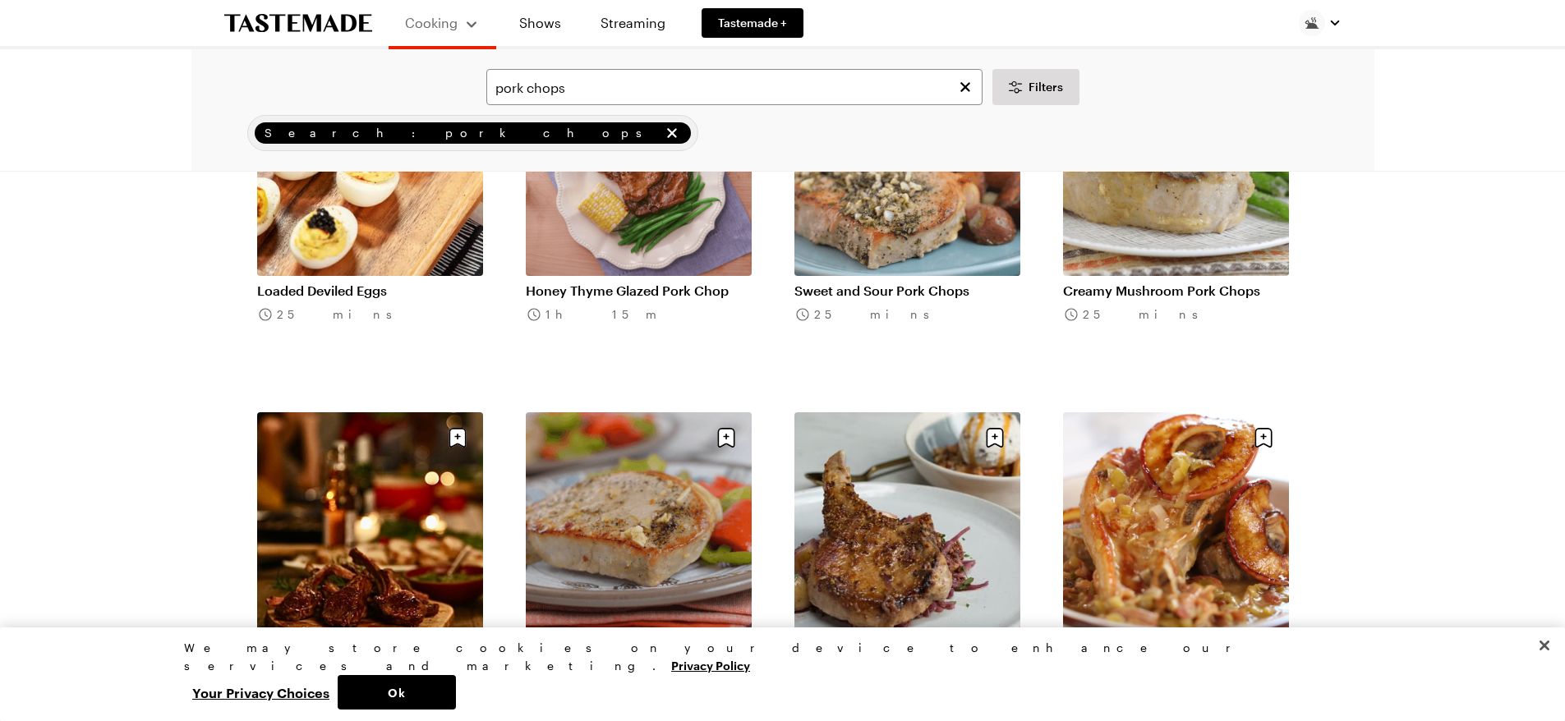
scroll to position [1725, 0]
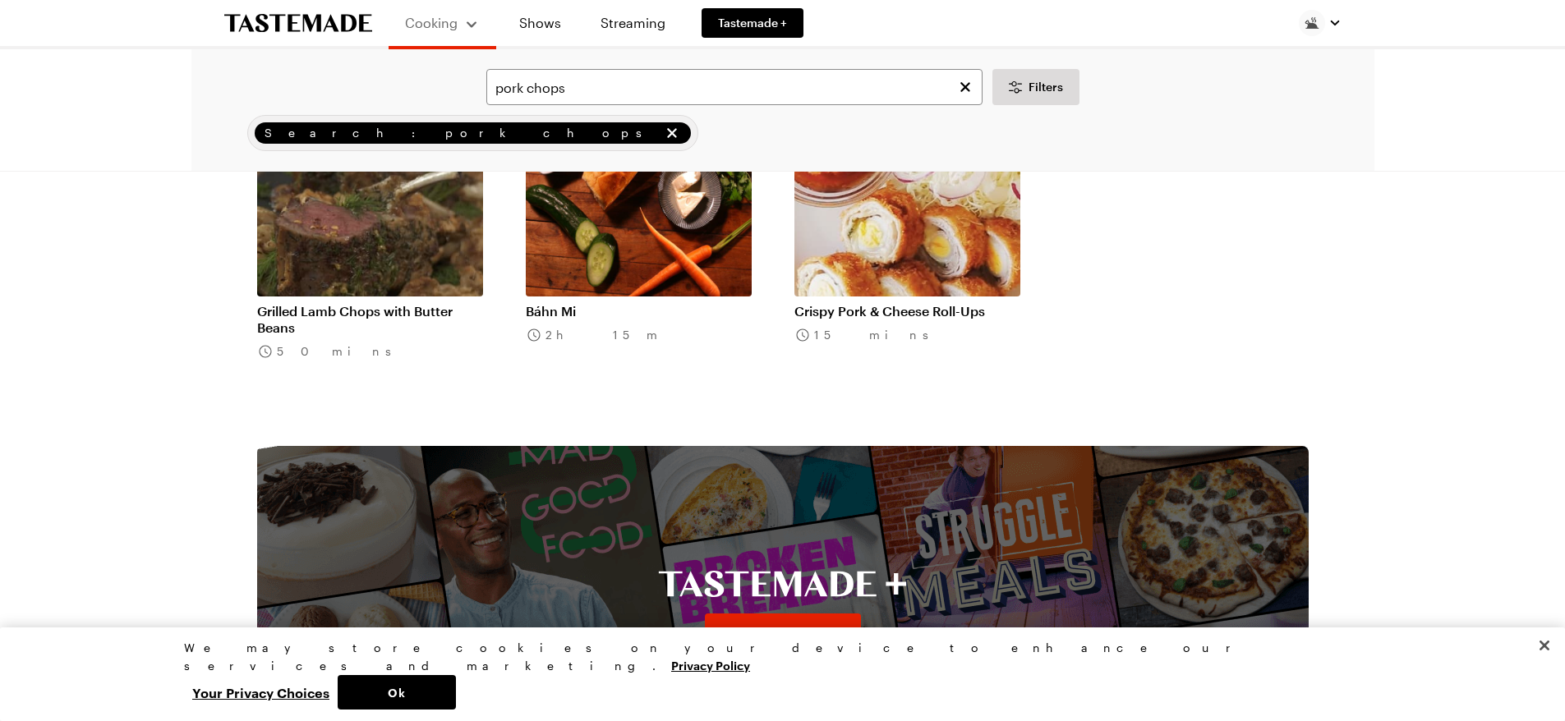
scroll to position [3615, 0]
